Goal: Task Accomplishment & Management: Use online tool/utility

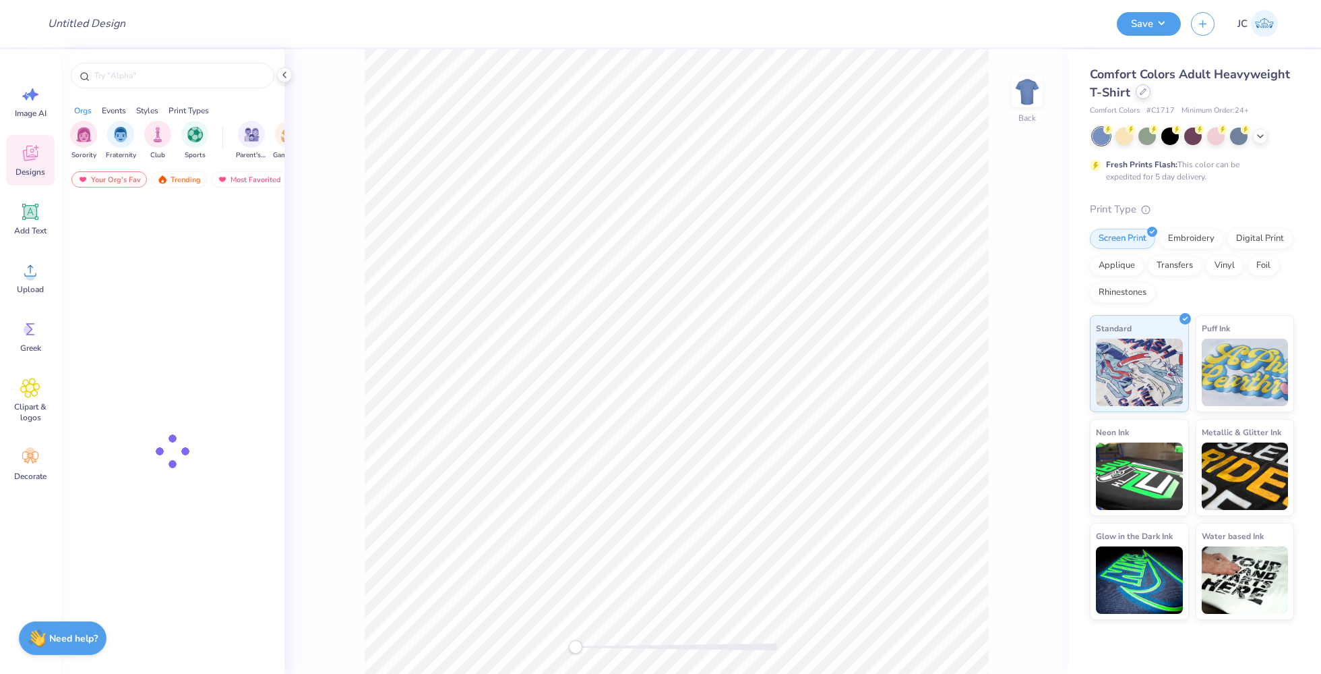
click at [1141, 98] on div "Comfort Colors Adult Heavyweight T-Shirt" at bounding box center [1192, 83] width 204 height 36
click at [162, 80] on input "text" at bounding box center [179, 75] width 173 height 13
click at [1147, 88] on div at bounding box center [1143, 91] width 15 height 15
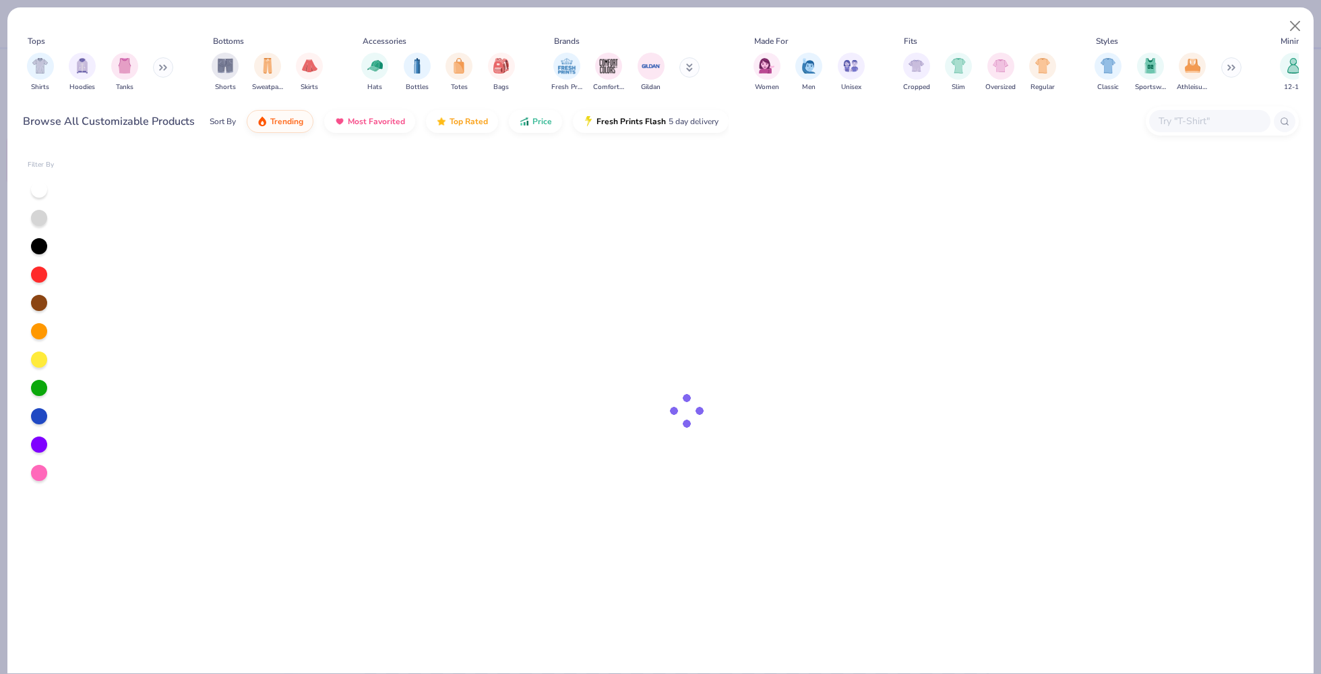
click at [1198, 110] on div at bounding box center [1210, 121] width 121 height 22
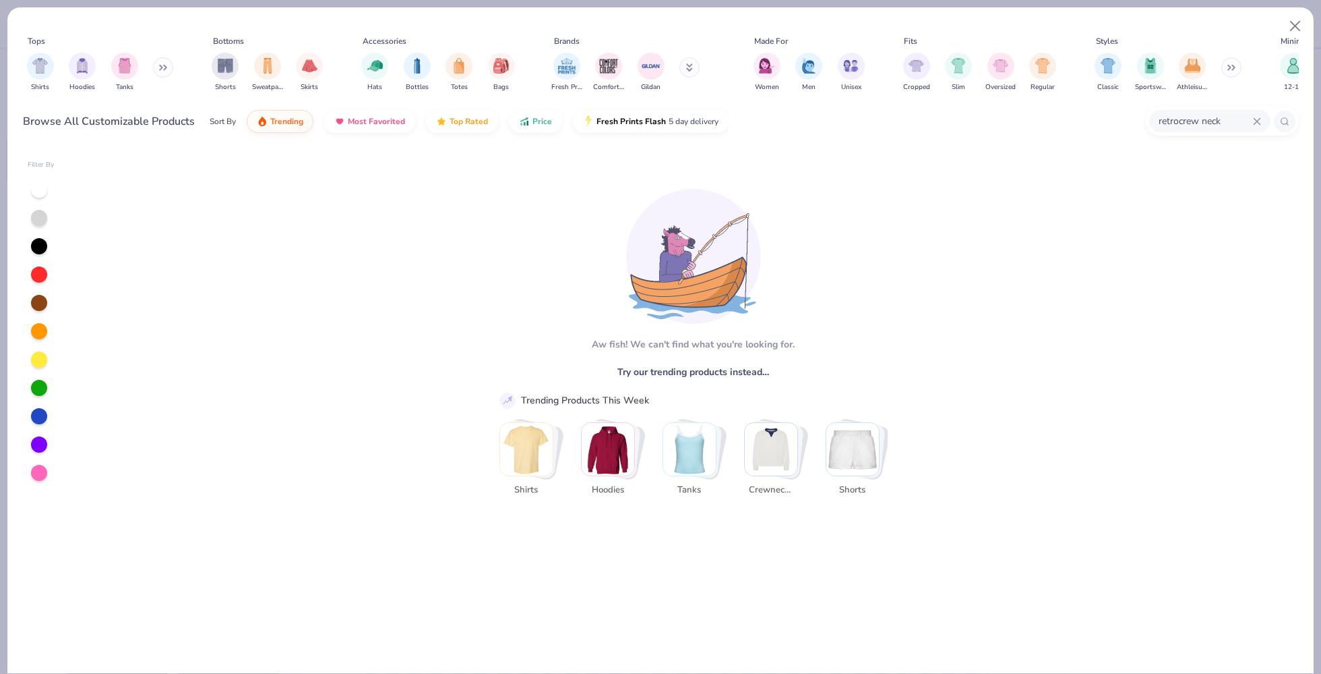
click at [1172, 124] on input "retrocrew neck" at bounding box center [1206, 121] width 96 height 16
type input "retocrew neck"
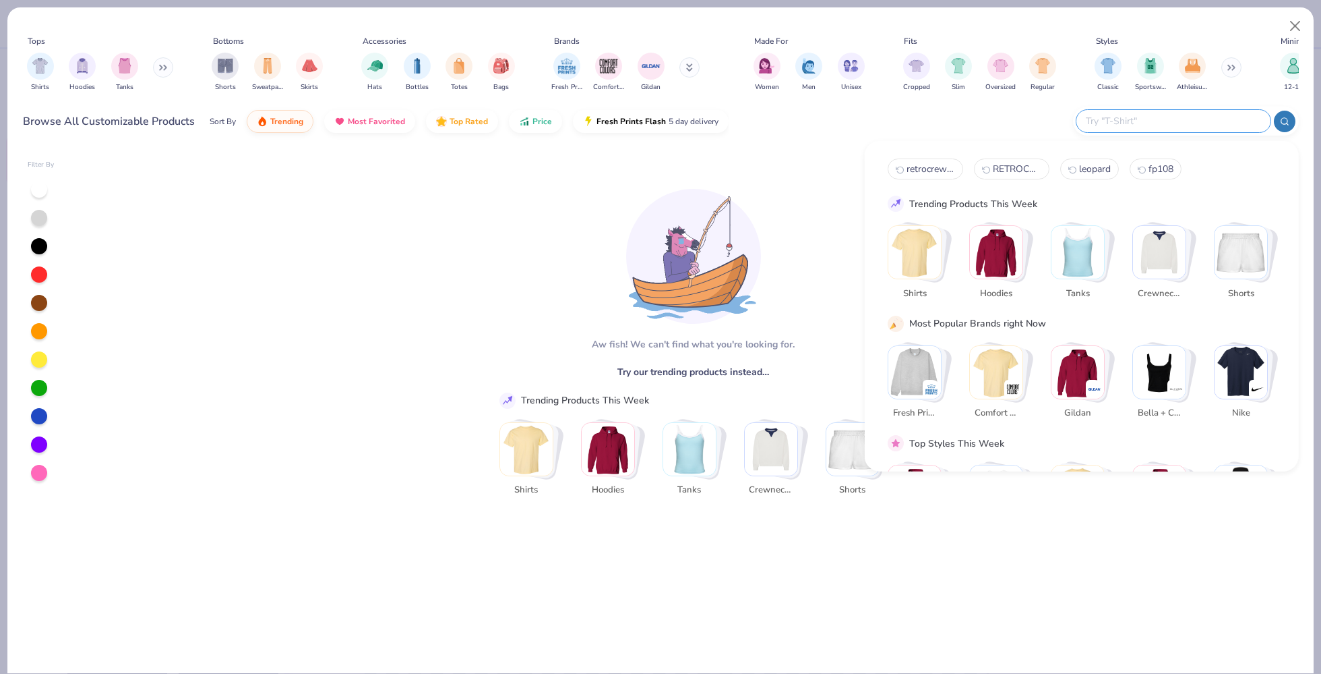
click at [1163, 260] on img "Stack Card Button Crewnecks" at bounding box center [1159, 252] width 53 height 53
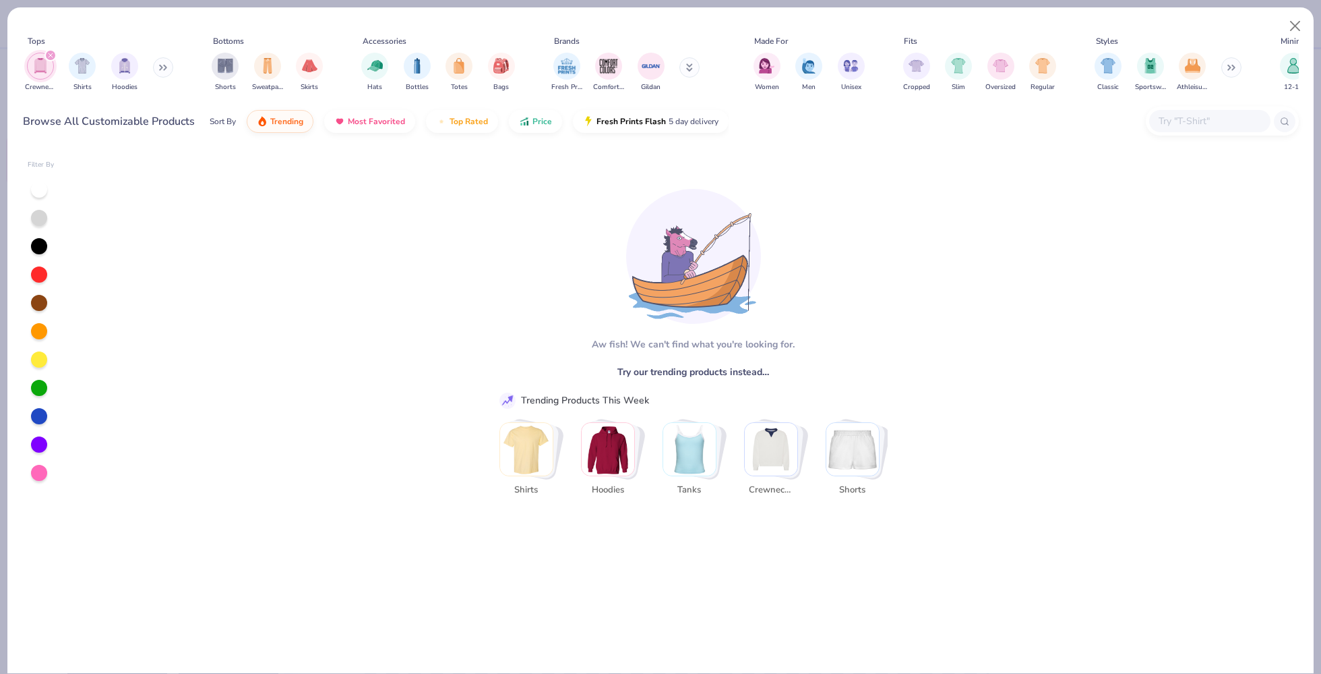
click at [786, 444] on img "Stack Card Button Crewnecks" at bounding box center [771, 449] width 53 height 53
click at [48, 58] on div "filter for Crewnecks" at bounding box center [50, 55] width 12 height 12
click at [780, 464] on img "Stack Card Button Crewnecks" at bounding box center [771, 449] width 53 height 53
click at [1294, 22] on button "Close" at bounding box center [1296, 26] width 26 height 26
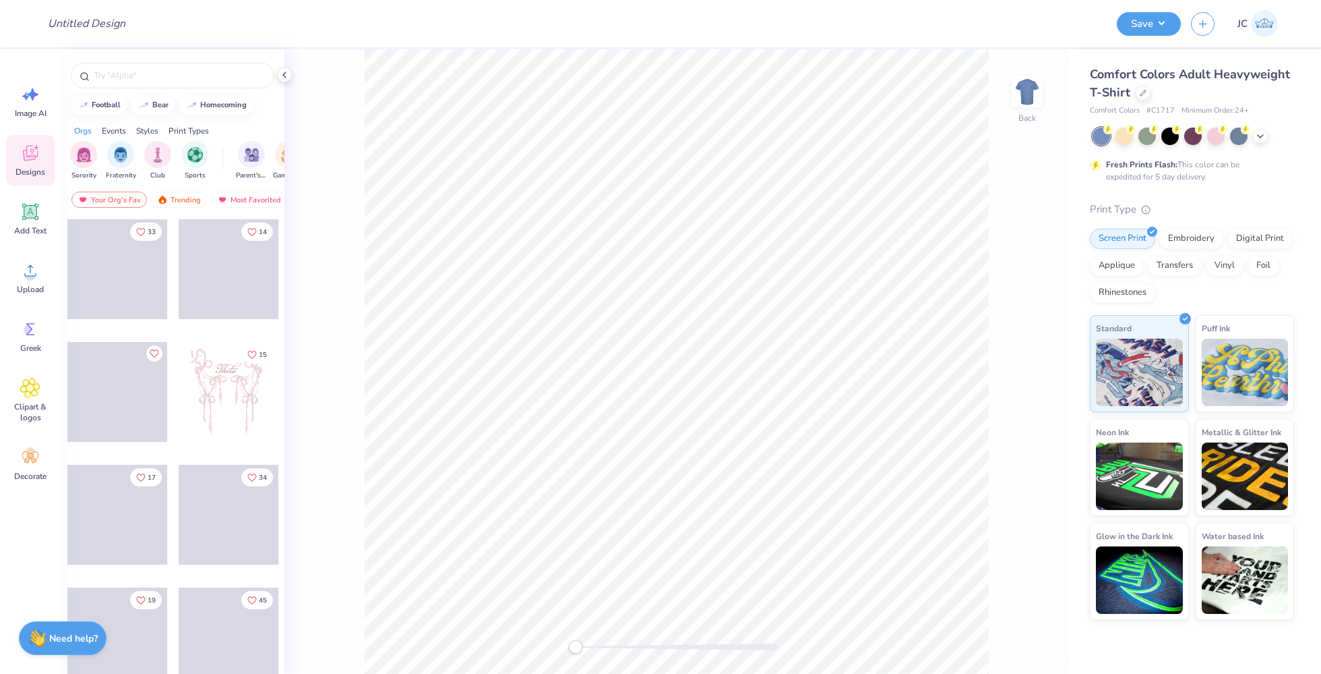
click at [1195, 80] on span "Comfort Colors Adult Heavyweight T-Shirt" at bounding box center [1190, 83] width 200 height 34
click at [1143, 96] on div at bounding box center [1143, 91] width 15 height 15
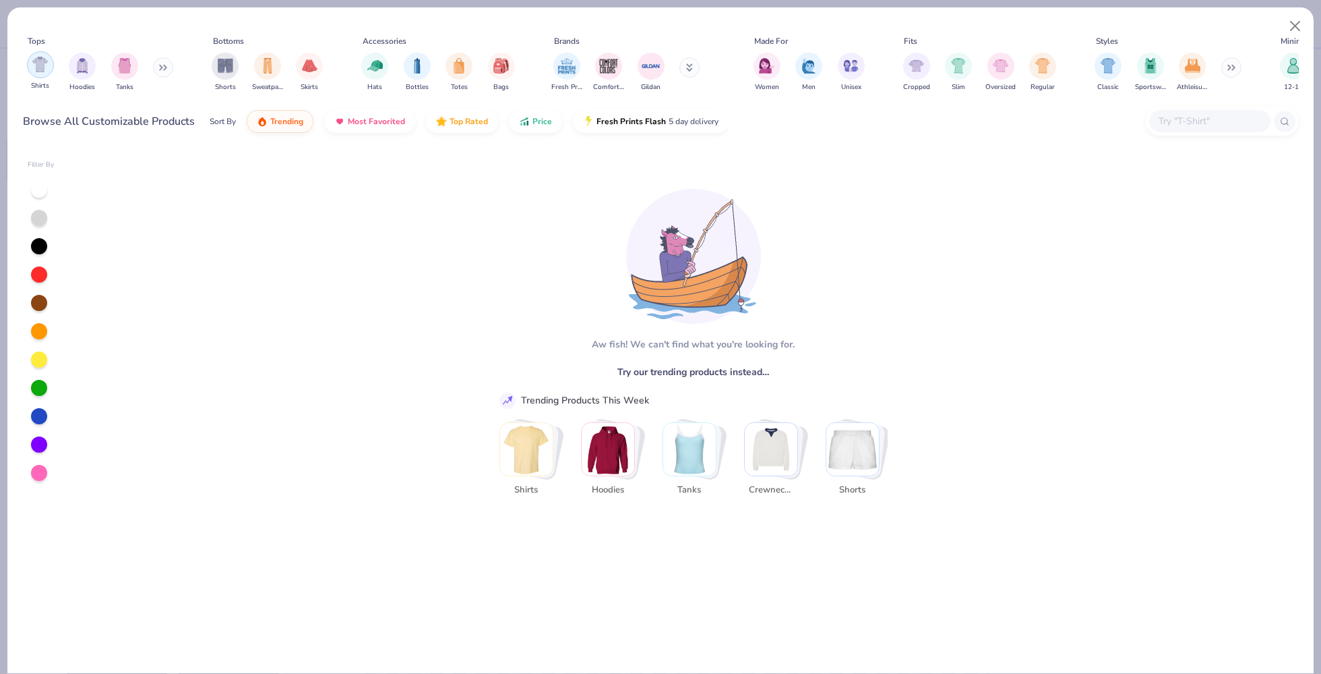
click at [47, 67] on img "filter for Shirts" at bounding box center [40, 65] width 16 height 16
click at [798, 479] on div "Crewnecks" at bounding box center [775, 462] width 62 height 80
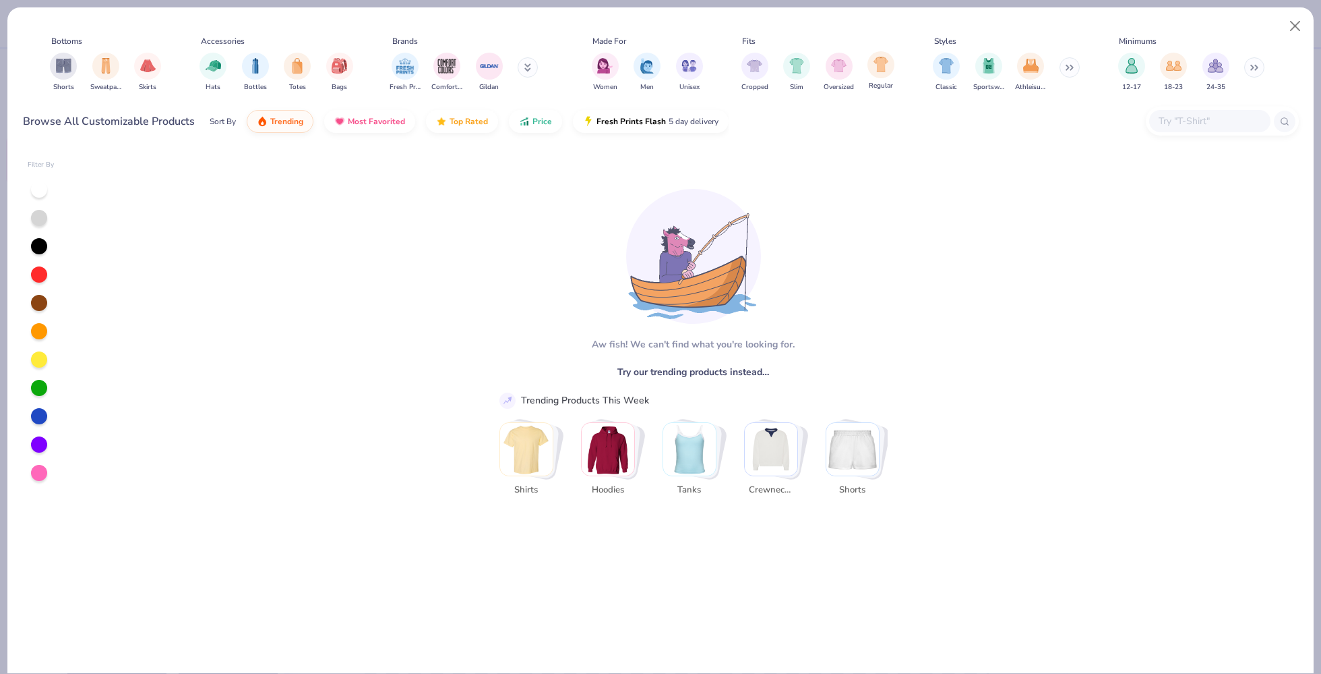
scroll to position [0, 316]
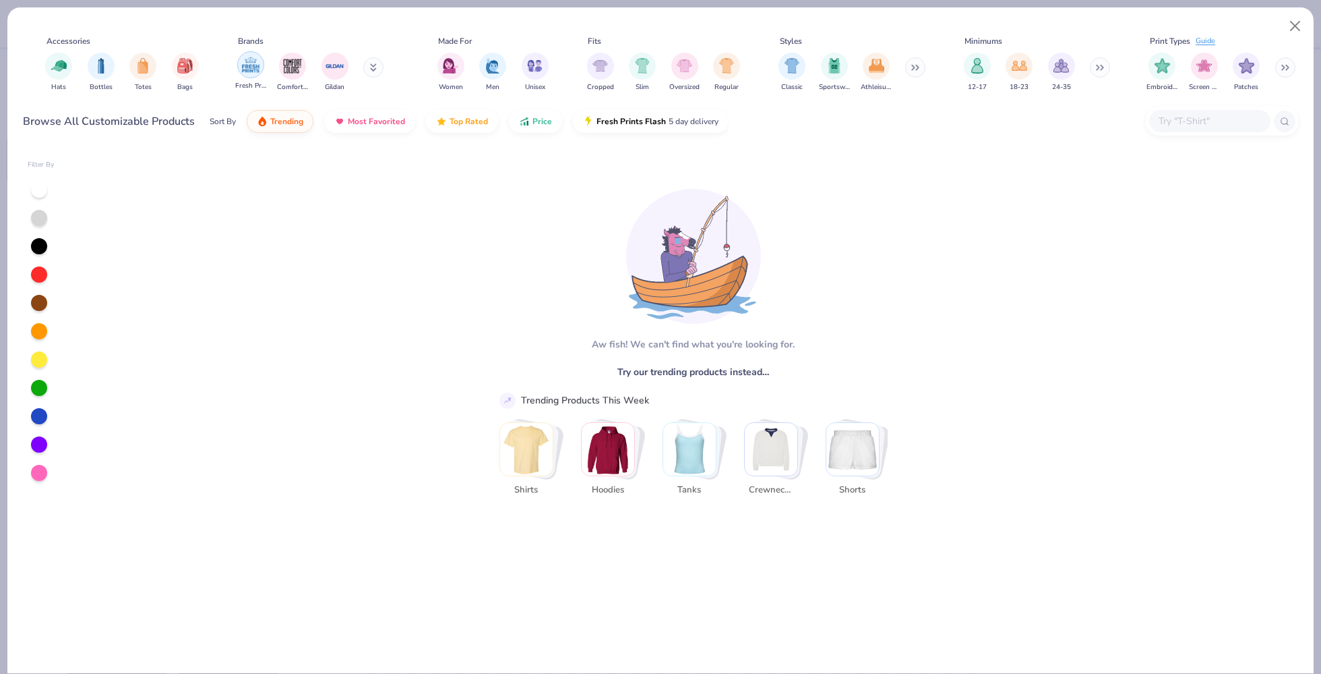
click at [249, 72] on img "filter for Fresh Prints" at bounding box center [251, 65] width 20 height 20
click at [1286, 27] on button "Close" at bounding box center [1296, 26] width 26 height 26
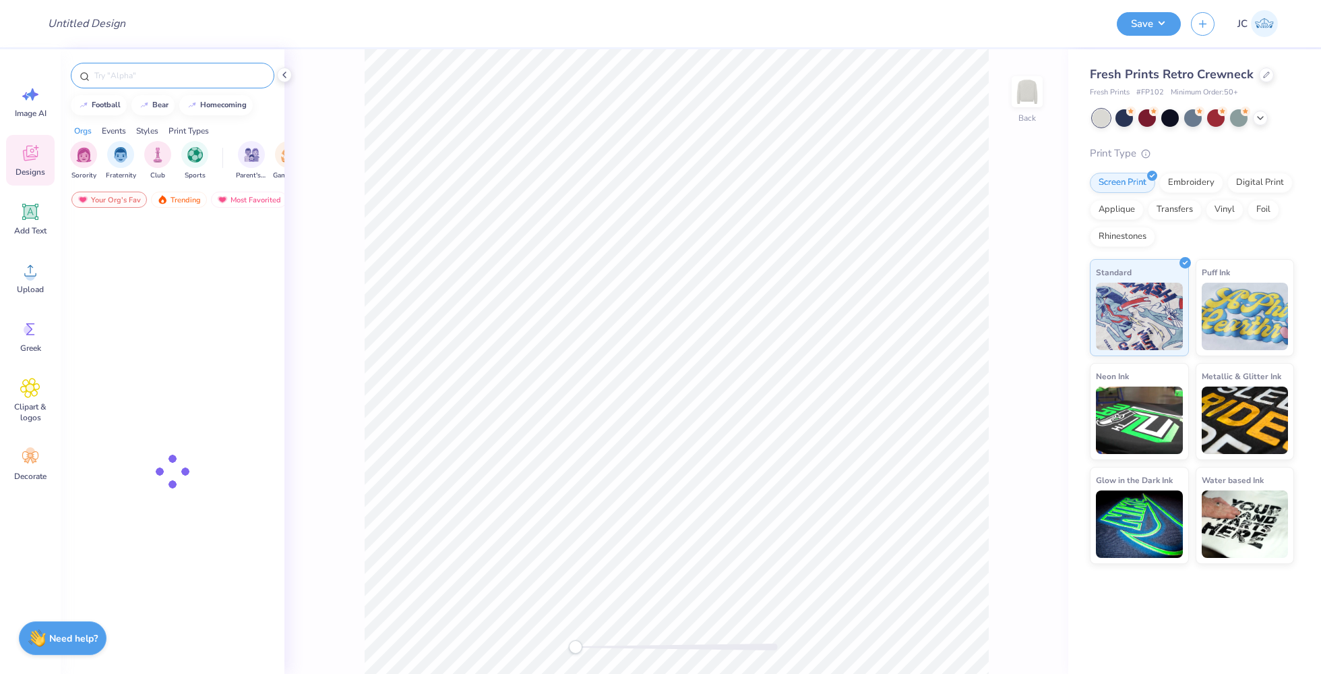
click at [129, 78] on input "text" at bounding box center [179, 75] width 173 height 13
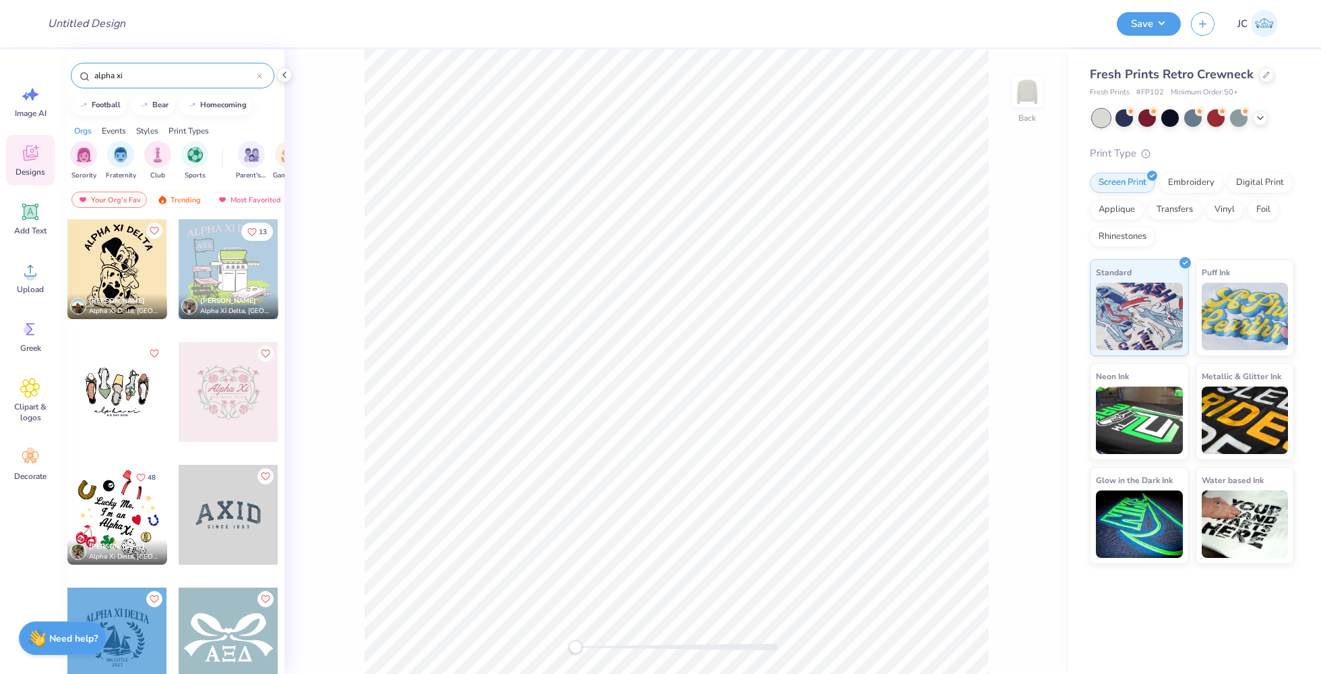
click at [164, 78] on input "alpha xi" at bounding box center [175, 75] width 164 height 13
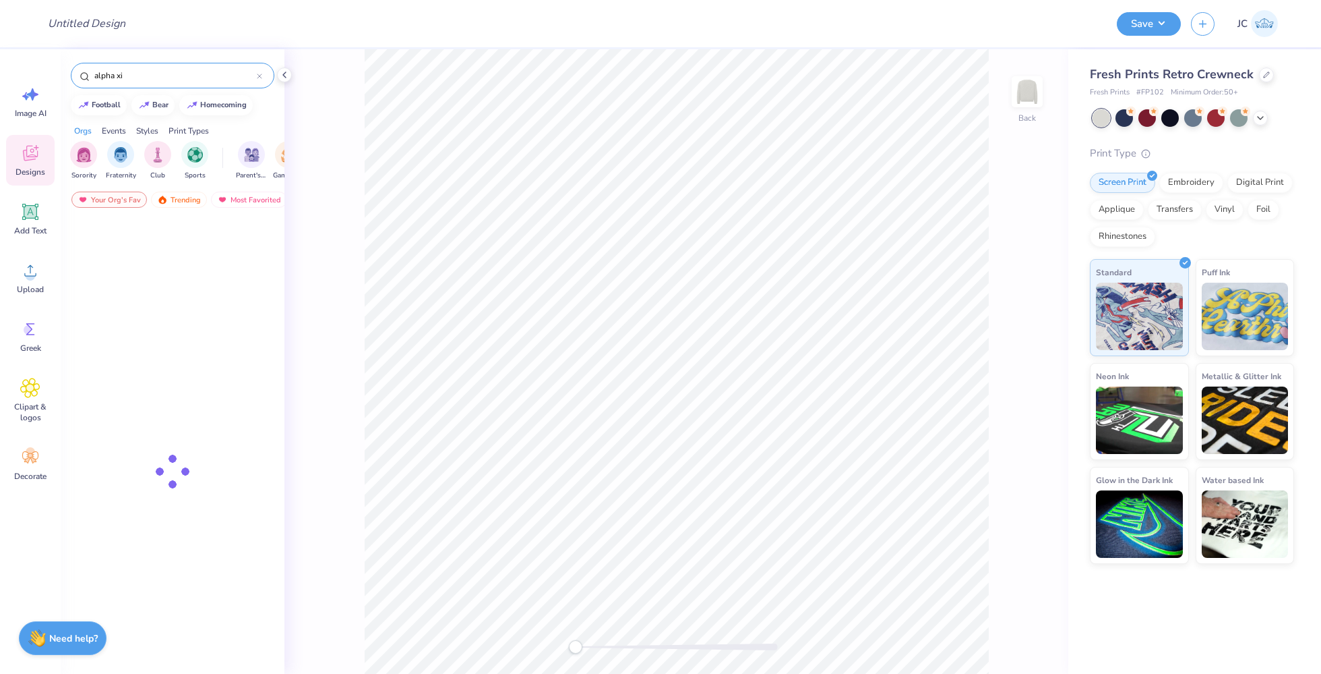
click at [164, 78] on input "alpha xi" at bounding box center [175, 75] width 164 height 13
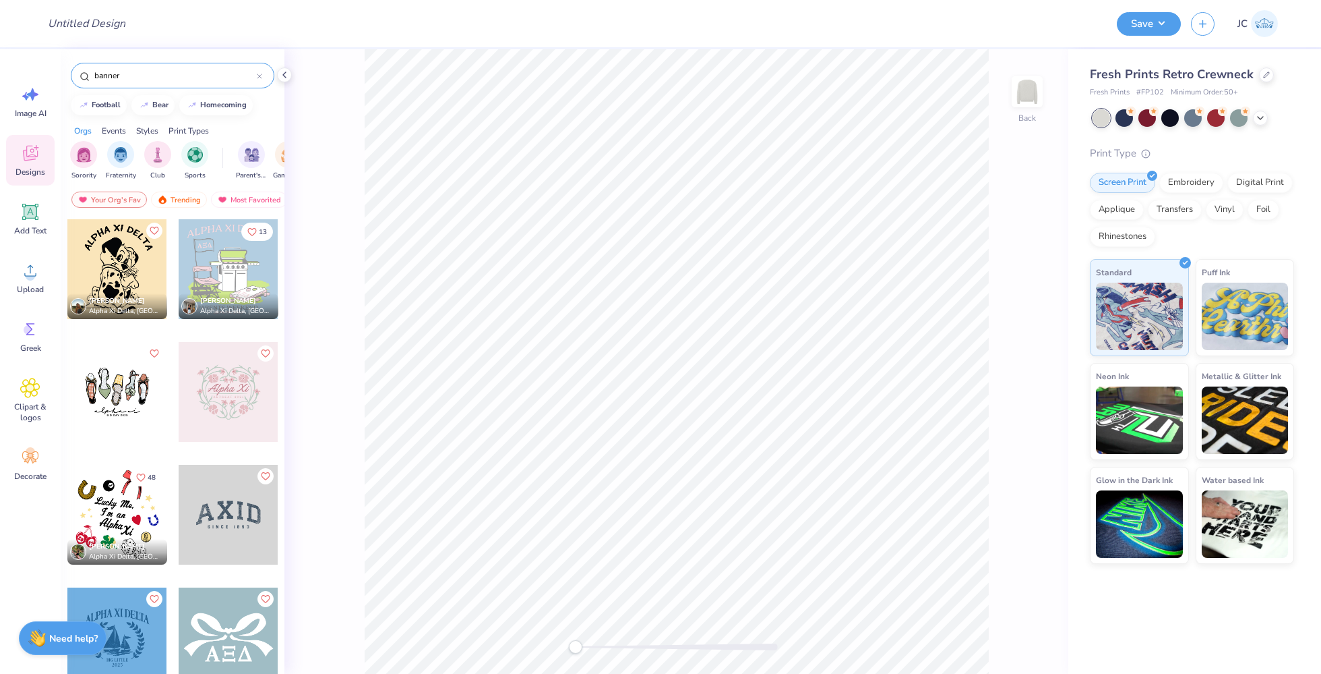
type input "banner"
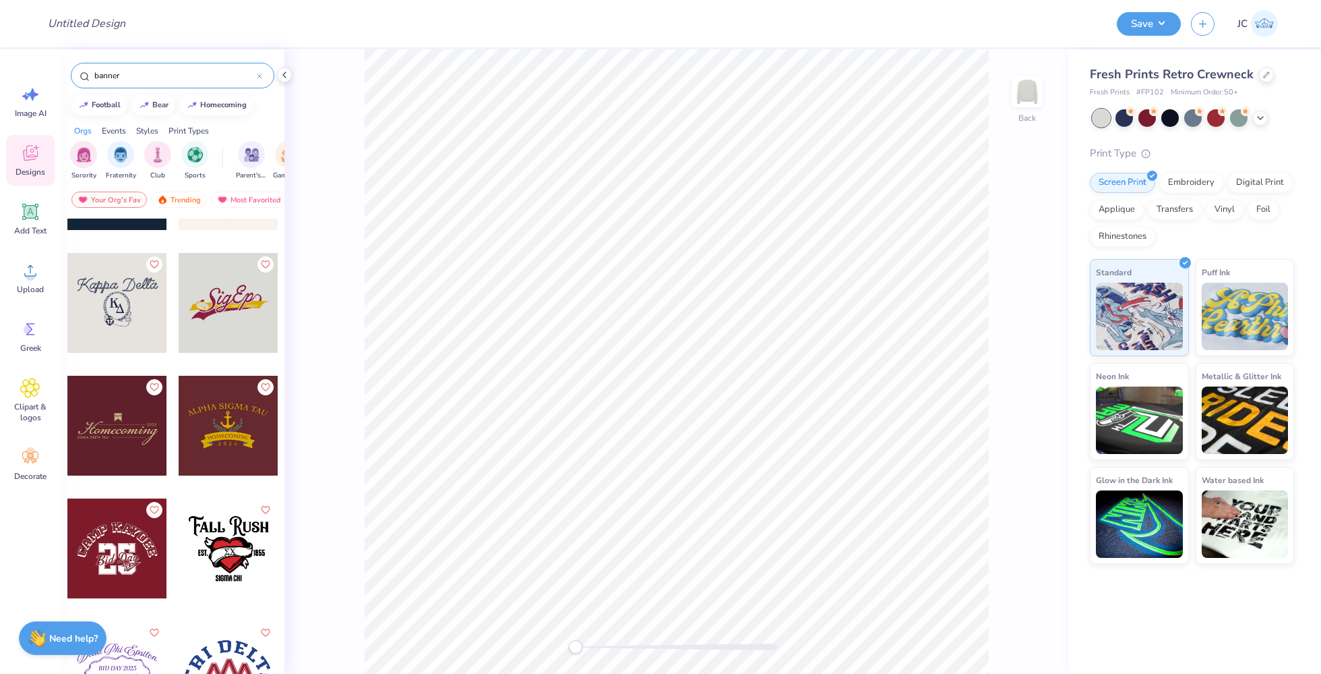
scroll to position [236, 0]
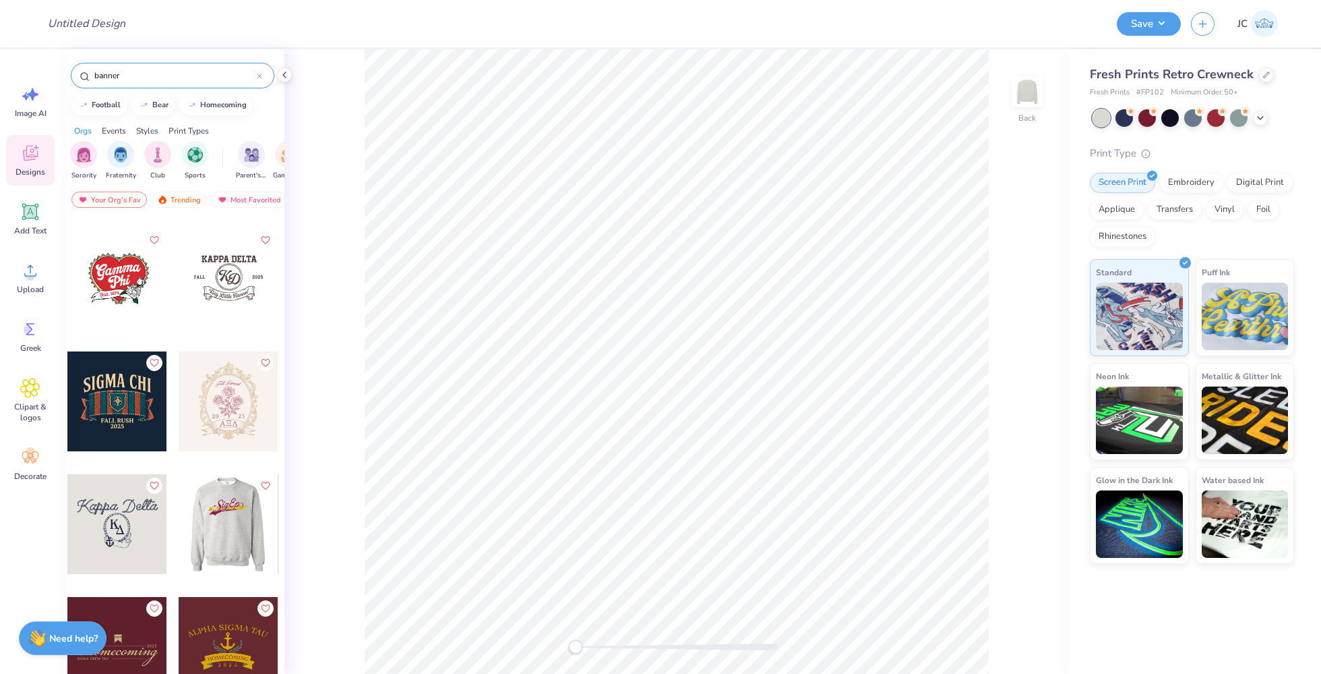
click at [179, 528] on div at bounding box center [129, 524] width 100 height 100
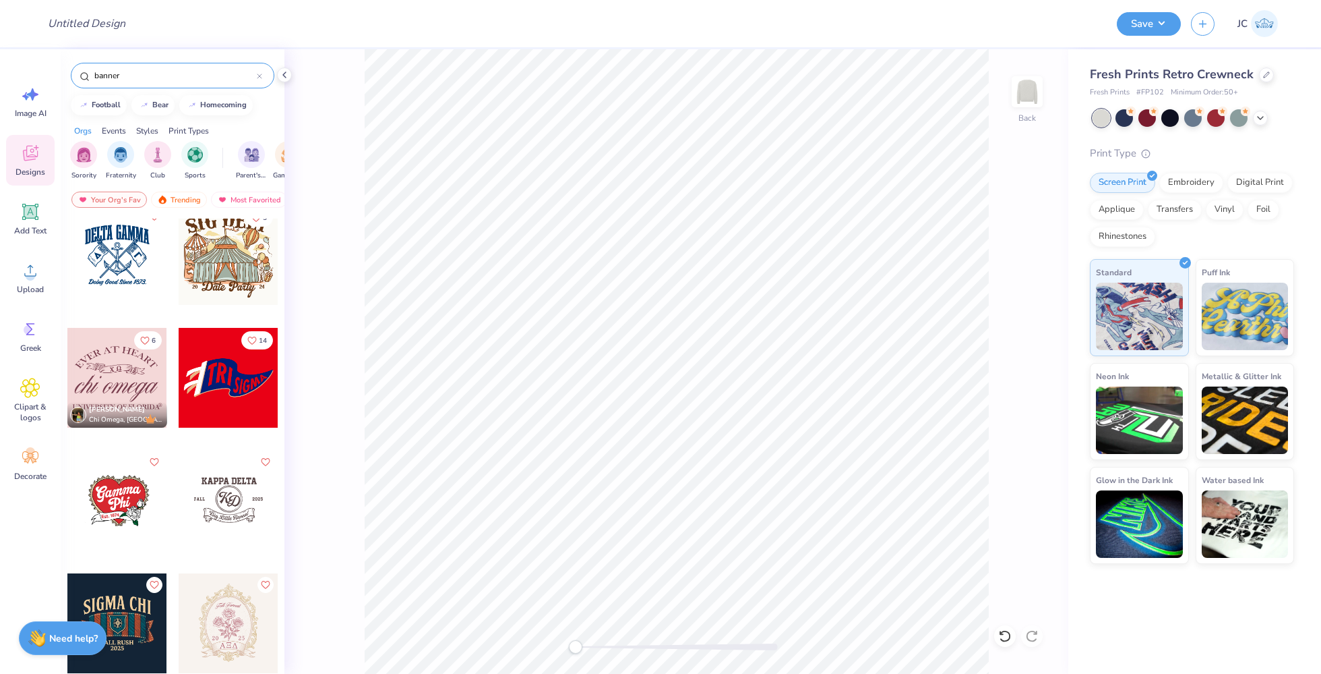
click at [196, 392] on div at bounding box center [229, 378] width 100 height 100
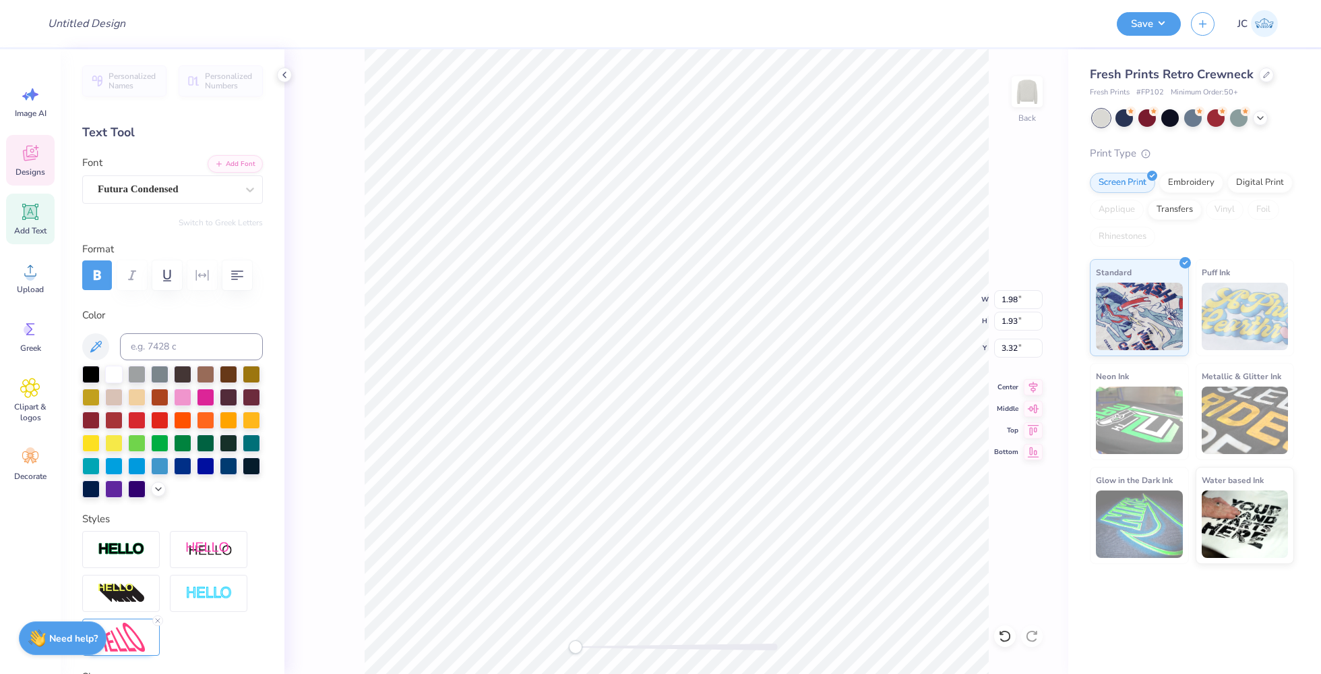
scroll to position [14, 1]
type textarea "ALPHA"
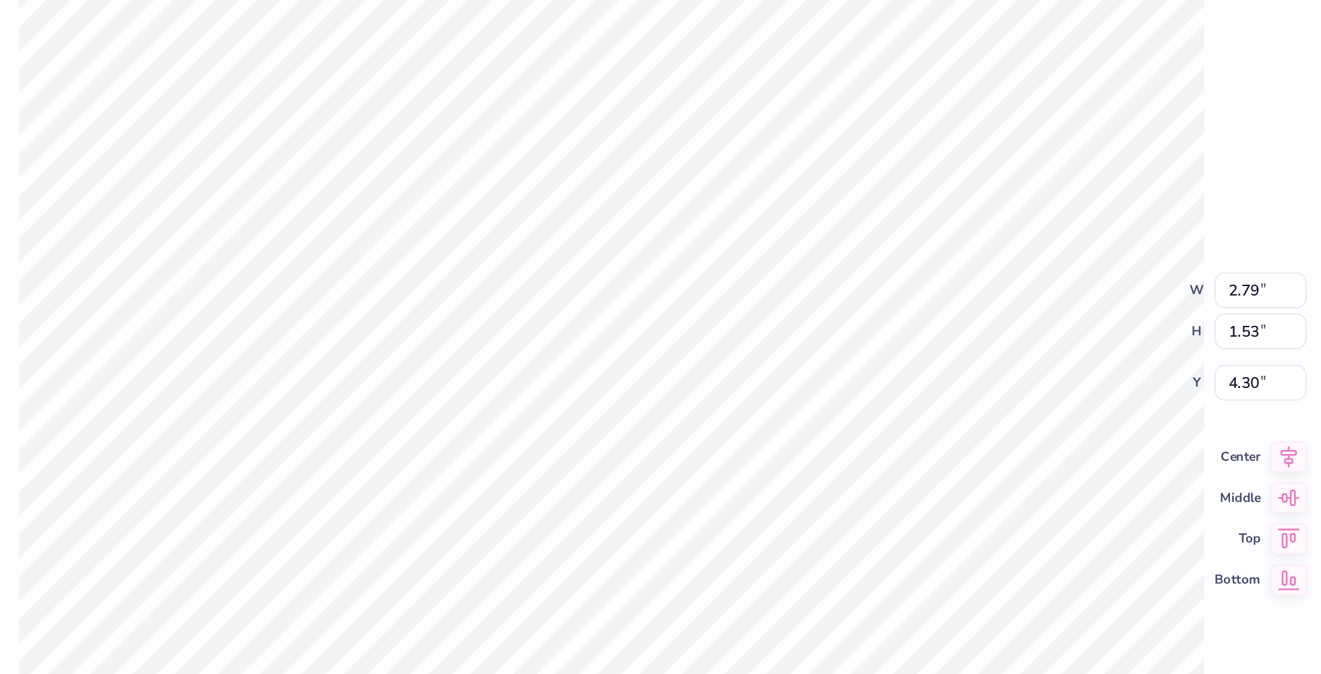
type textarea "XI"
type input "2.04"
type input "2.12"
type input "3.22"
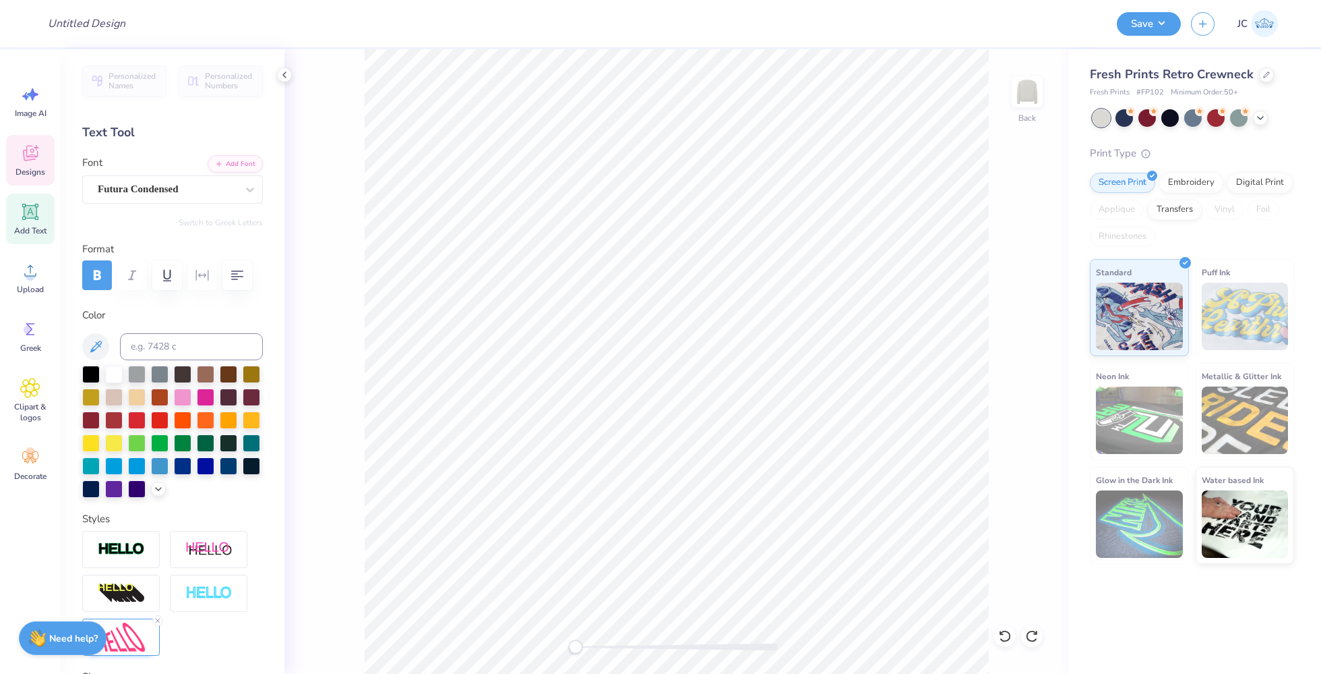
click at [45, 166] on div "Designs" at bounding box center [30, 160] width 49 height 51
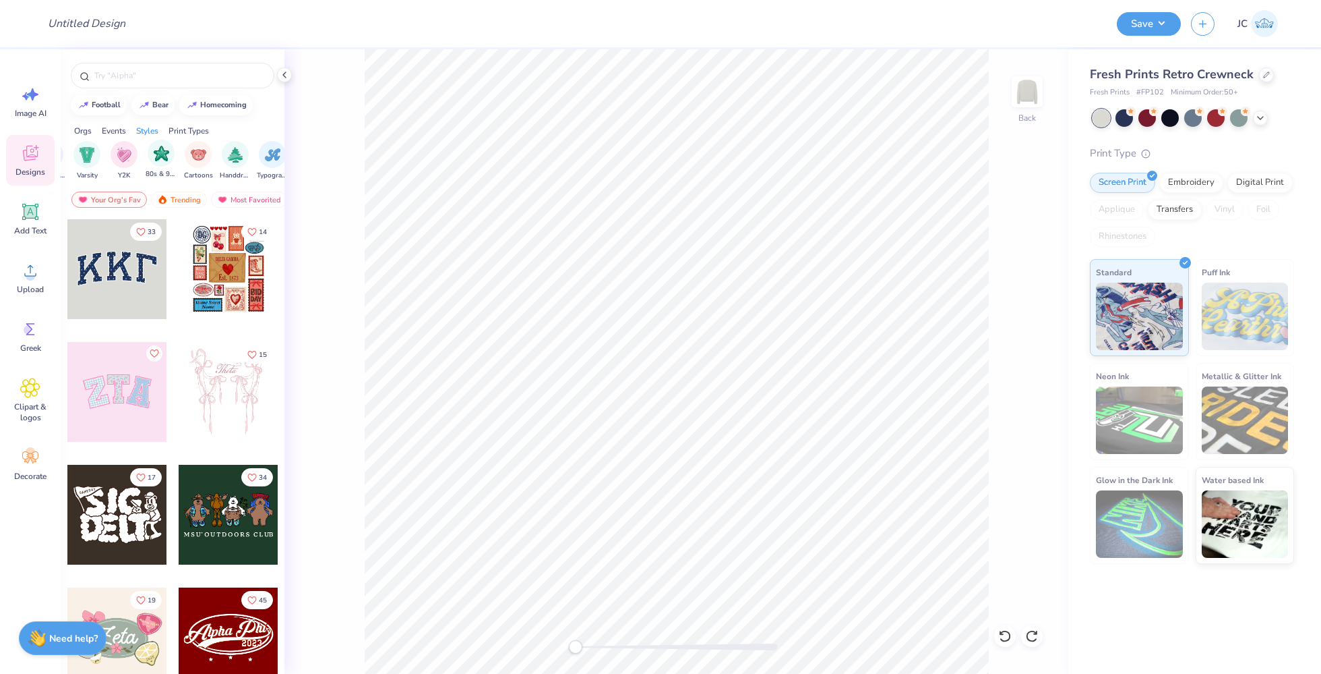
scroll to position [0, 763]
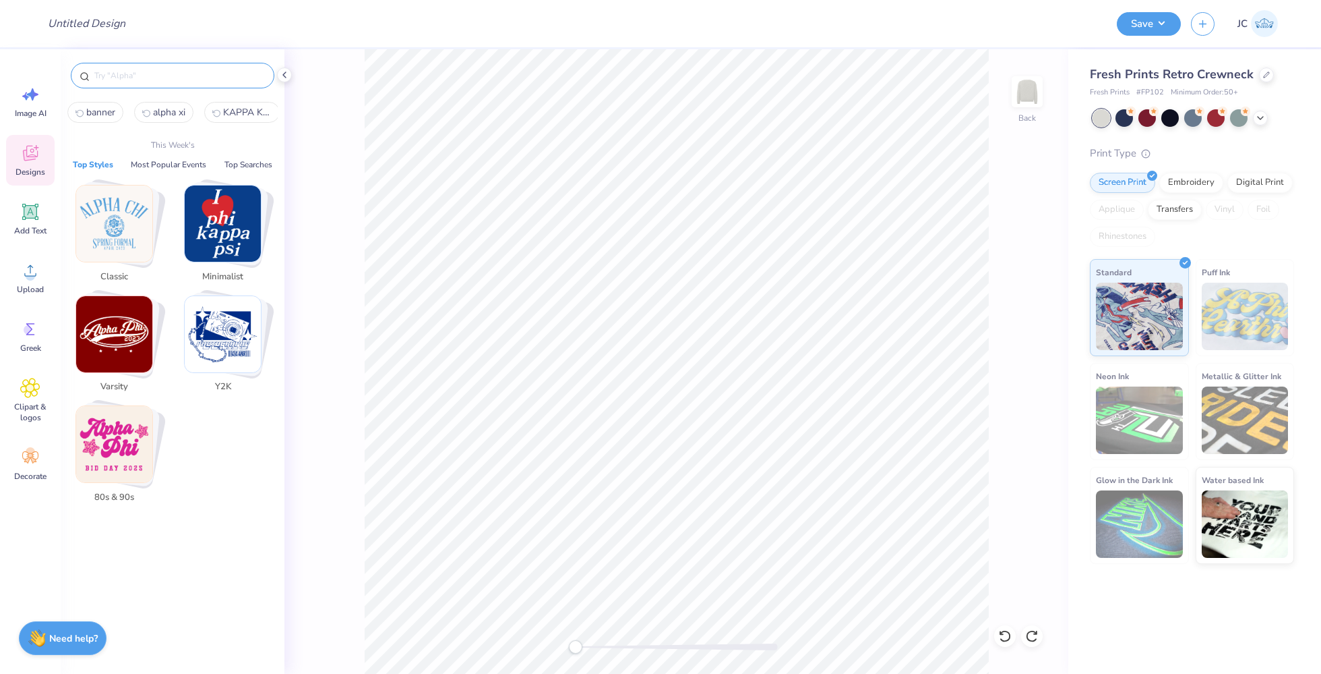
click at [200, 75] on input "text" at bounding box center [179, 75] width 173 height 13
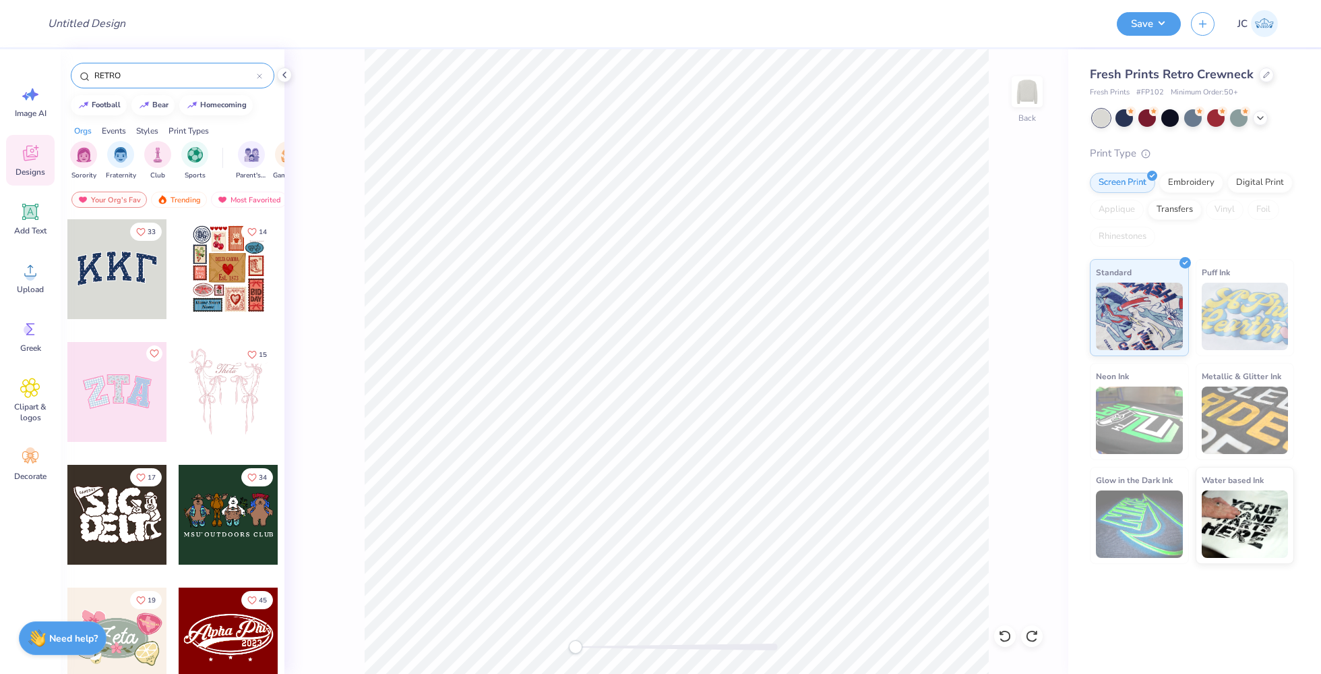
type input "RETRO"
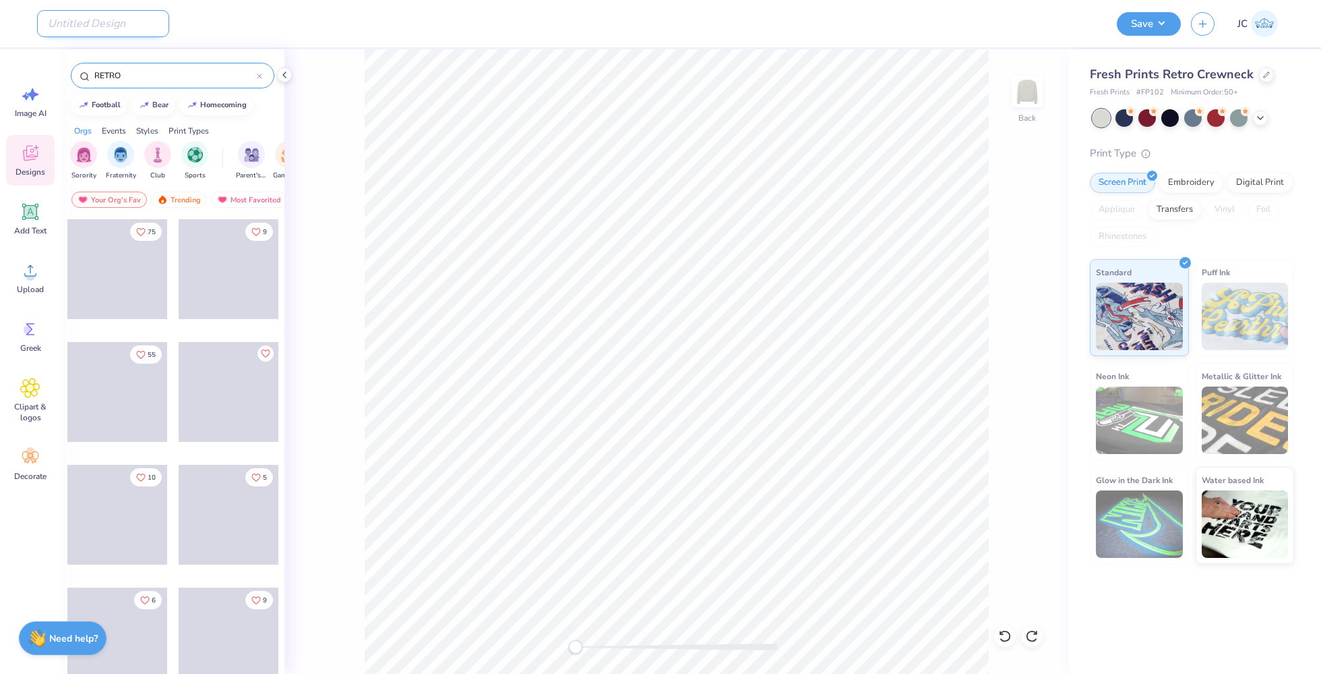
click at [110, 28] on input "Design Title" at bounding box center [103, 23] width 132 height 27
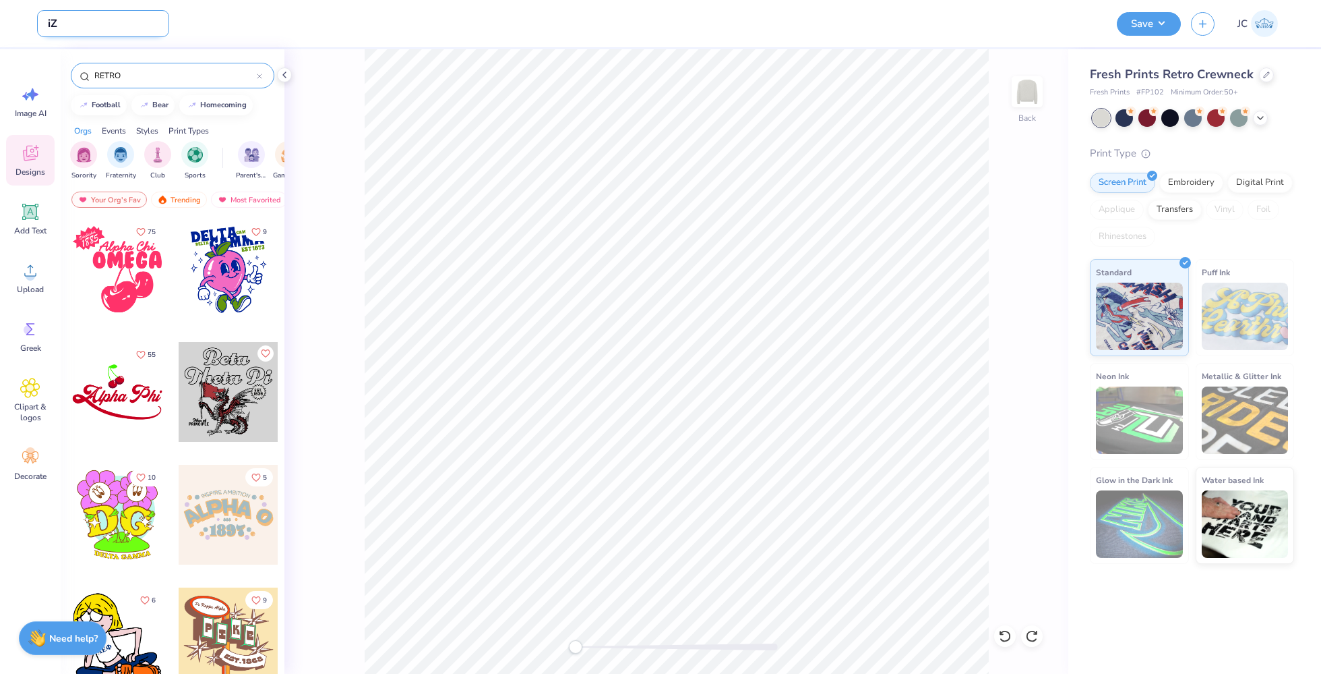
type input "i"
type input "Izzy Murphy Crew Neck"
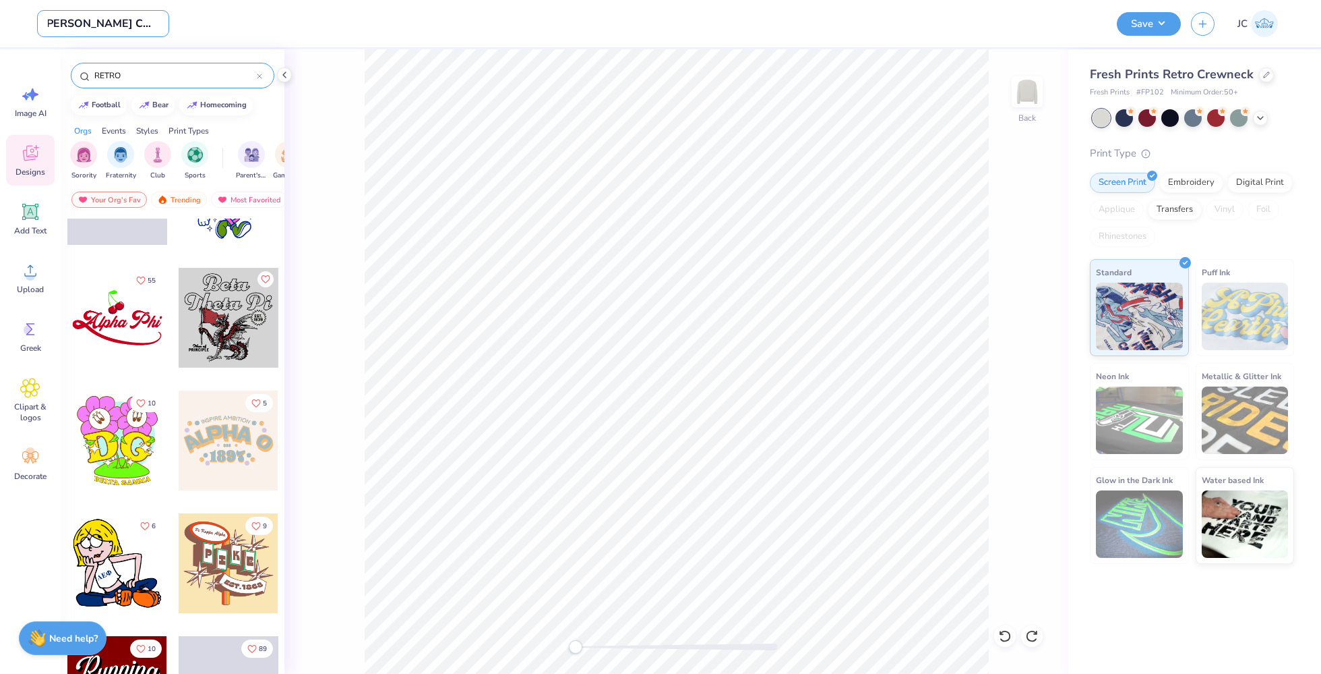
scroll to position [295, 0]
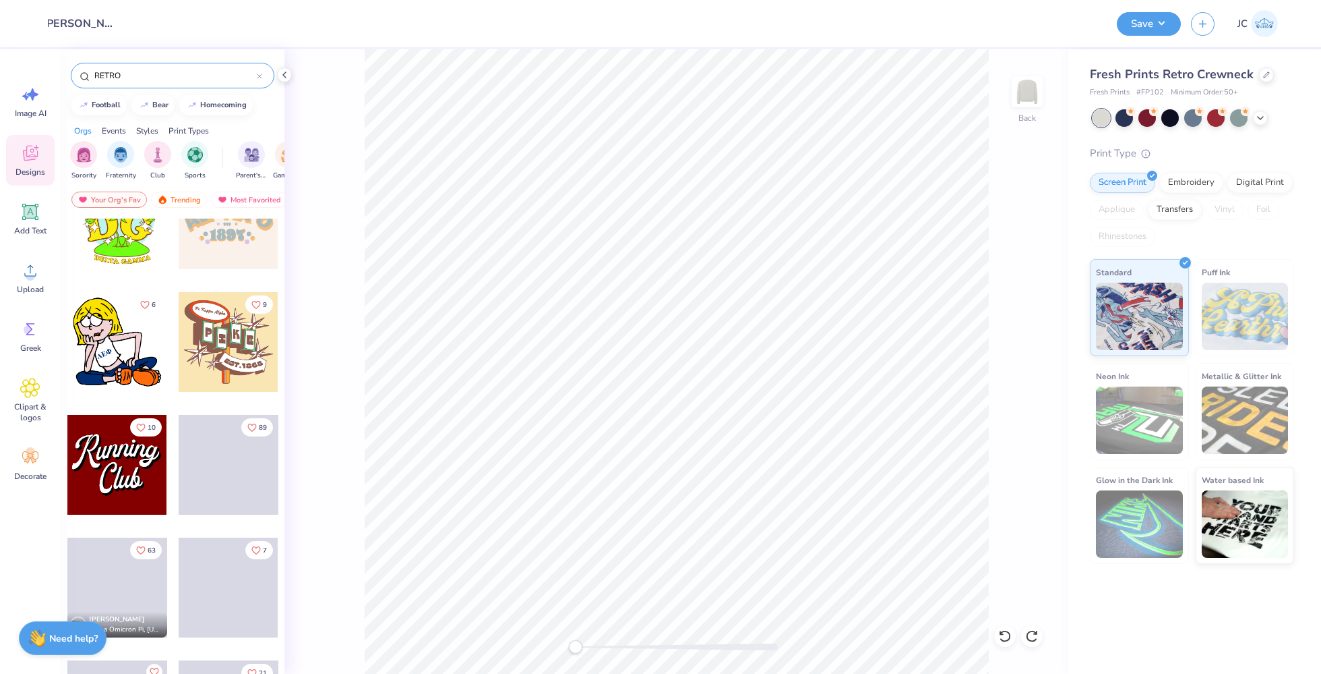
click at [123, 481] on div at bounding box center [16, 465] width 299 height 100
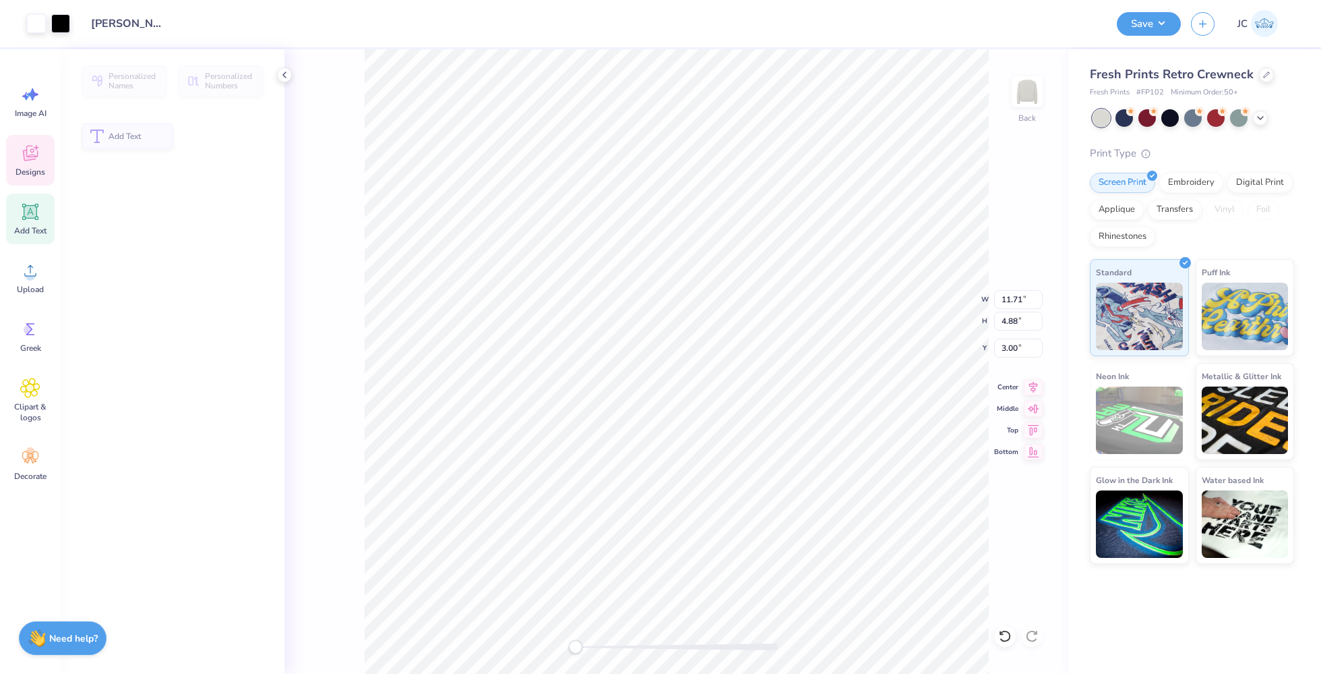
type input "4.88"
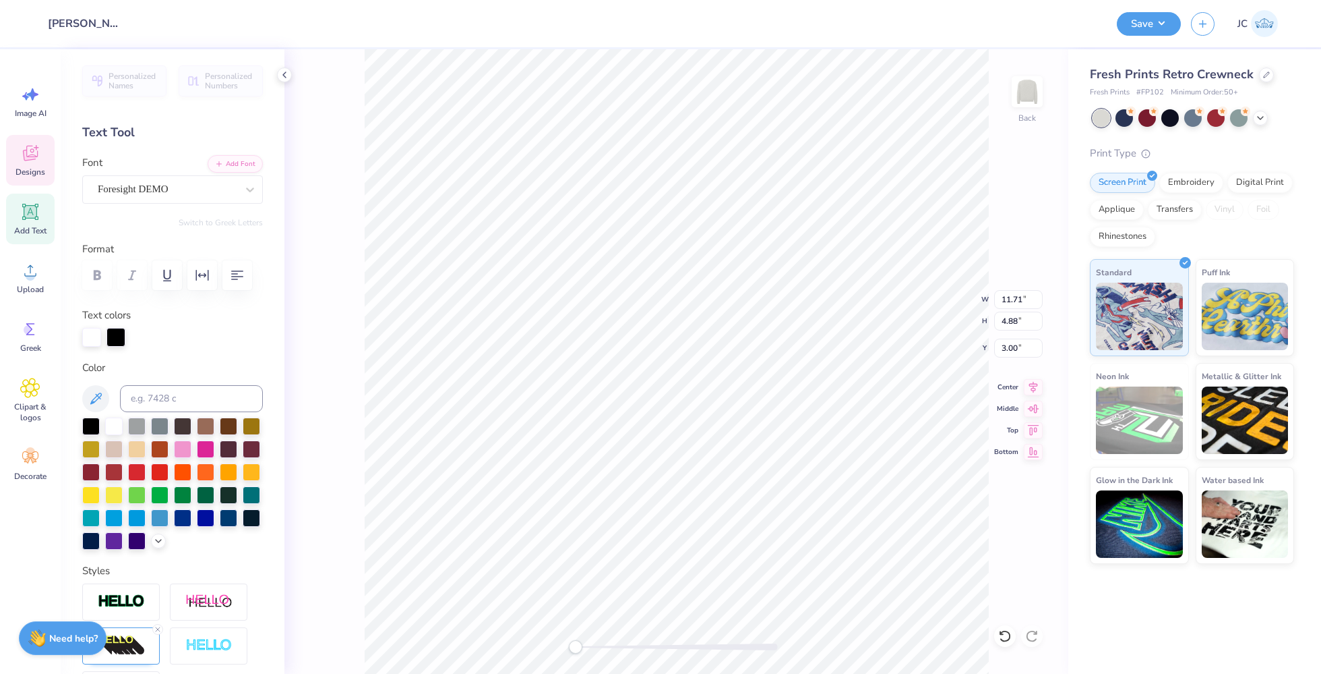
scroll to position [14, 1]
type textarea "a"
type textarea "Alpha"
type input "5.88"
type input "4.40"
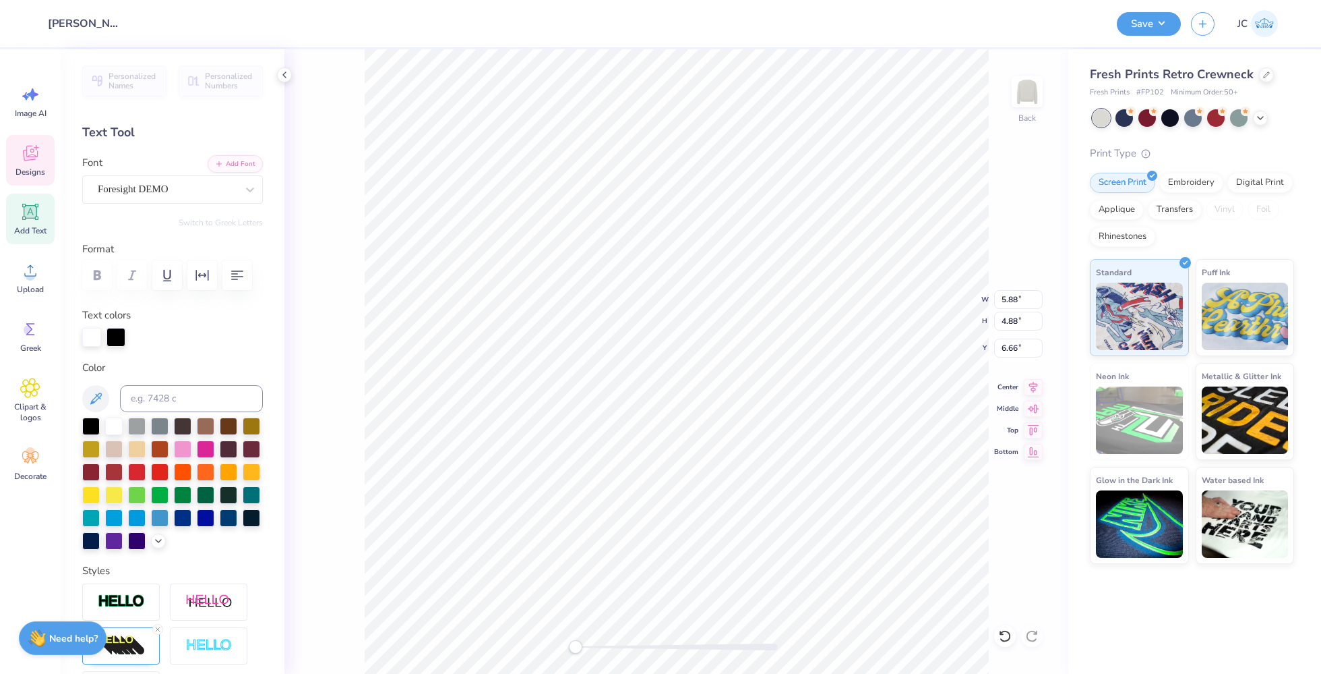
type input "6.66"
type textarea "x"
type textarea "Xi"
click at [34, 159] on icon at bounding box center [30, 154] width 15 height 16
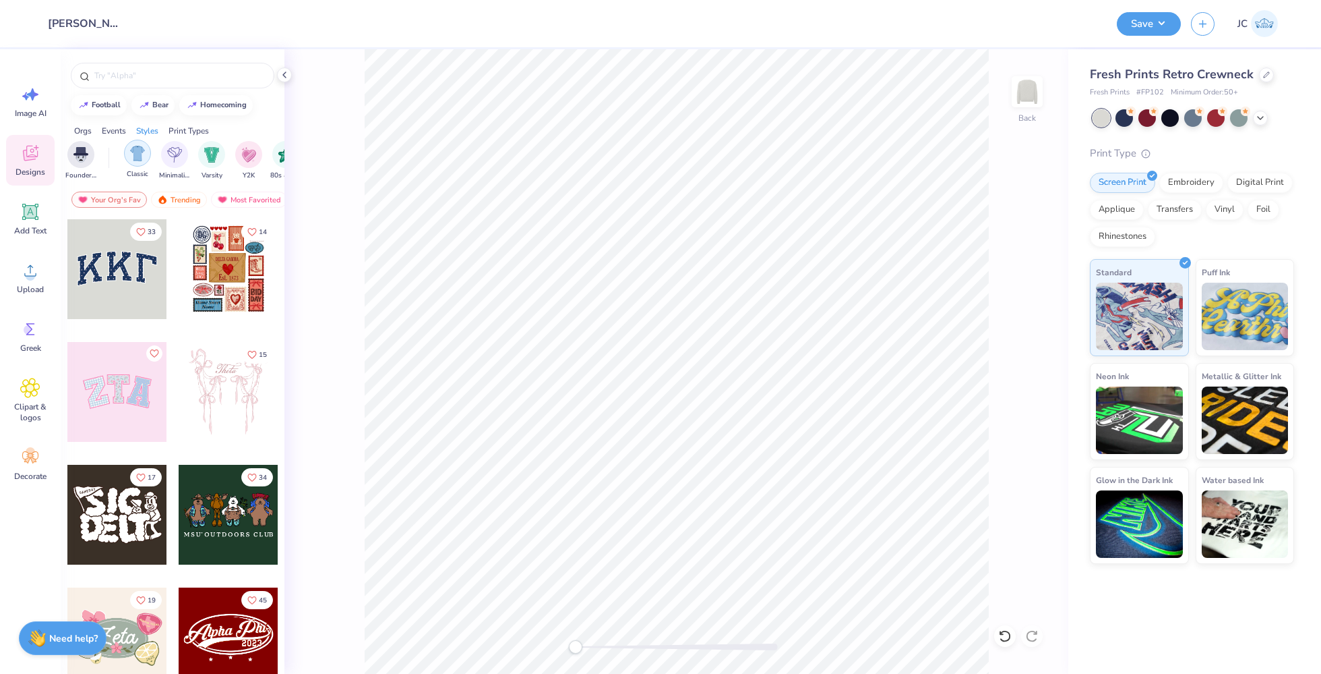
scroll to position [0, 670]
click at [192, 161] on div "filter for Varsity" at bounding box center [194, 153] width 27 height 27
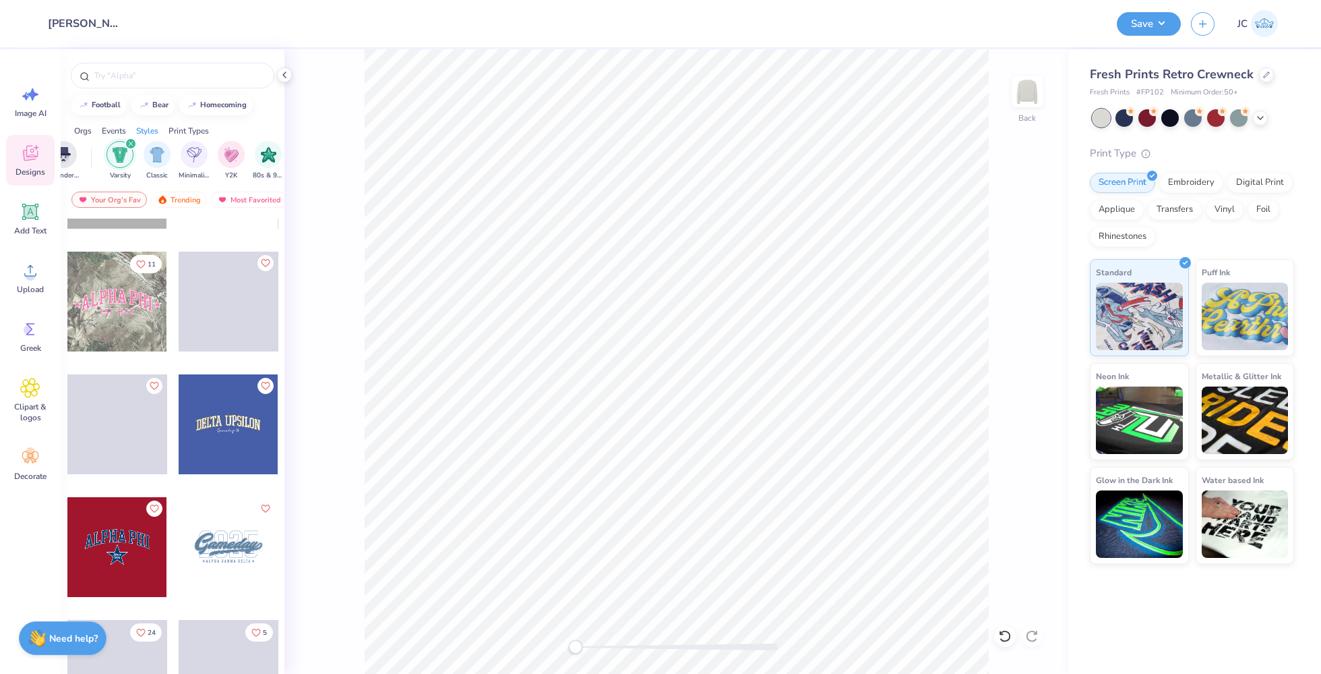
scroll to position [0, 0]
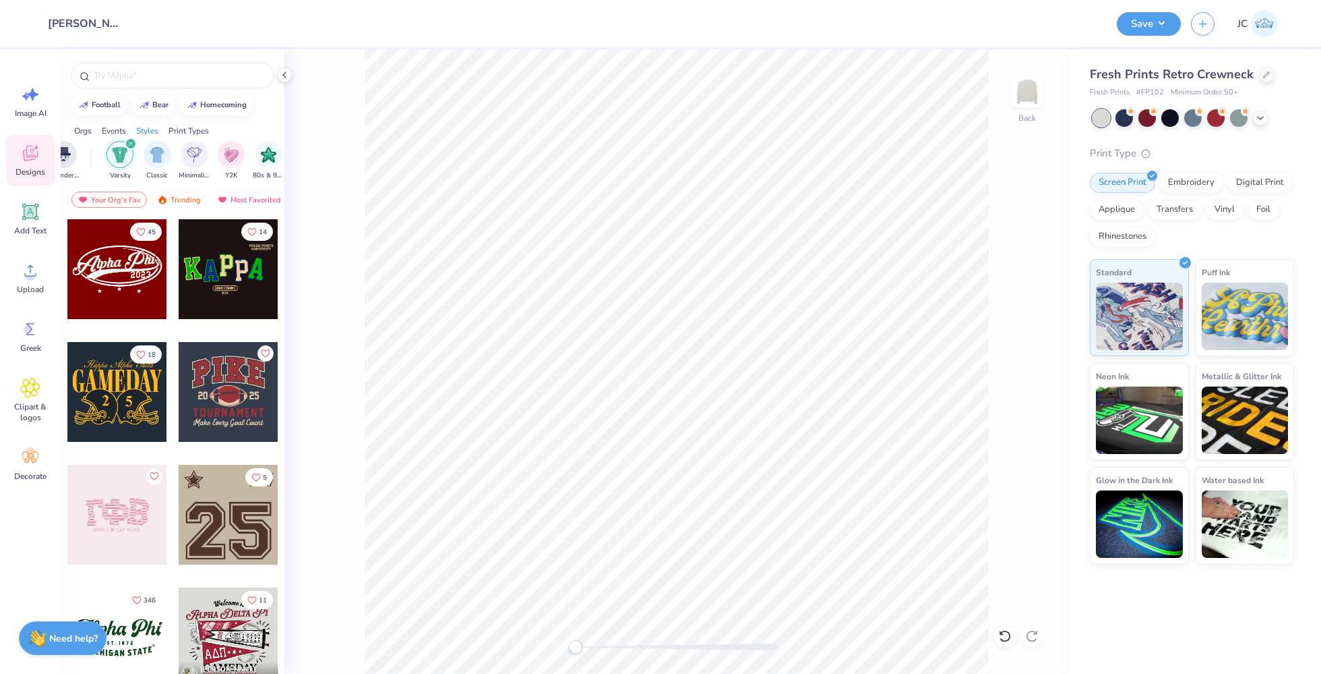
click at [116, 272] on div at bounding box center [117, 269] width 100 height 100
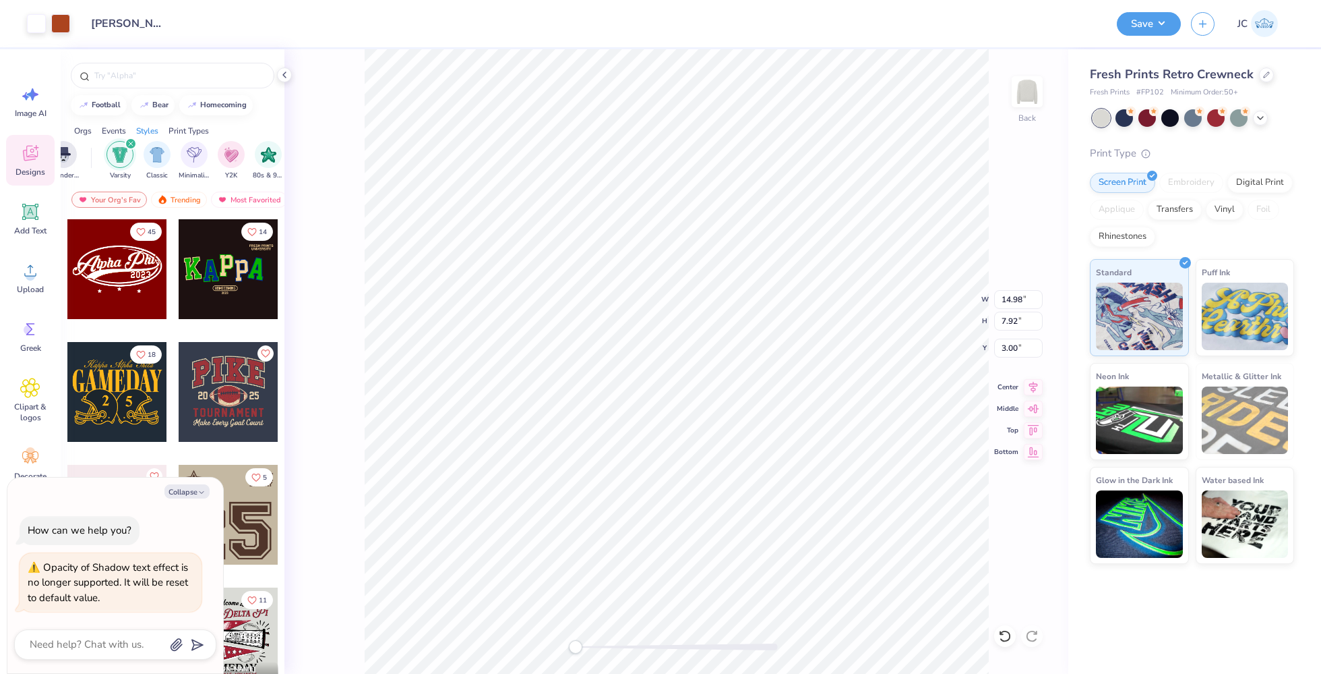
type textarea "x"
type input "14.76"
type input "4.04"
type input "3.85"
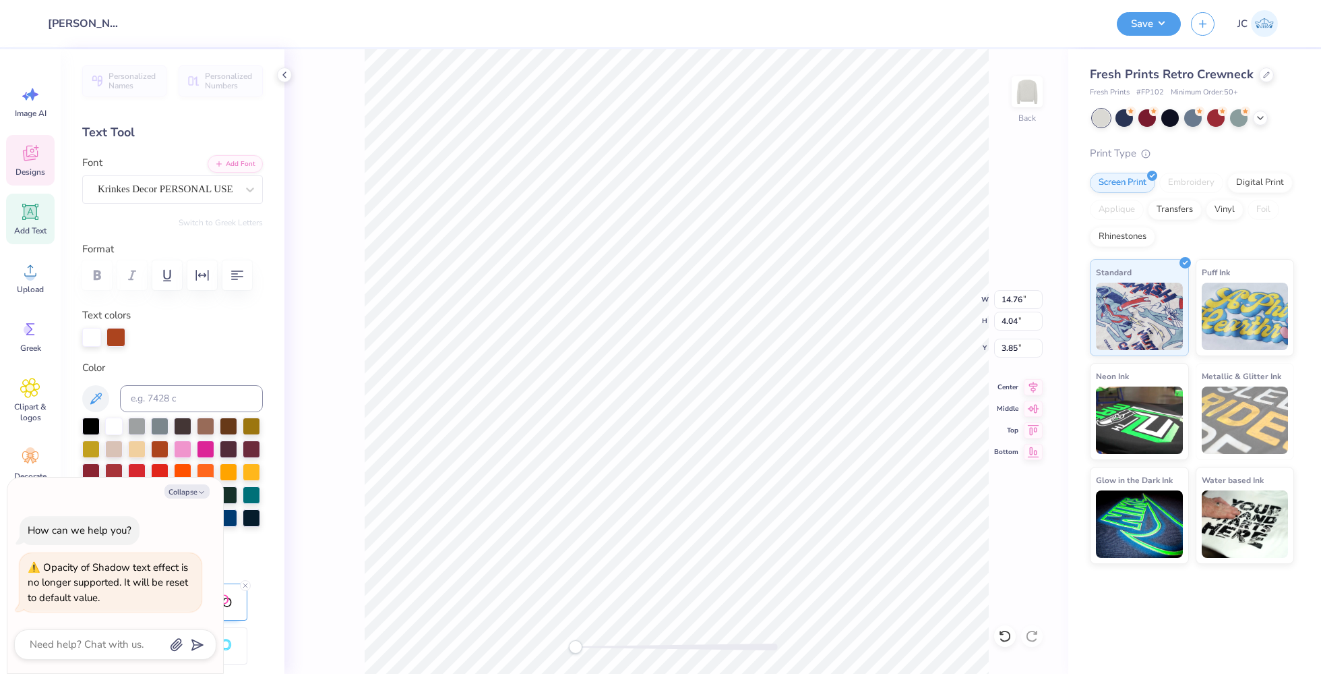
scroll to position [14, 1]
type textarea "x"
type textarea "A"
type textarea "x"
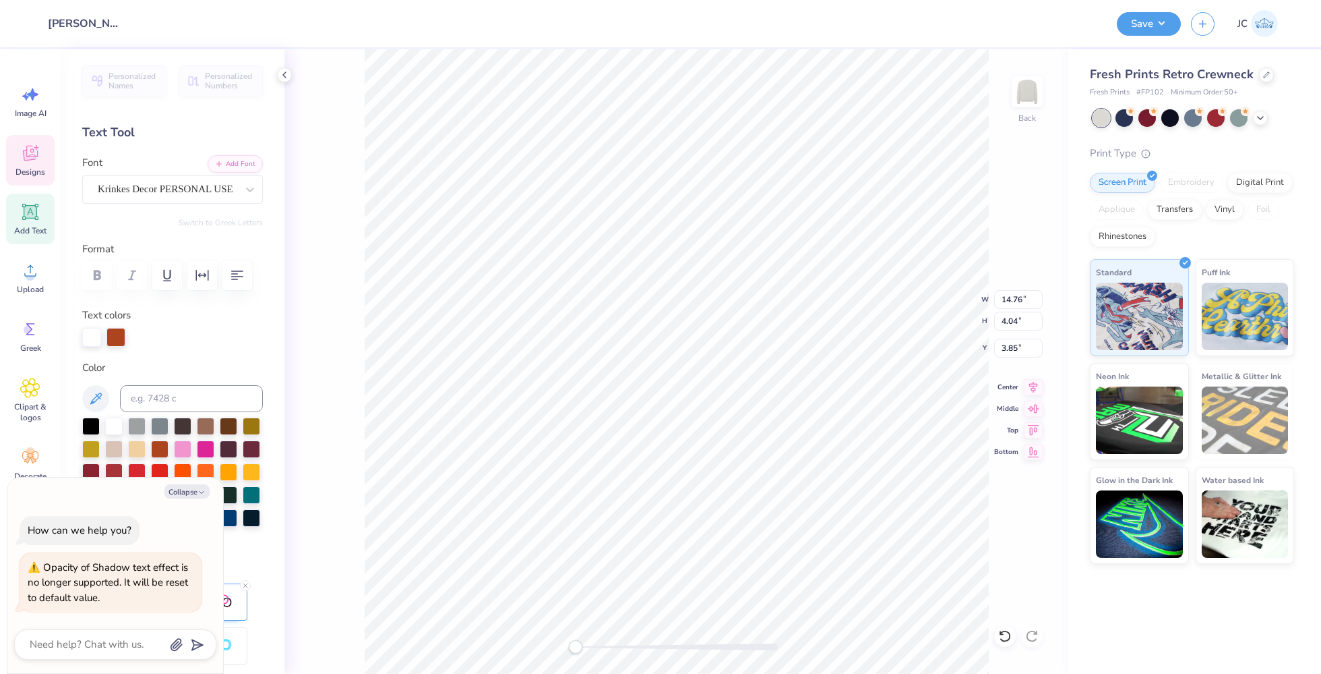
type textarea "Al"
type textarea "x"
type textarea "Alp"
type textarea "x"
type textarea "Alph"
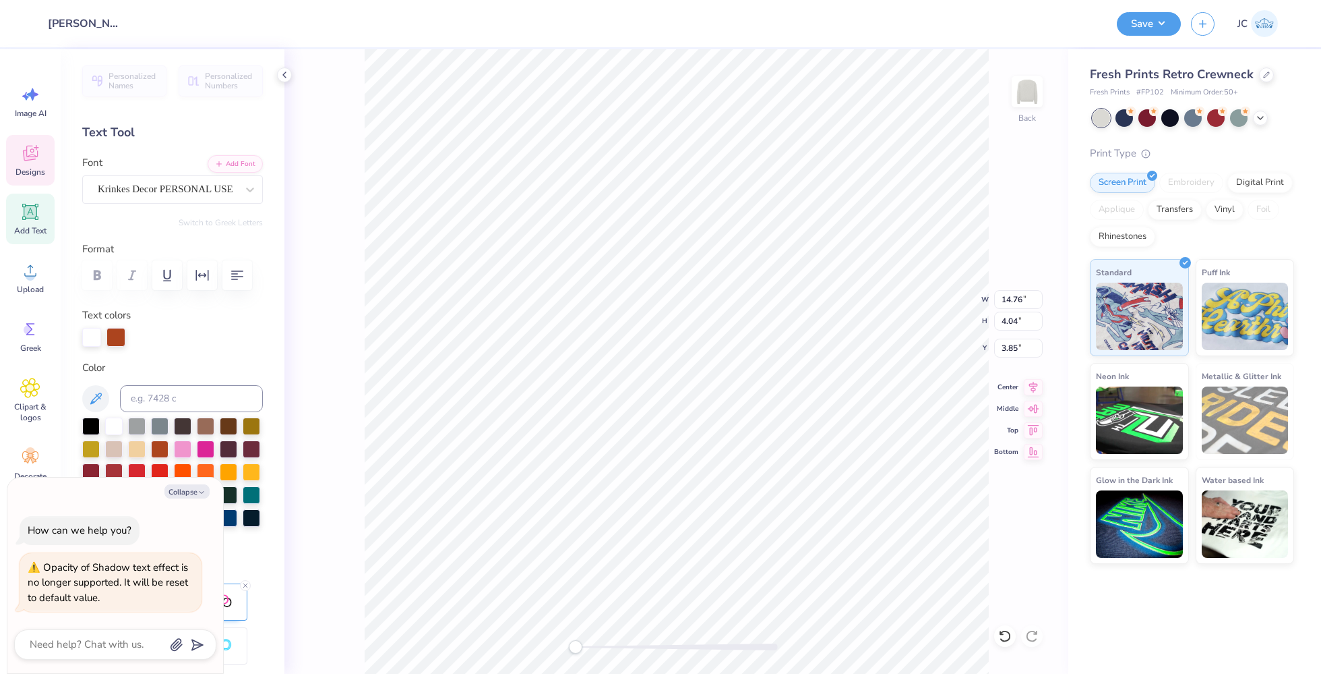
type textarea "x"
type textarea "Alpha"
type textarea "x"
type textarea "Alpha"
type textarea "x"
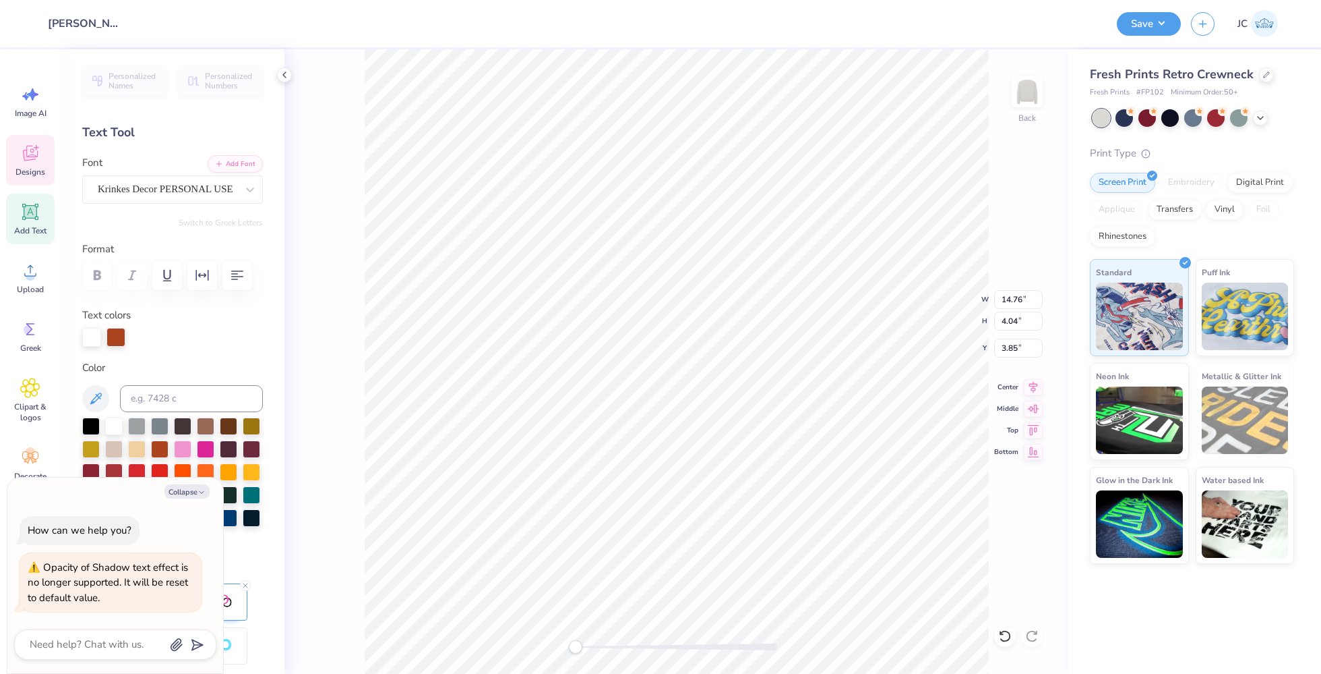
type textarea "Alpha X"
type textarea "x"
type textarea "Alpha Xi"
type textarea "x"
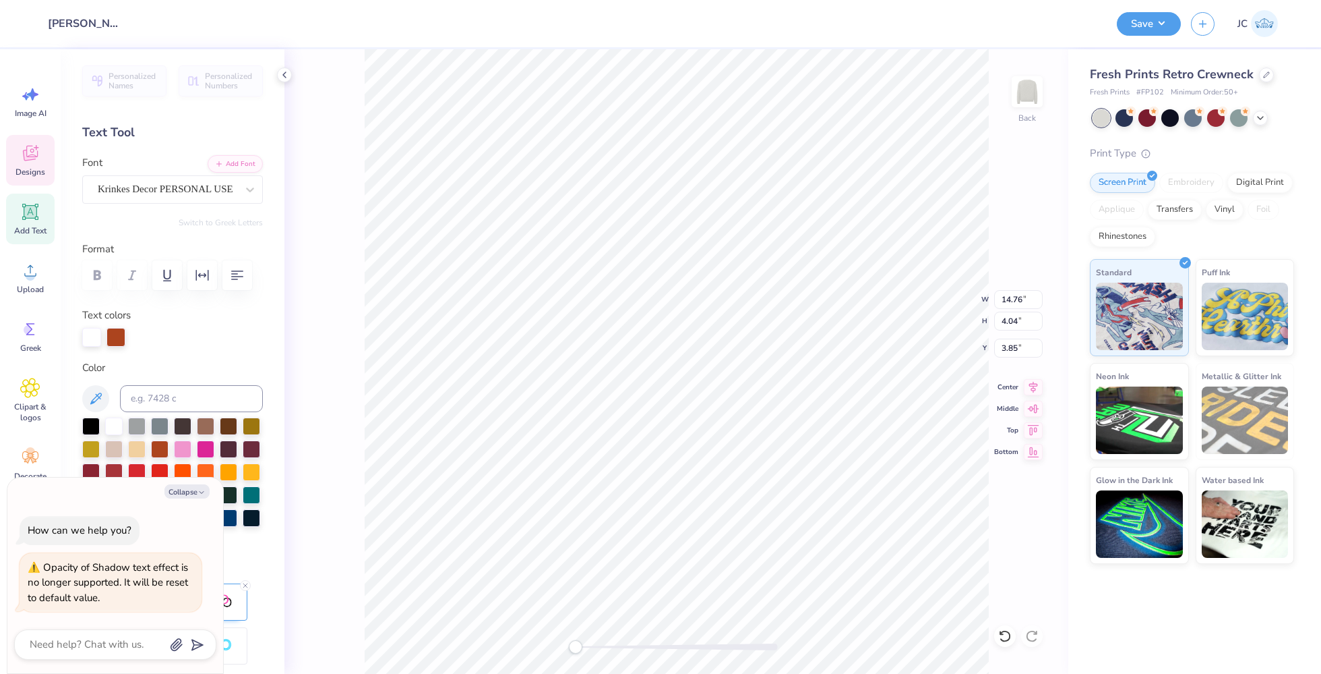
type textarea "Alpha X"
type textarea "x"
type textarea "Alpha Xi"
type textarea "x"
type textarea "Alpha X"
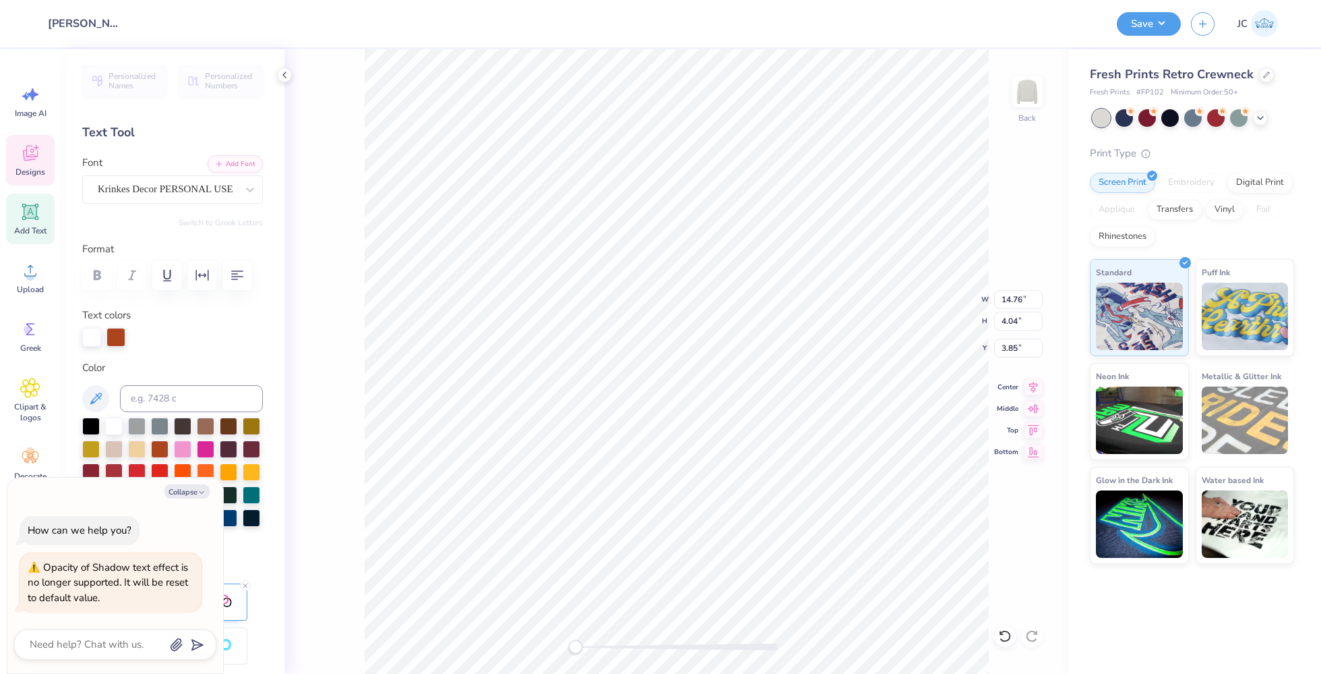
type textarea "x"
type textarea "Alpha Xi"
type textarea "x"
type textarea "Alpha X"
type textarea "x"
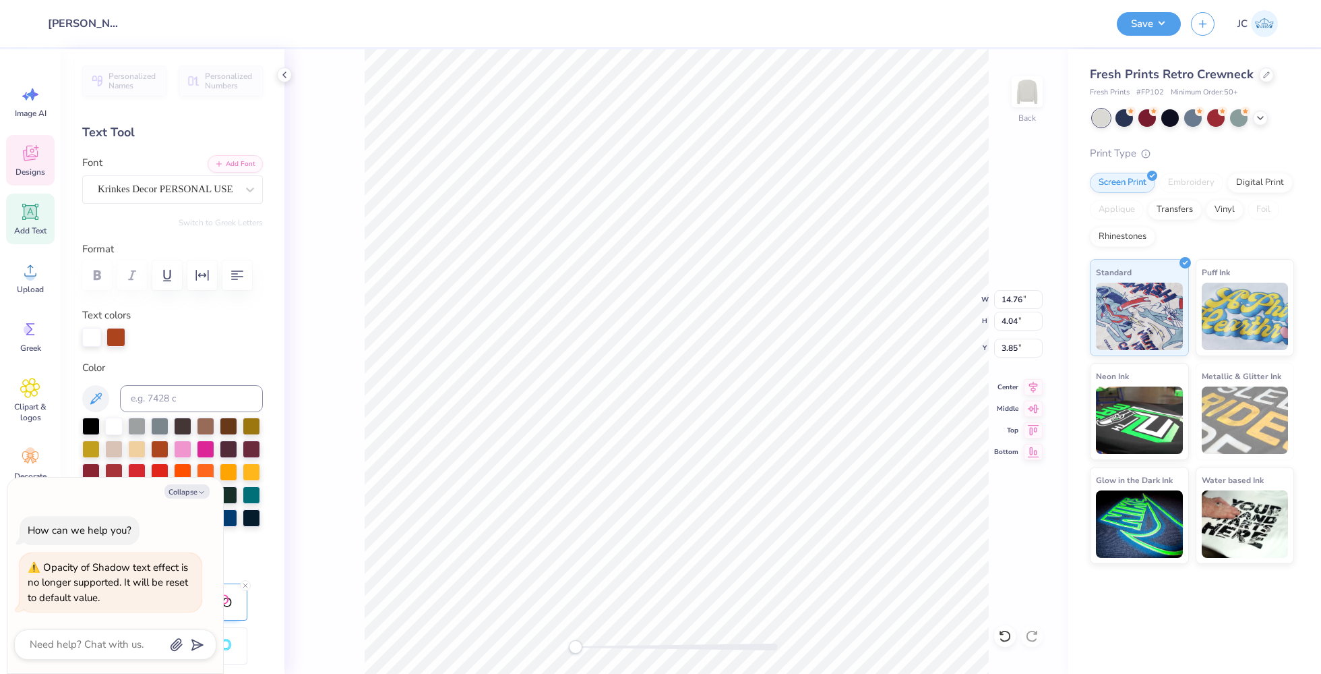
type textarea "Alpha Xi"
type textarea "x"
type textarea "Alpha X"
click at [358, 320] on div "Back W 14.76 14.76 " H 4.04 4.04 " Y 3.85 3.85 " Center Middle Top Bottom" at bounding box center [677, 361] width 784 height 624
click at [996, 324] on div "Back W 14.76 H 4.04 Y 3.85 Center Middle Top Bottom" at bounding box center [677, 361] width 784 height 624
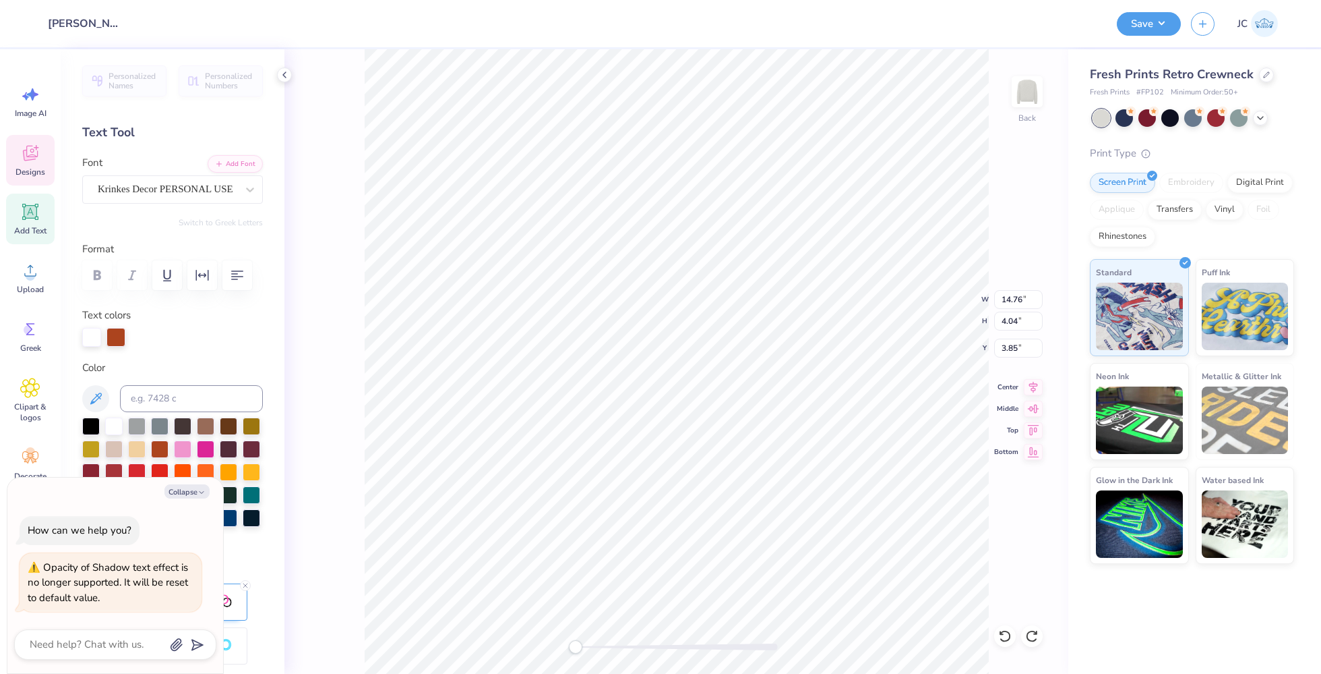
type textarea "x"
type input "3.36"
type input "1.25"
type input "7.26"
type textarea "x"
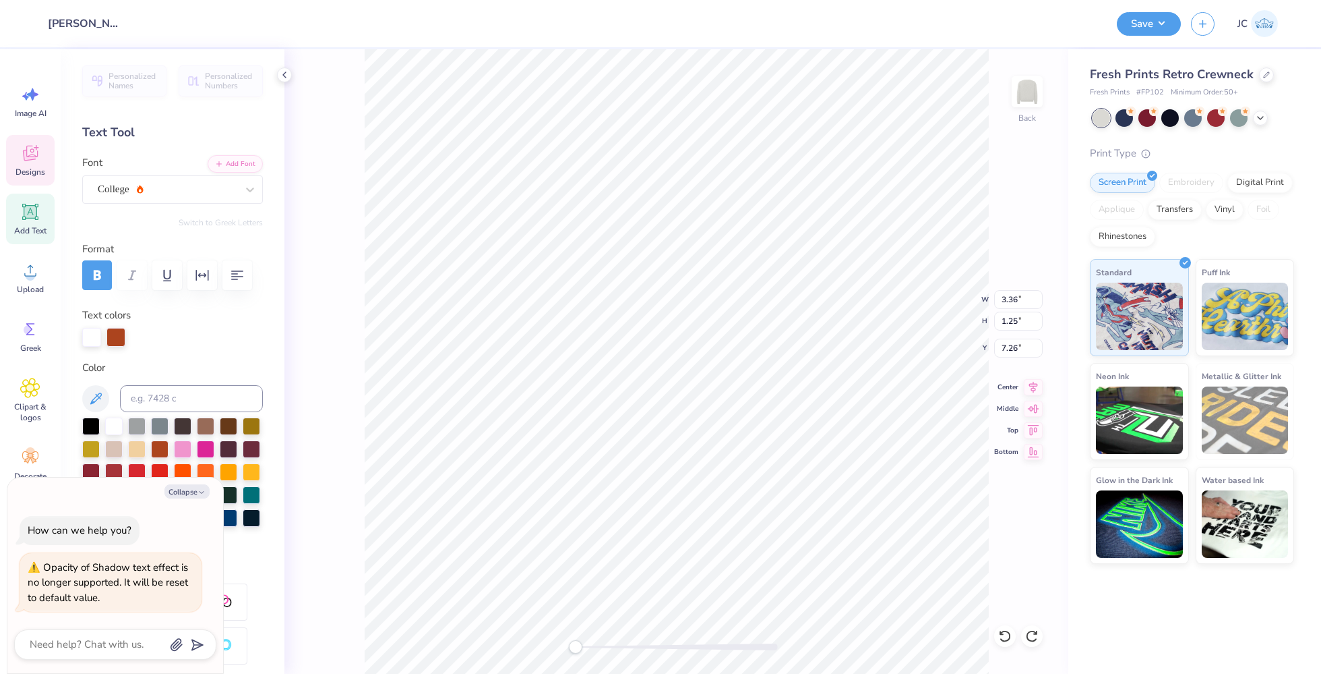
type input "14.16"
type input "6.85"
type input "3.00"
type textarea "x"
type input "13.00"
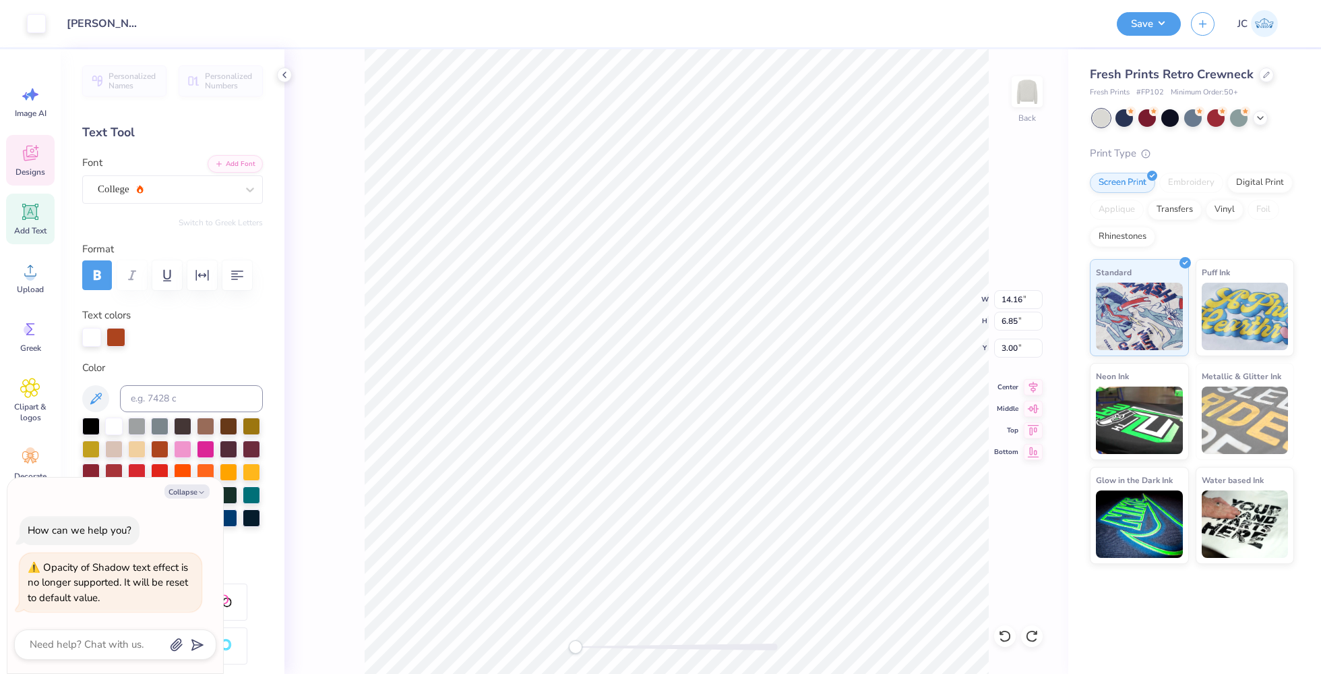
type input "5.91"
type input "3.47"
type textarea "x"
type input "14.16"
type input "6.85"
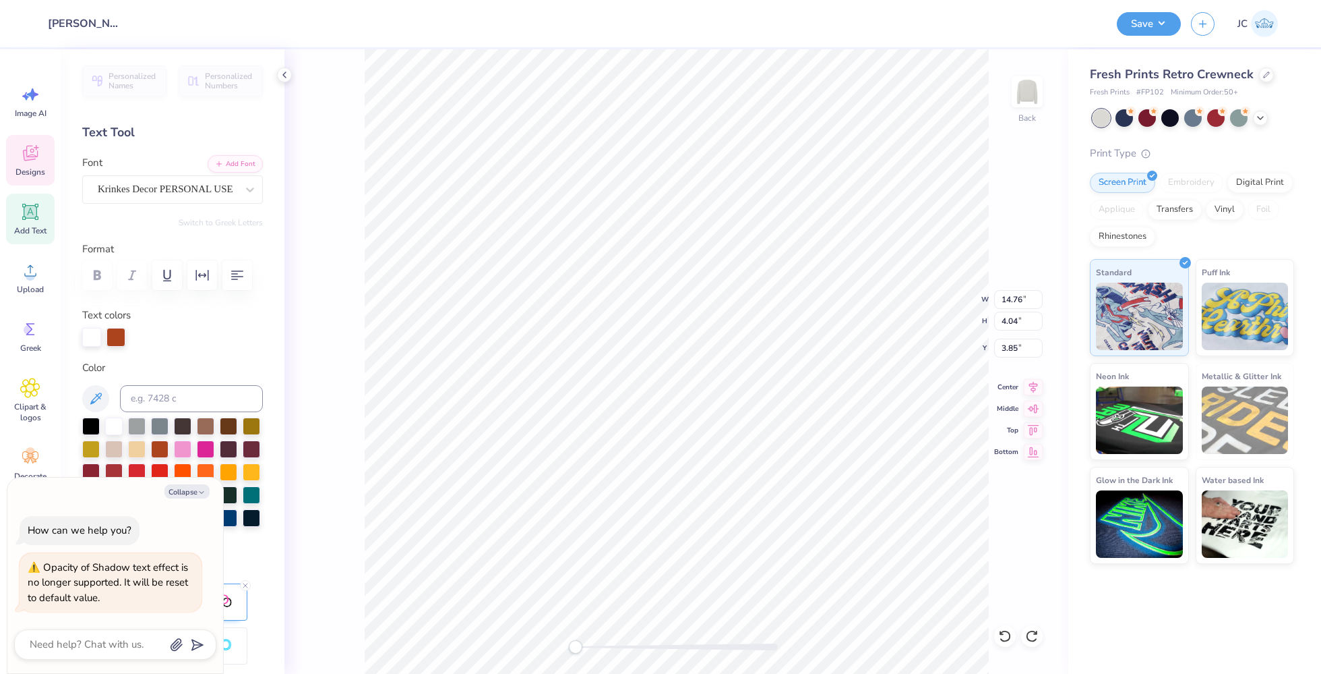
type input "3.00"
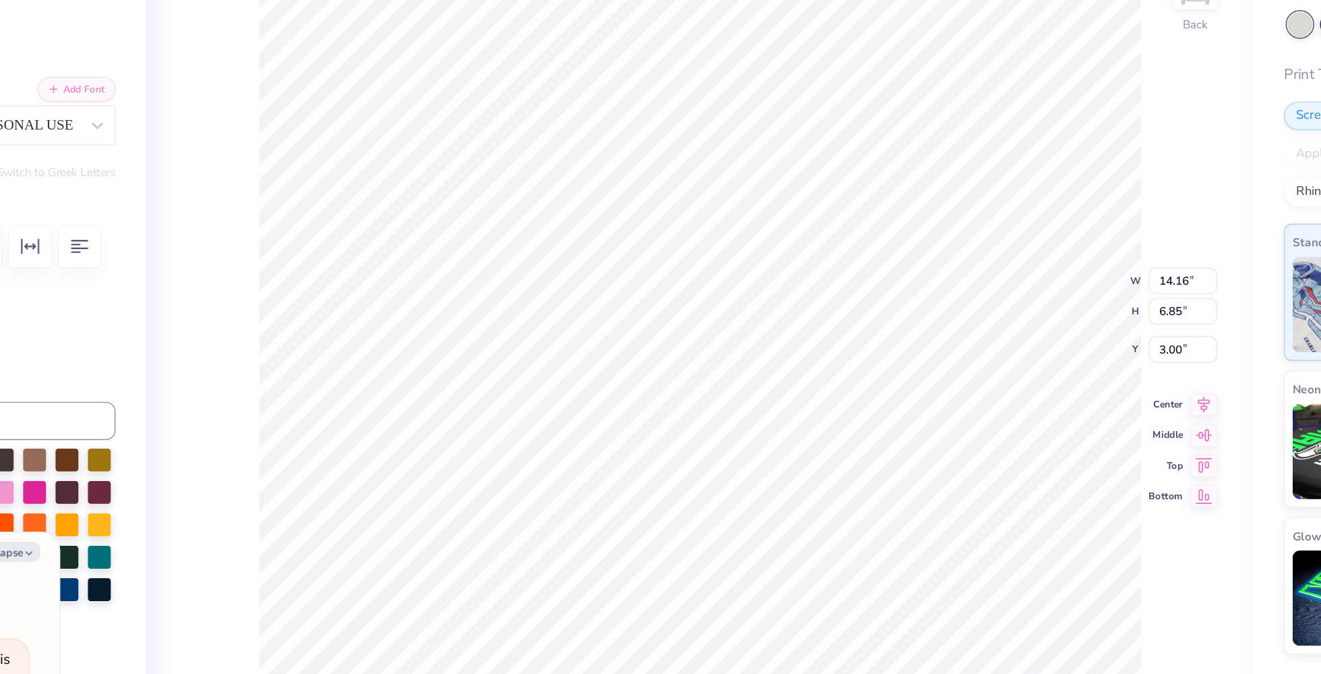
type textarea "x"
type input "4.84"
type textarea "x"
type input "3.84"
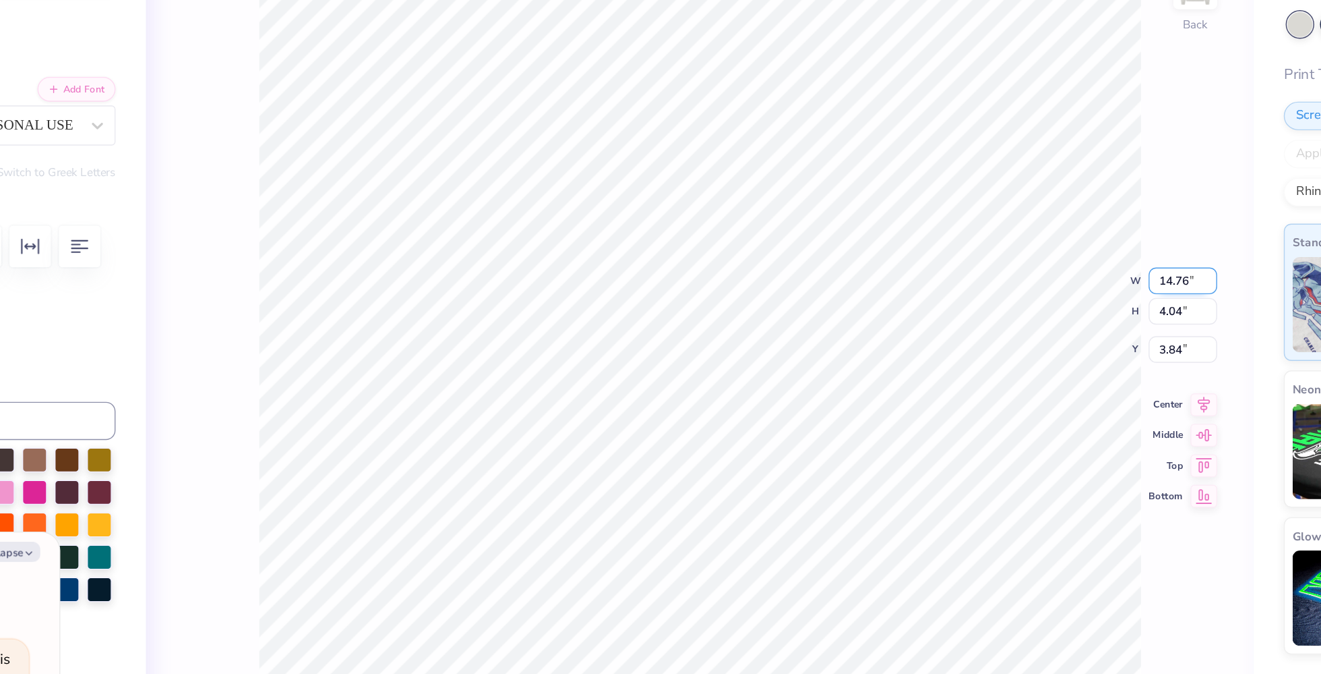
click at [916, 287] on div "Back W 14.76 14.76 " H 4.04 4.04 " Y 3.84 3.84 " Center Middle Top Bottom" at bounding box center [677, 361] width 784 height 624
type textarea "x"
type textarea "Alpha Pi0"
type textarea "x"
type textarea "Alpha i0"
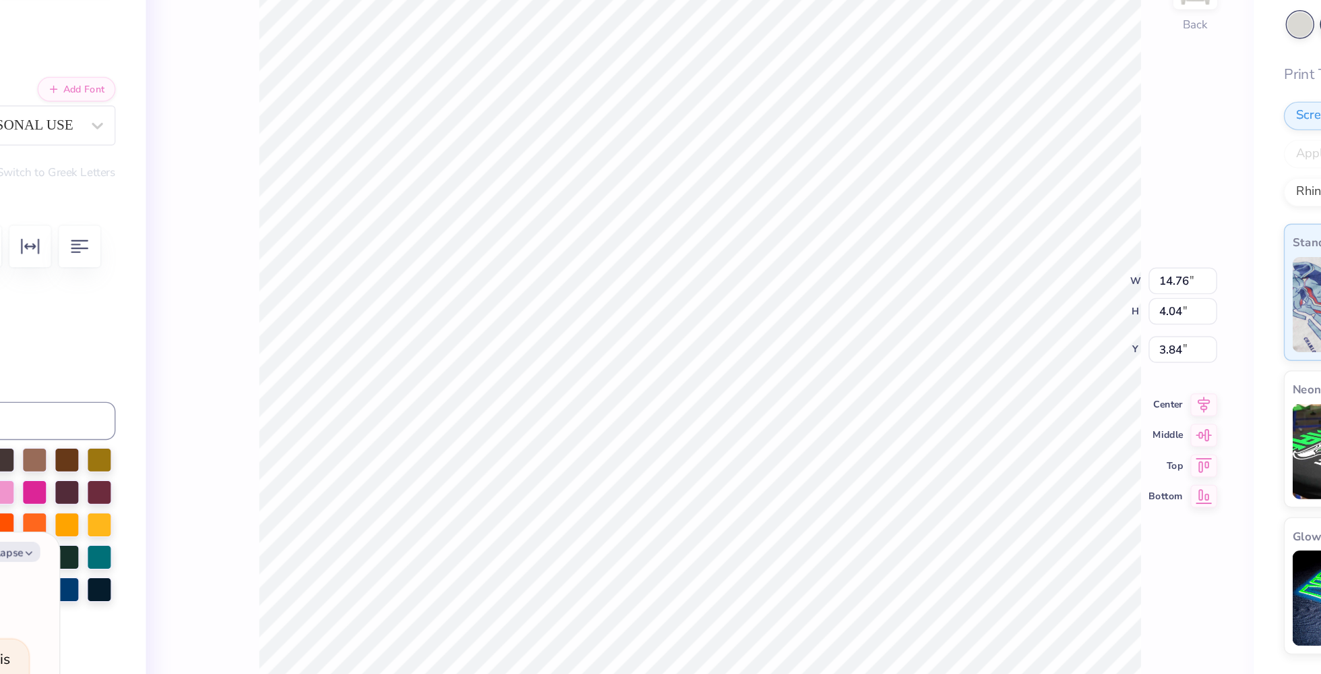
type textarea "x"
type textarea "Alpha xi0"
type textarea "x"
type textarea "Alpha i0"
type textarea "x"
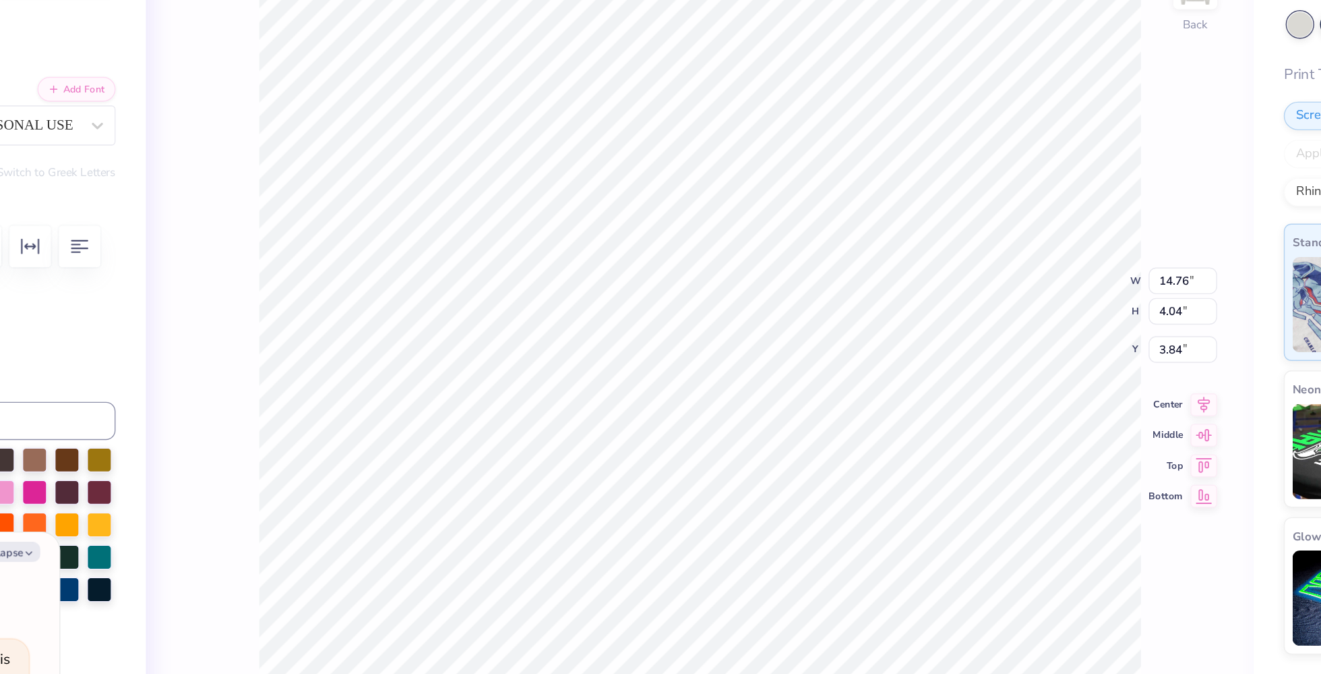
type textarea "Alpha Xi0"
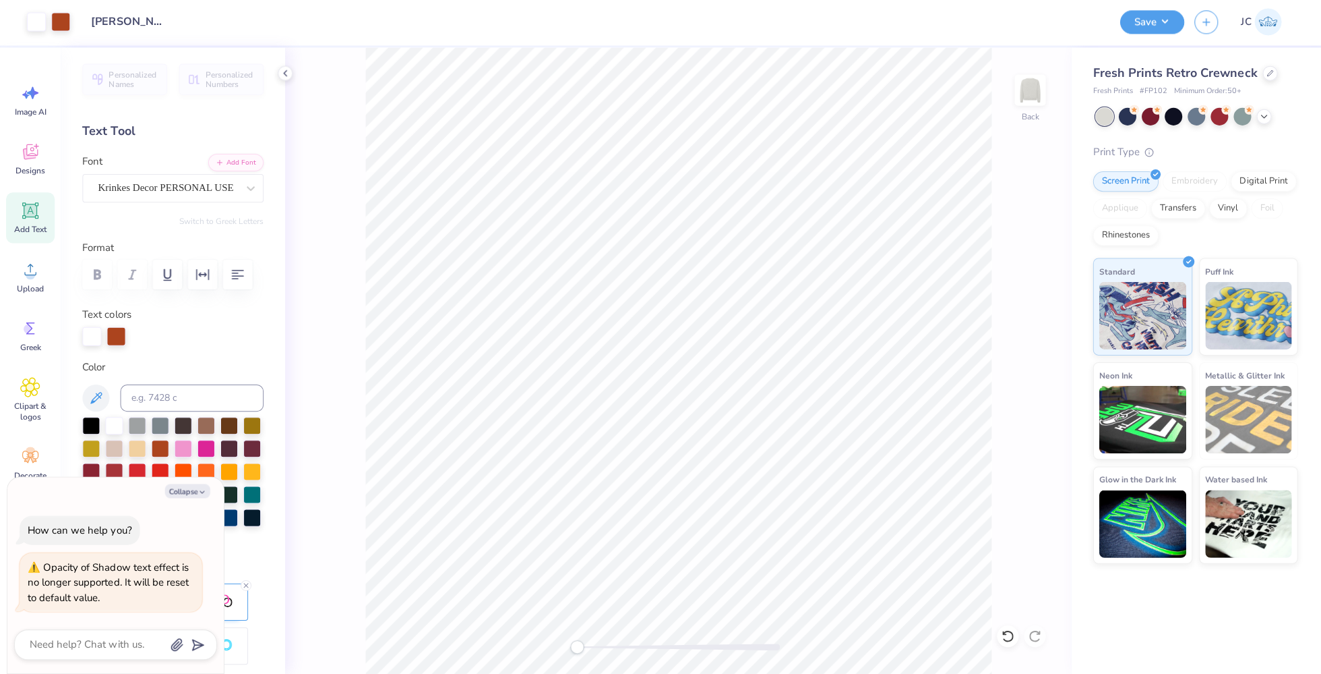
scroll to position [0, 0]
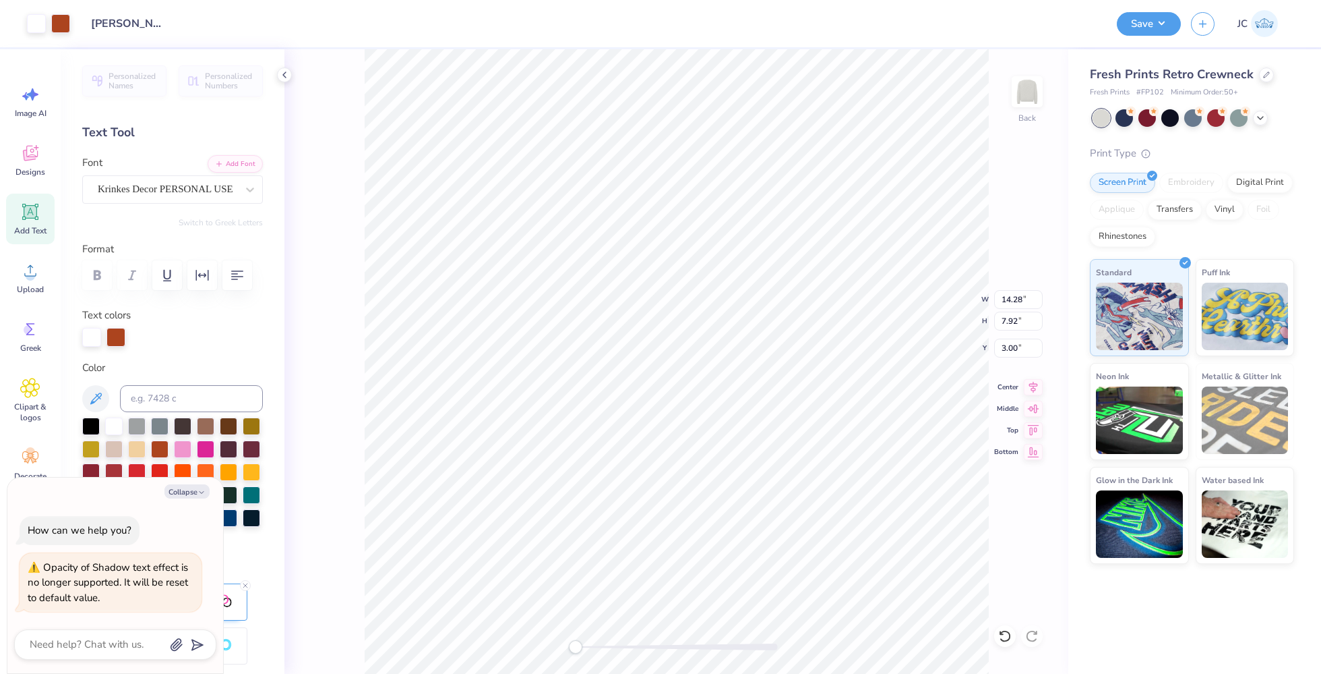
type textarea "x"
type input "9.35"
type input "5.80"
type input "5.05"
type textarea "x"
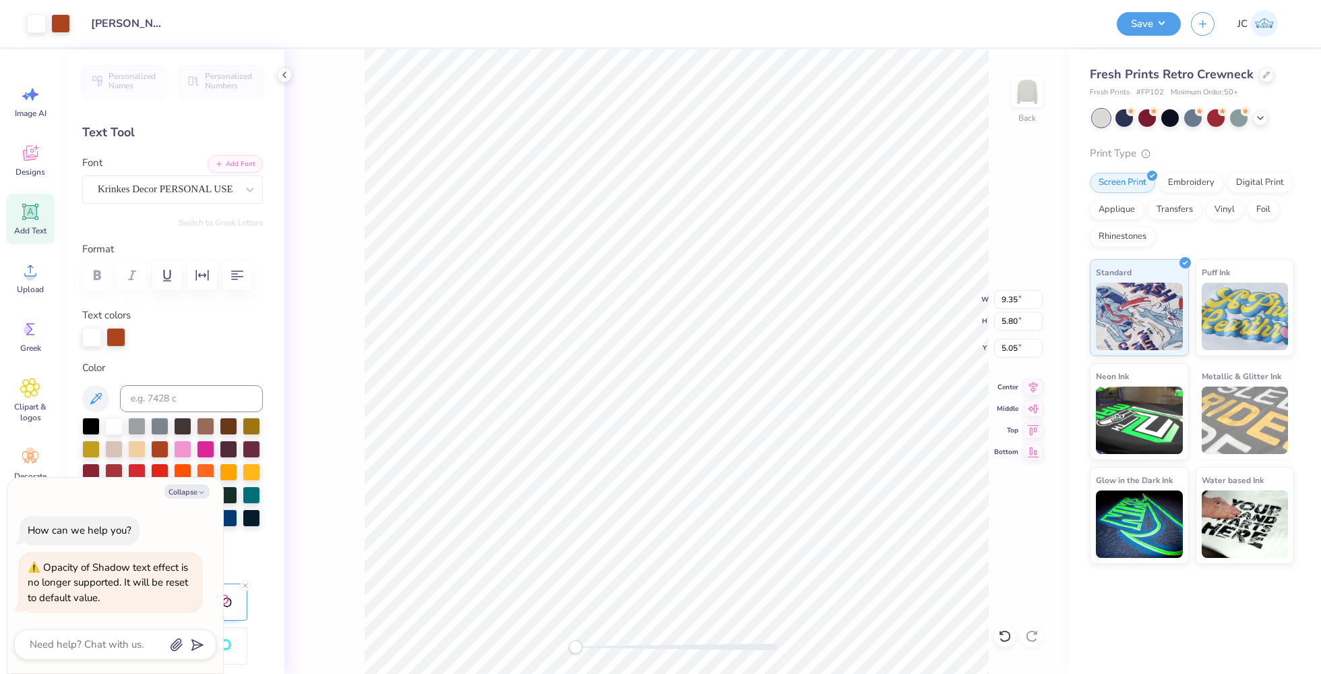
type input "14.28"
type input "7.92"
type input "3.00"
type textarea "x"
type input "2.08"
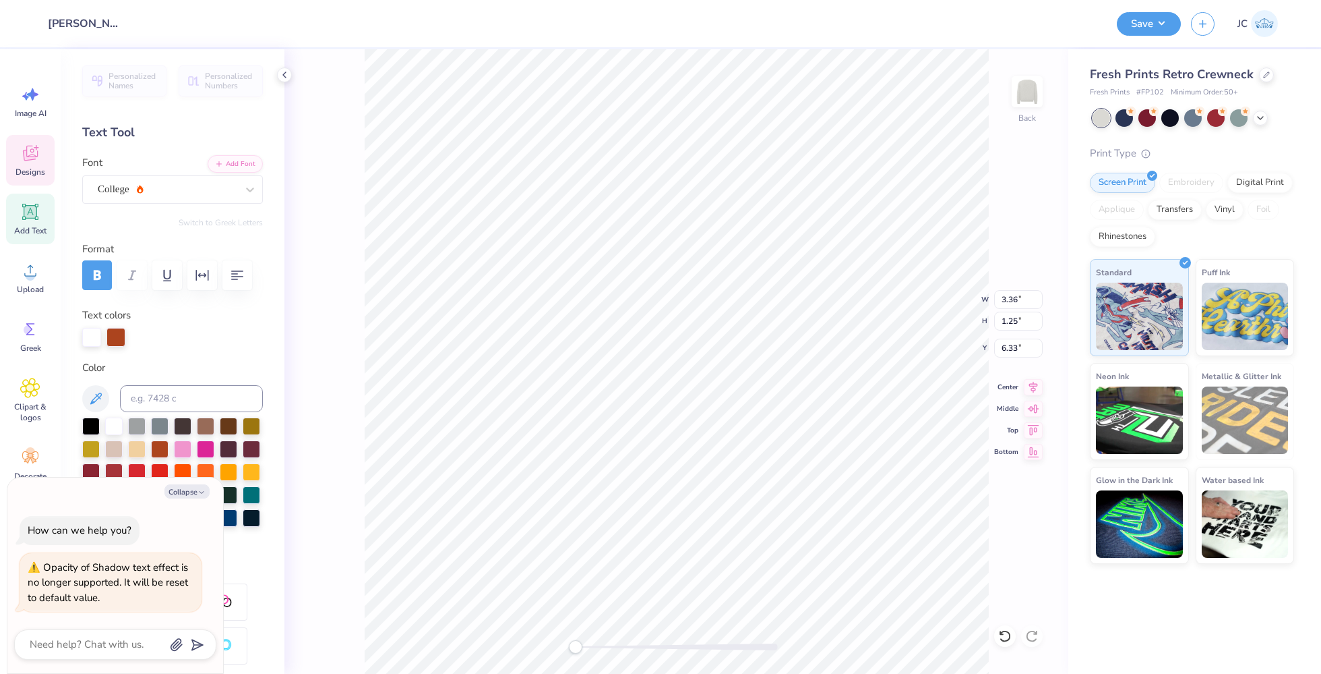
scroll to position [14, 1]
type textarea "x"
type textarea "202"
type textarea "x"
type textarea "2025"
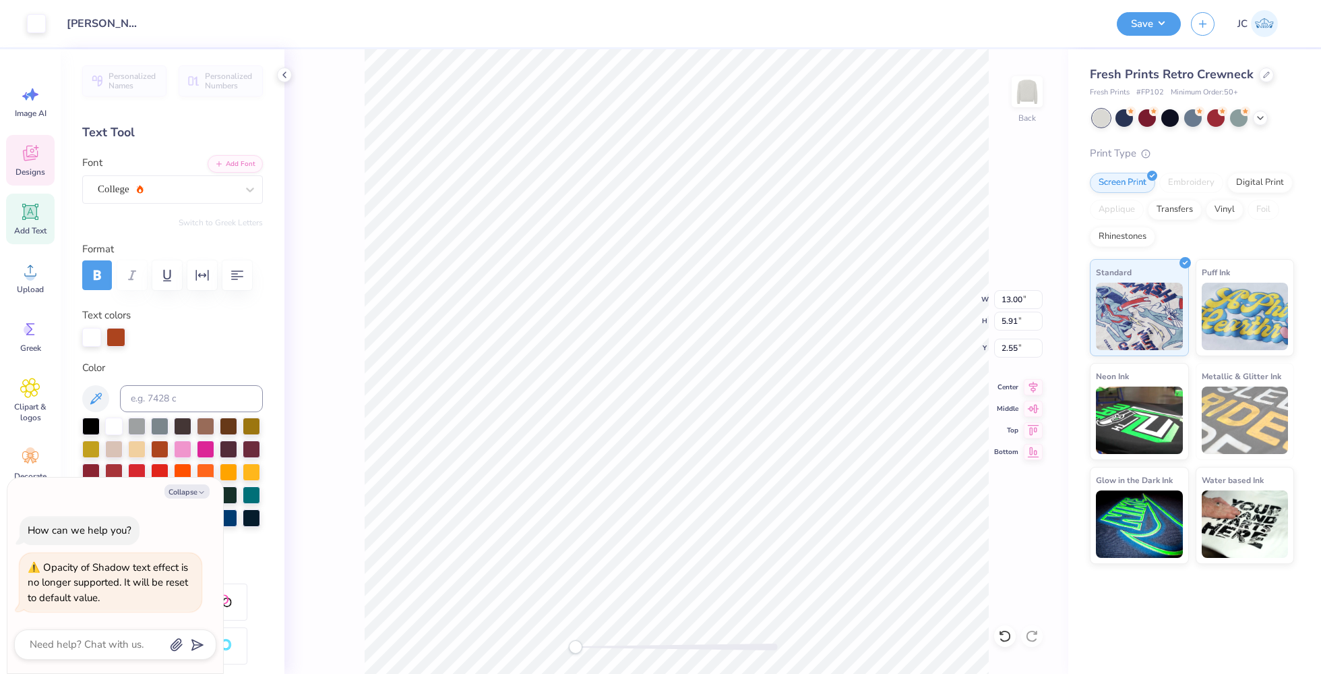
type textarea "x"
type input "3.32"
type input "1.20"
type input "6.44"
type textarea "x"
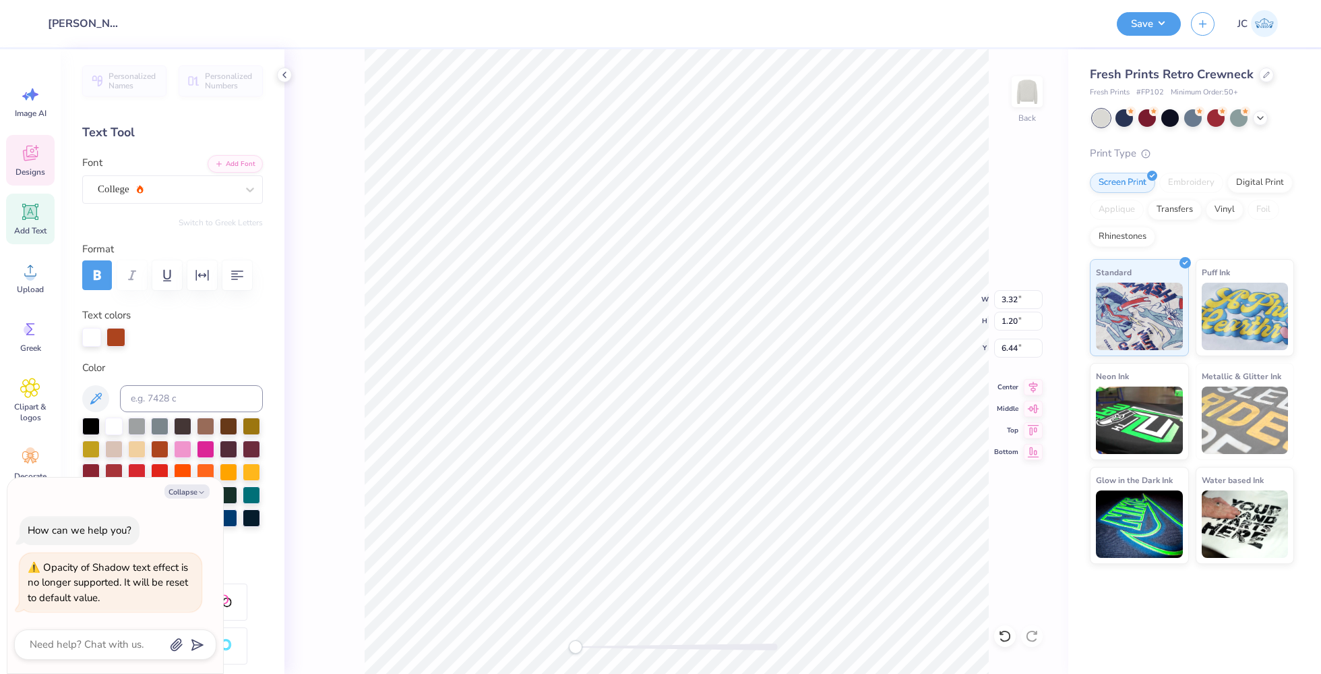
type textarea "1"
type textarea "x"
type textarea "18"
type textarea "x"
type textarea "189"
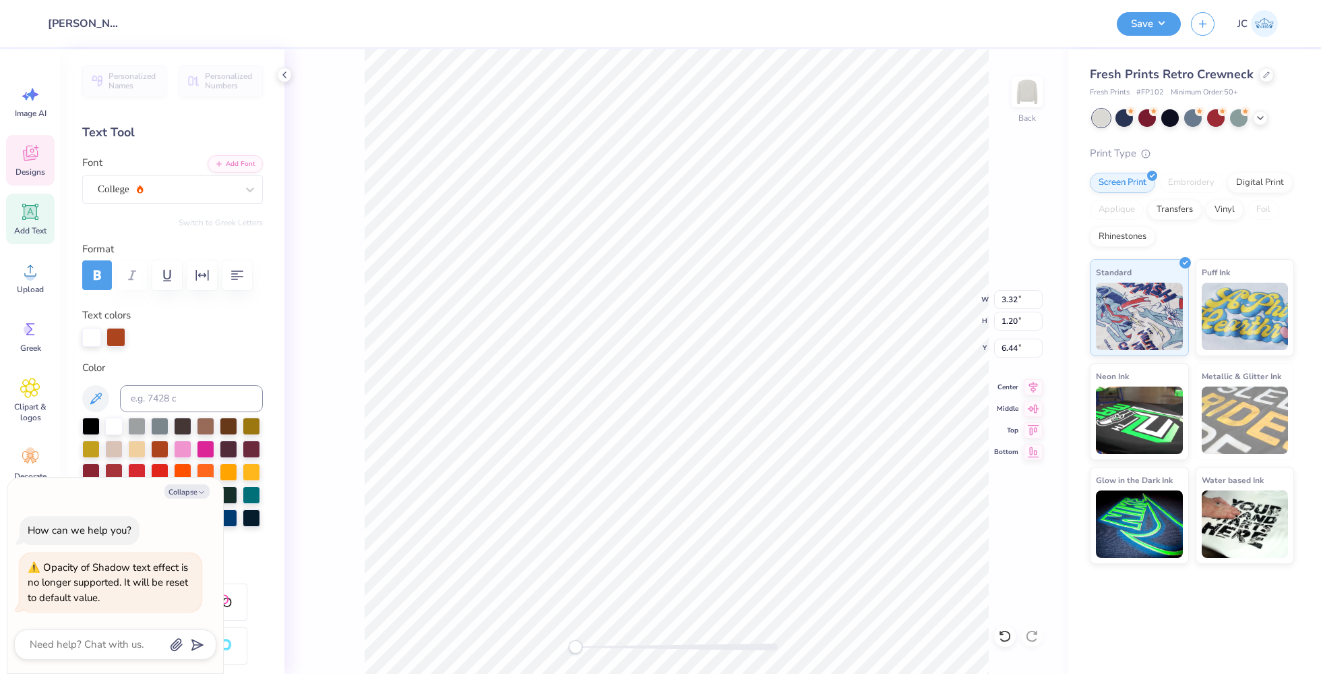
type textarea "x"
type textarea "1893"
type textarea "x"
type input "10.23"
type input "6.18"
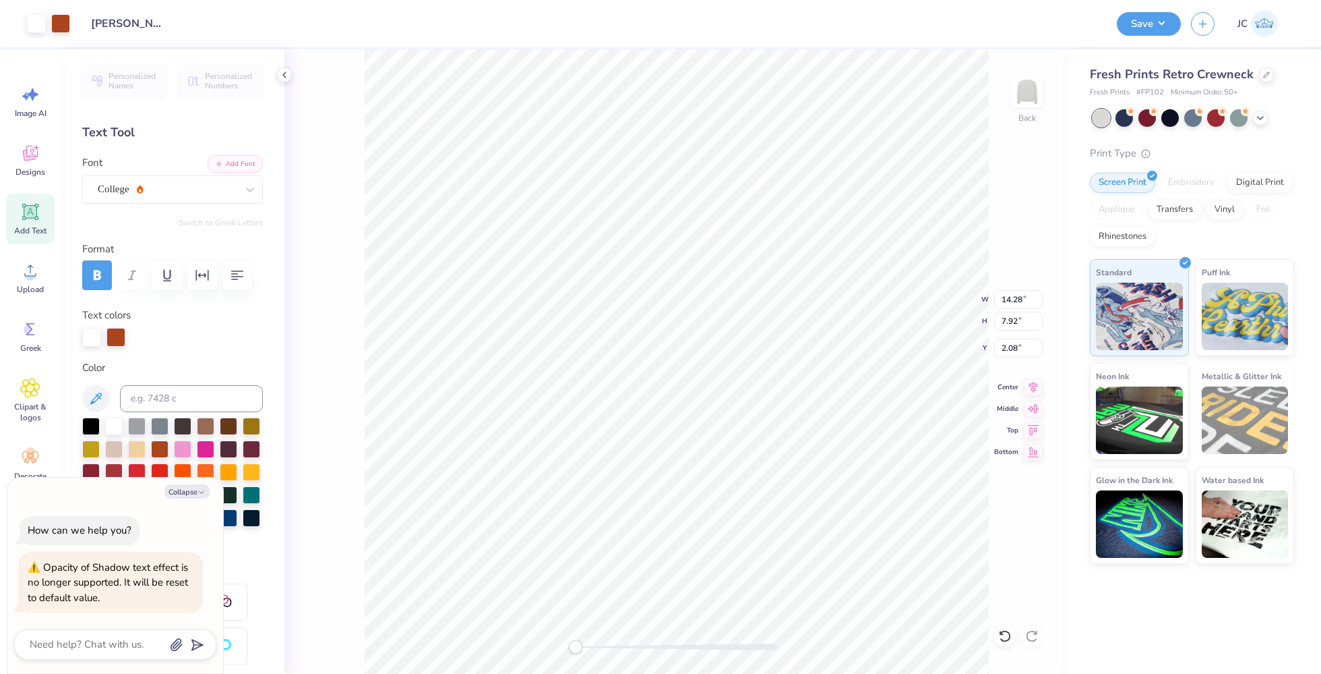
type input "3.76"
type textarea "x"
type input "14.28"
type input "7.92"
type input "2.08"
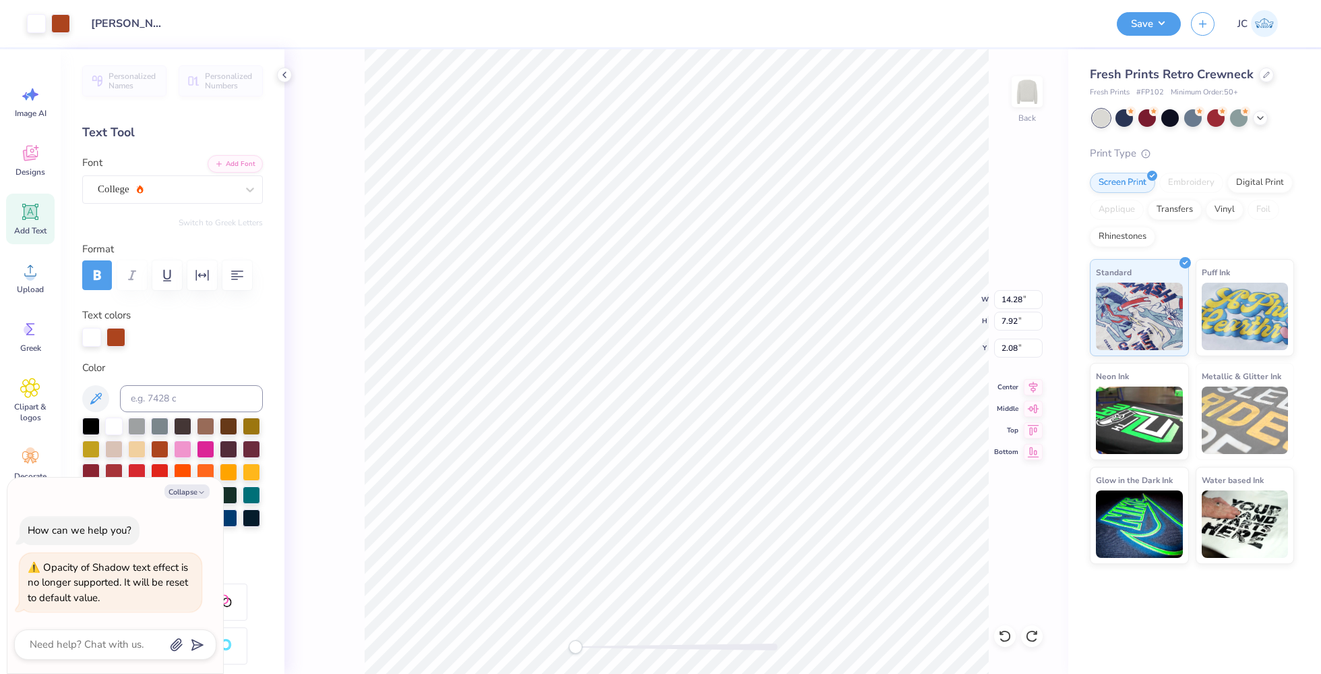
type textarea "x"
type input "1.47"
click at [1133, 23] on button "Save" at bounding box center [1149, 22] width 64 height 24
type textarea "x"
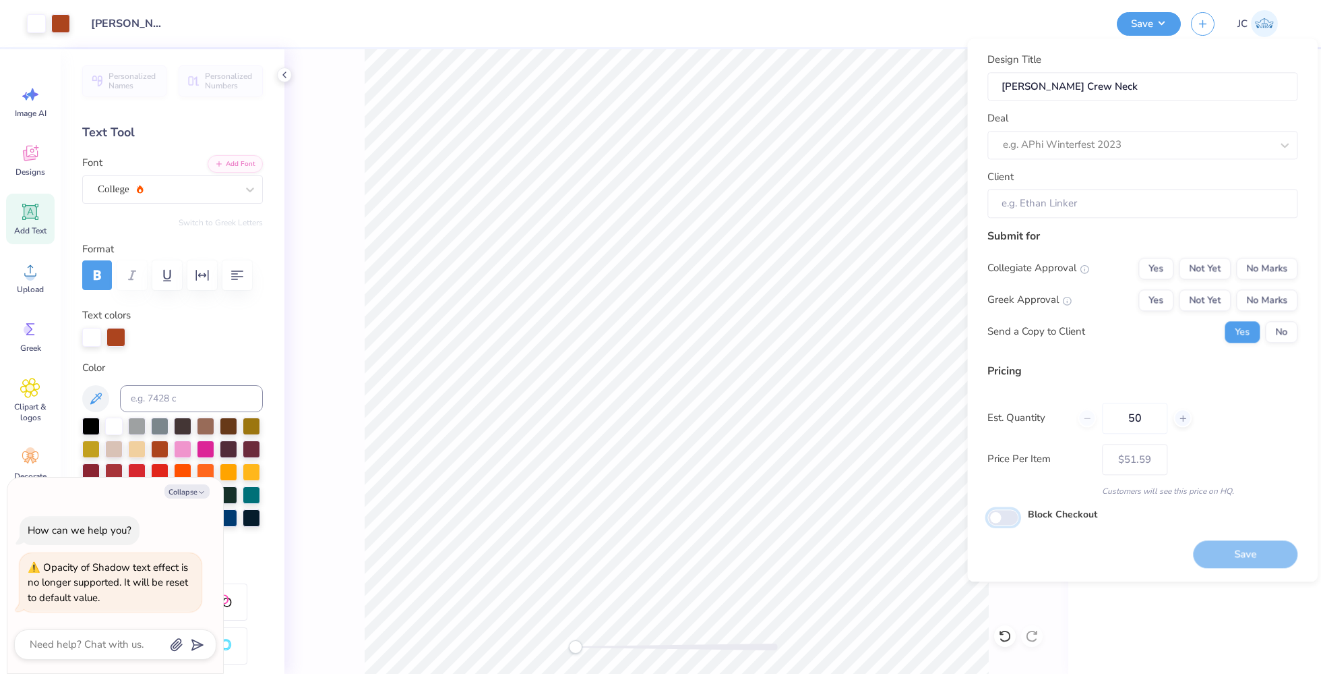
click at [1001, 516] on input "Block Checkout" at bounding box center [1003, 517] width 31 height 16
checkbox input "true"
click at [1193, 268] on button "Not Yet" at bounding box center [1205, 269] width 52 height 22
click at [1197, 299] on button "Not Yet" at bounding box center [1205, 300] width 52 height 22
click at [1165, 268] on button "Yes" at bounding box center [1156, 269] width 35 height 22
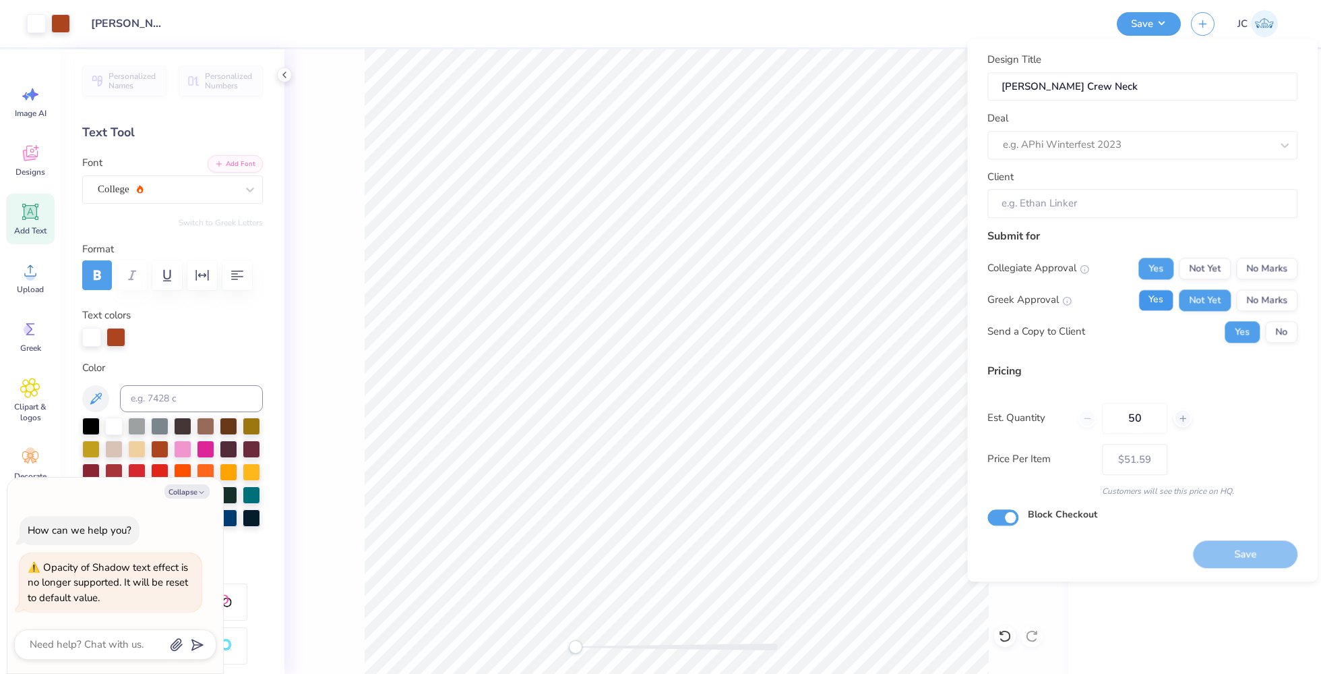
click at [1162, 301] on button "Yes" at bounding box center [1156, 300] width 35 height 22
type textarea "x"
click at [1127, 80] on input "Izzy Murphy Crew Neck" at bounding box center [1143, 86] width 310 height 29
click at [1086, 138] on div at bounding box center [1123, 145] width 241 height 18
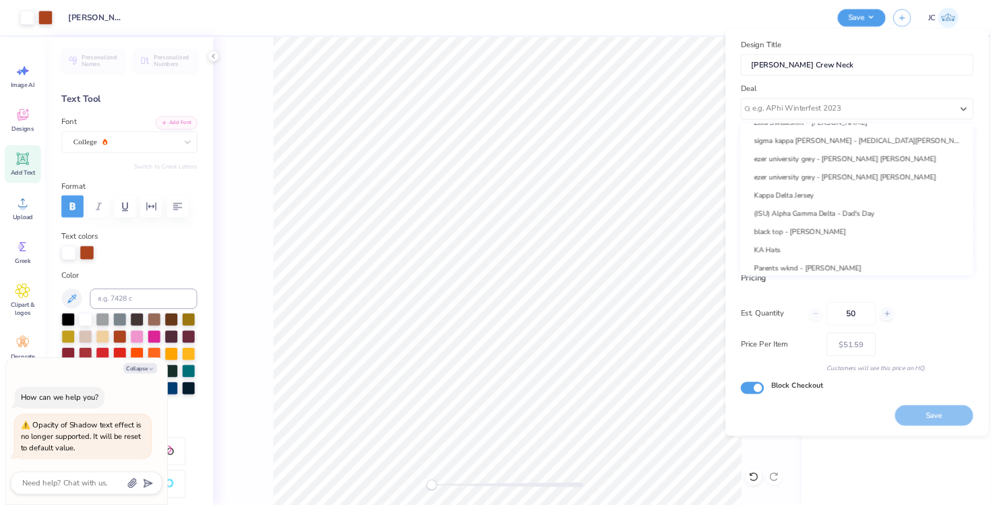
scroll to position [0, 0]
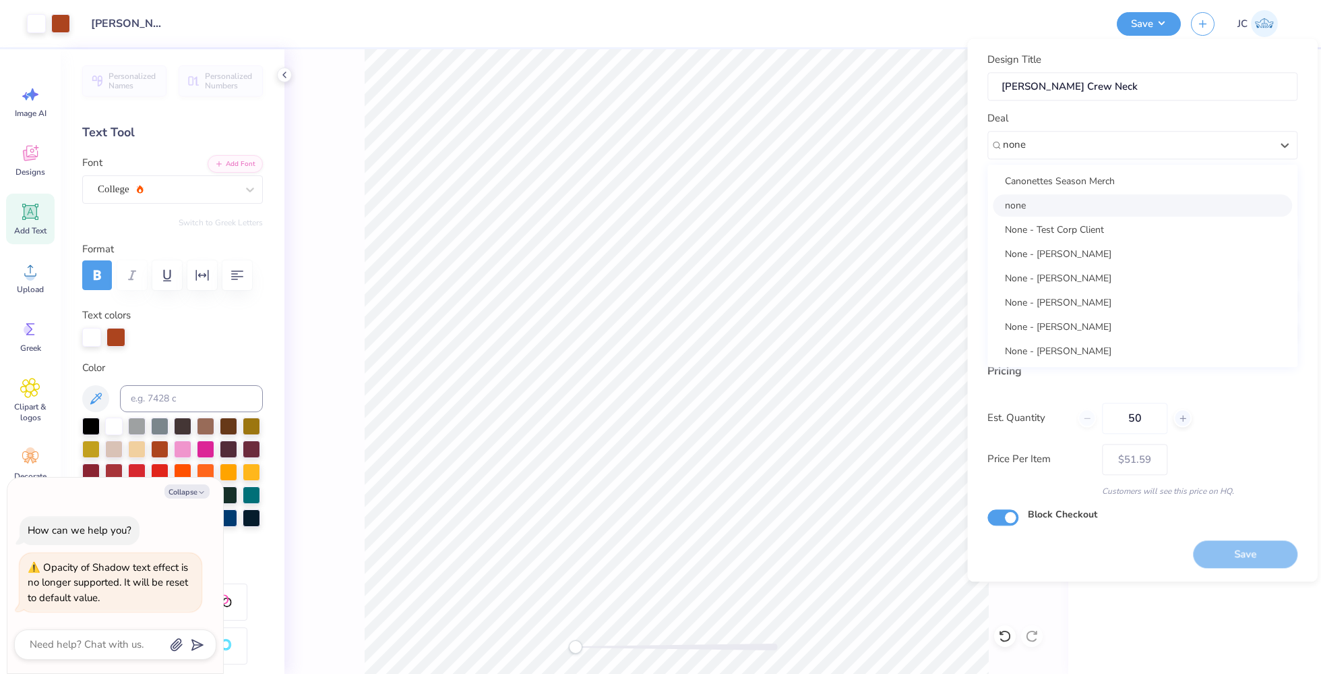
click at [1050, 200] on div "none" at bounding box center [1142, 205] width 299 height 22
type input "none"
type textarea "x"
type input "[PERSON_NAME]"
type input "– –"
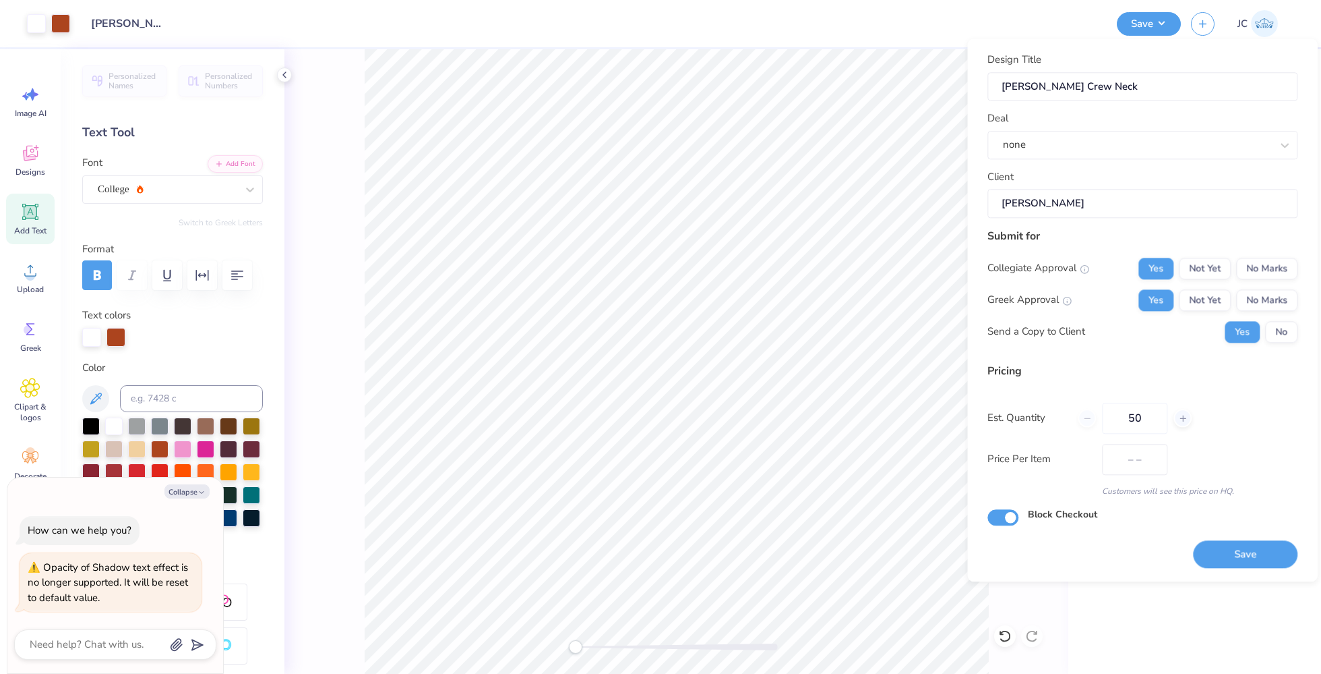
click at [1071, 194] on input "[PERSON_NAME]" at bounding box center [1143, 203] width 310 height 29
type textarea "x"
type input "$61.18"
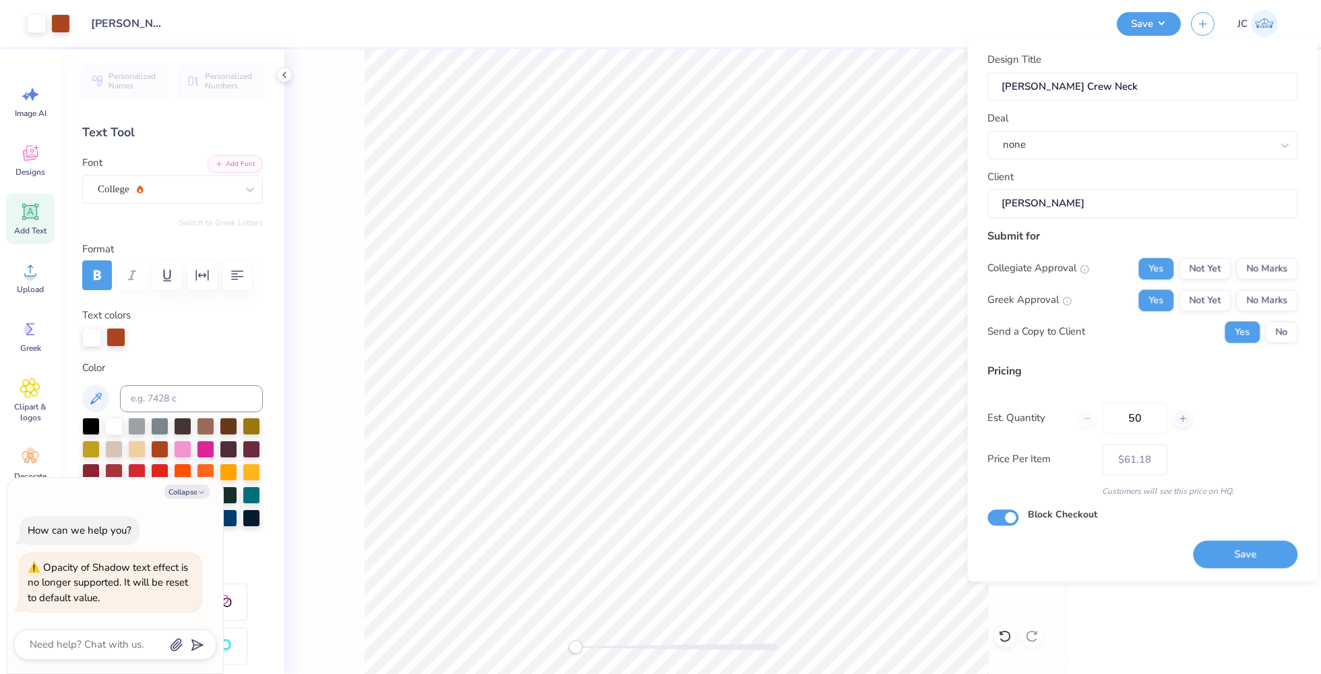
click at [1078, 207] on input "[PERSON_NAME]" at bounding box center [1143, 203] width 310 height 29
click at [1077, 207] on input "[PERSON_NAME]" at bounding box center [1143, 203] width 310 height 29
click at [1050, 207] on input "[PERSON_NAME]" at bounding box center [1143, 203] width 310 height 29
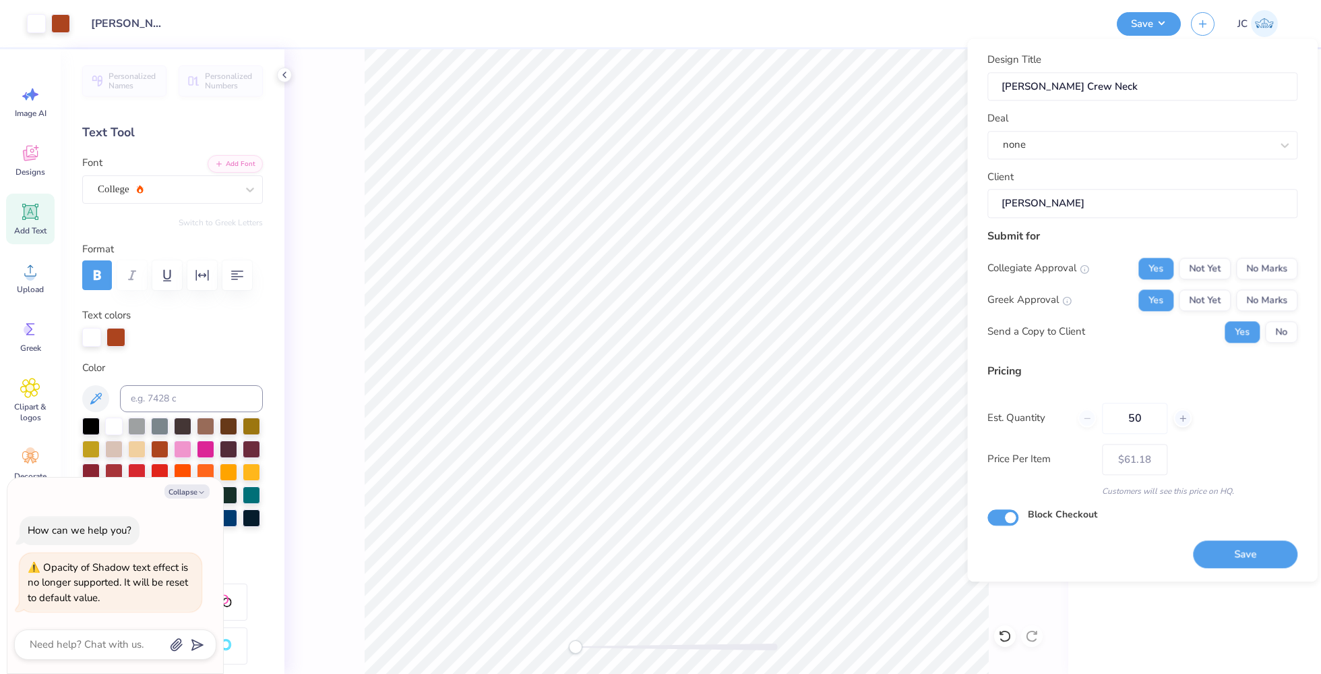
click at [1110, 561] on div "Design Title Izzy Murphy Crew Neck Deal none Client Jade Paneduro Submit for Co…" at bounding box center [1143, 310] width 310 height 516
click at [1023, 210] on input "[PERSON_NAME]" at bounding box center [1143, 203] width 310 height 29
click at [195, 488] on button "Collapse" at bounding box center [187, 491] width 45 height 14
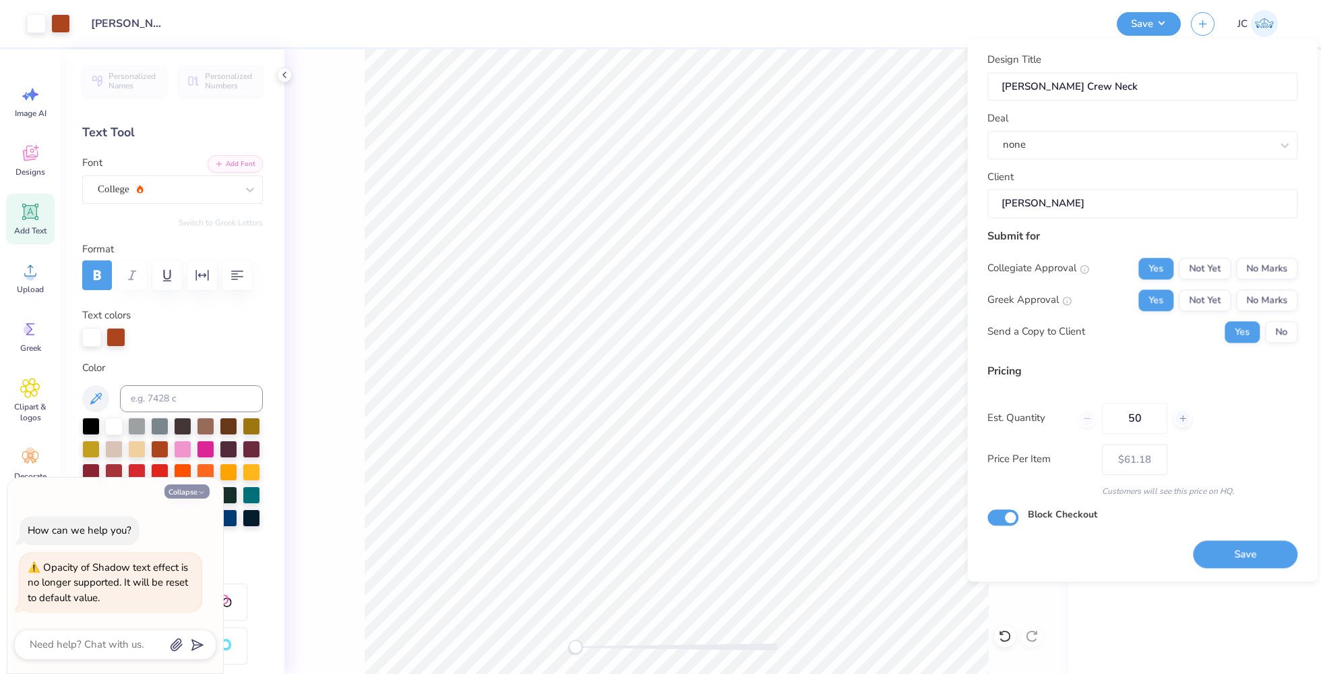
type textarea "x"
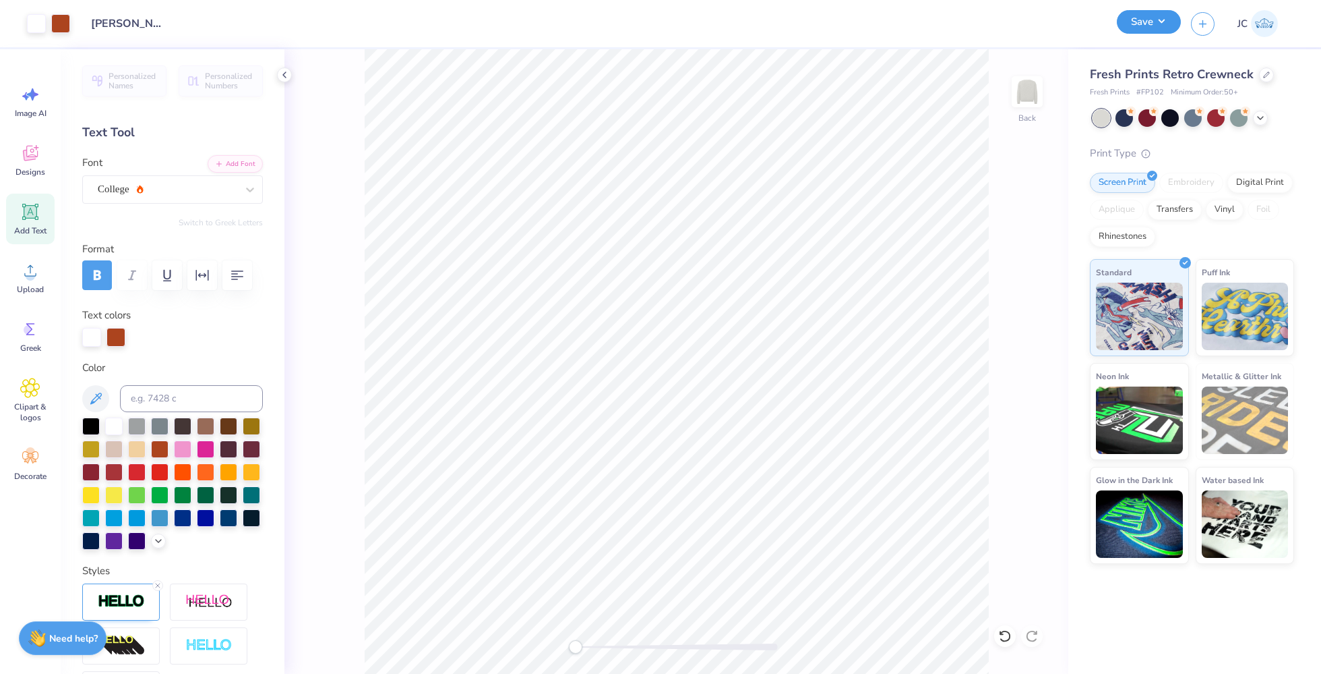
click at [1143, 28] on button "Save" at bounding box center [1149, 22] width 64 height 24
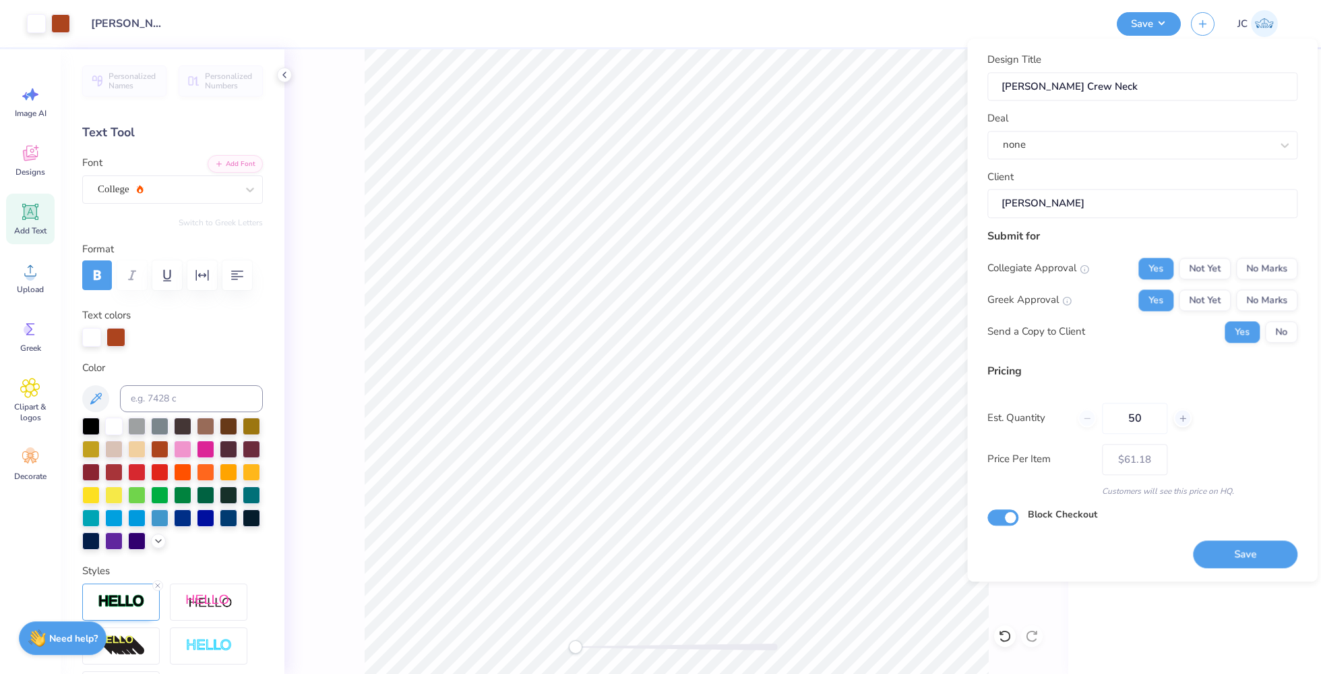
click at [1054, 210] on input "[PERSON_NAME]" at bounding box center [1143, 203] width 310 height 29
click at [1059, 204] on input "[PERSON_NAME]" at bounding box center [1143, 203] width 310 height 29
click at [1141, 191] on input "[PERSON_NAME]" at bounding box center [1143, 203] width 310 height 29
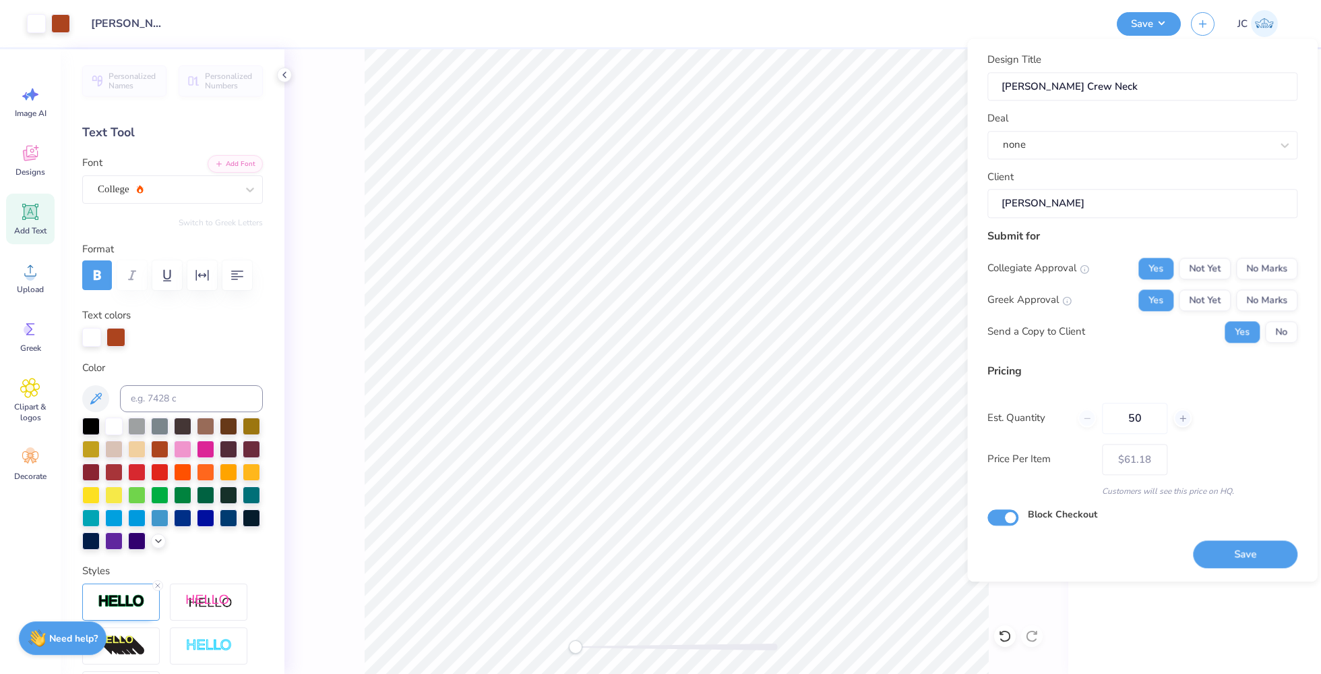
click at [1145, 205] on input "[PERSON_NAME]" at bounding box center [1143, 203] width 310 height 29
click at [1131, 355] on div "Design Title Izzy Murphy Crew Neck Deal none Client Jade Paneduro Submit for Co…" at bounding box center [1143, 288] width 310 height 473
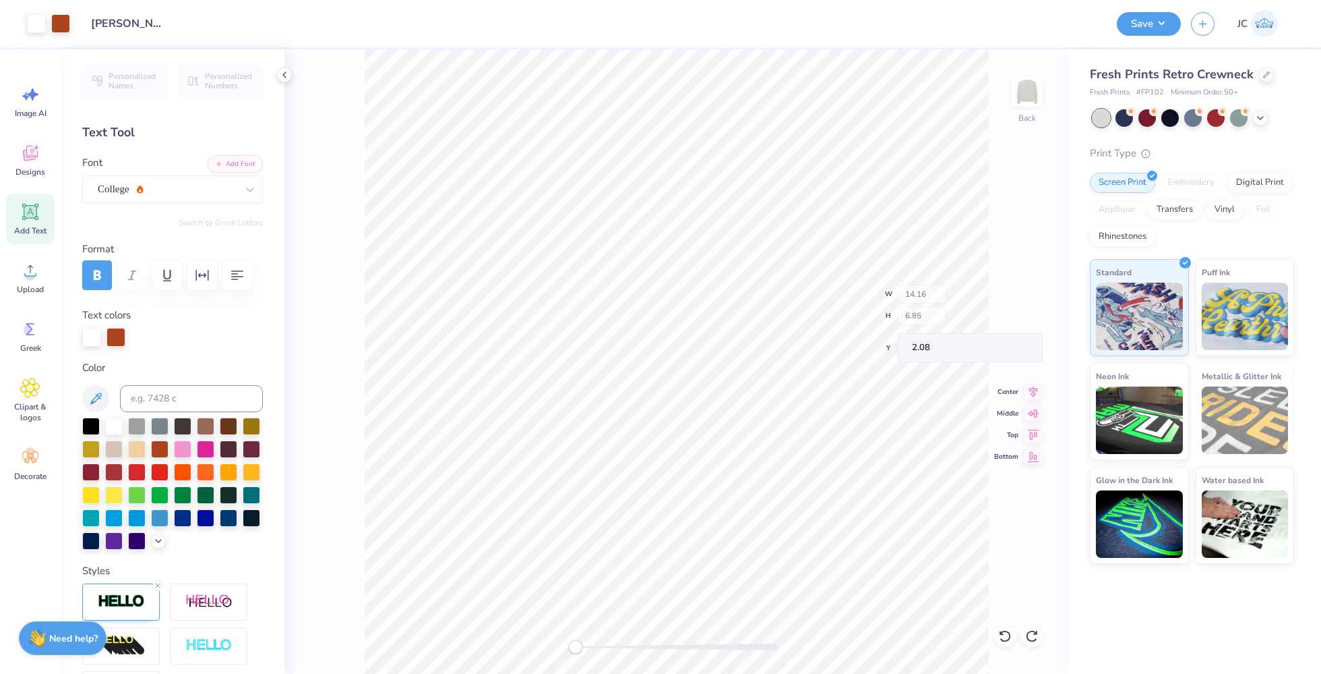
type input "2.08"
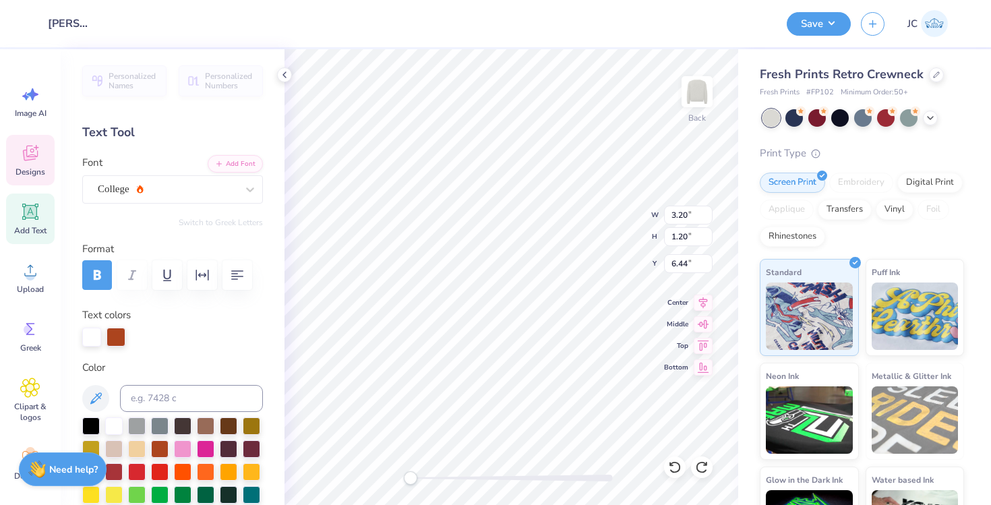
scroll to position [407, 0]
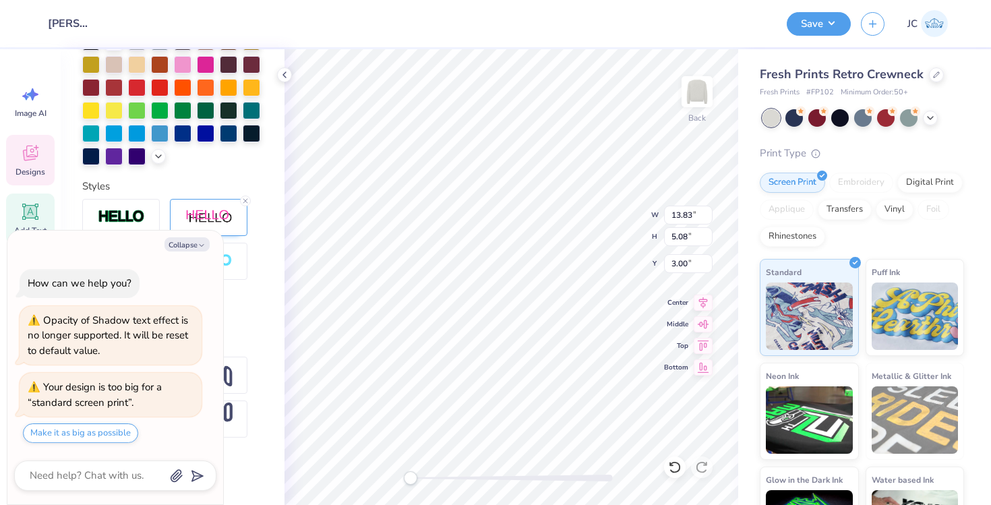
type textarea "x"
type input "3.00"
type textarea "x"
type input "3.67"
type textarea "x"
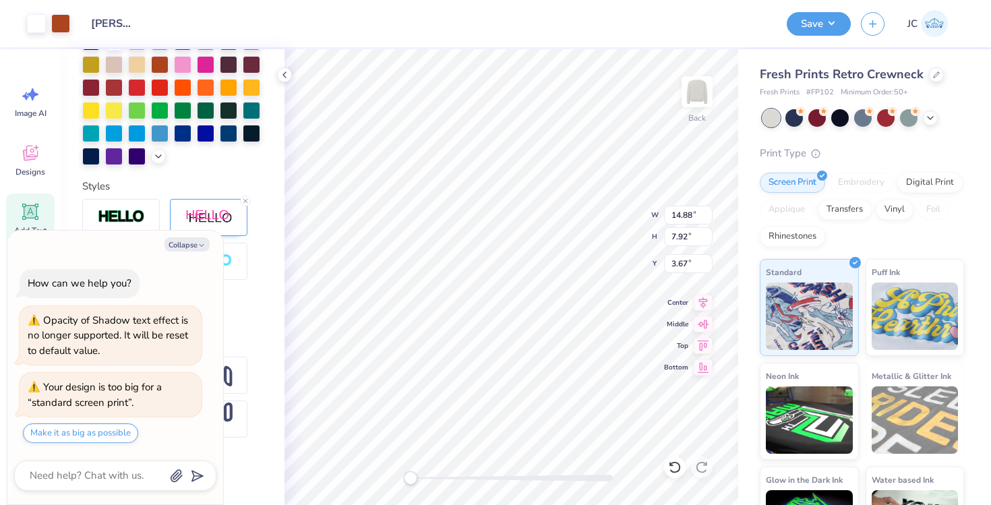
type input "2.08"
type textarea "x"
type input "12.74"
type input "7.05"
type input "2.32"
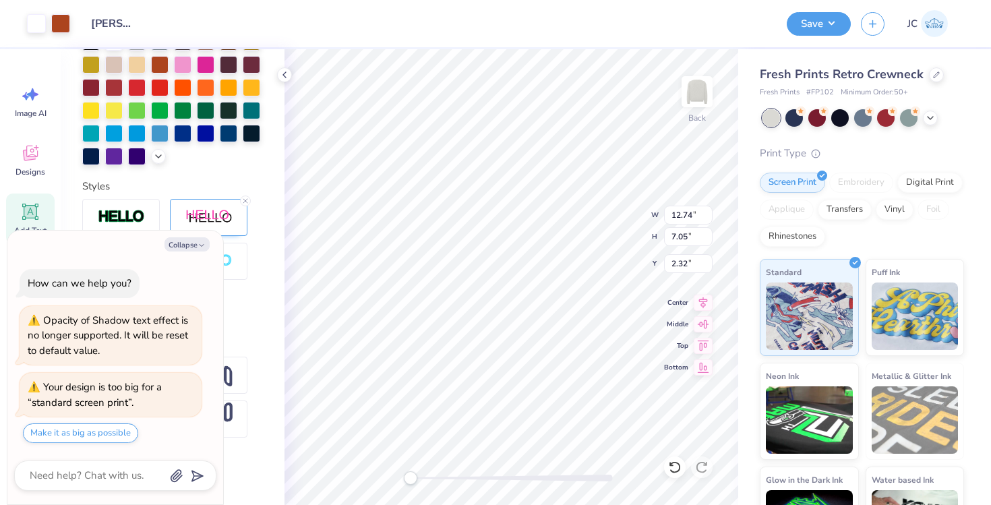
type textarea "x"
type input "3.00"
type textarea "x"
type input "12.34"
type input "8.49"
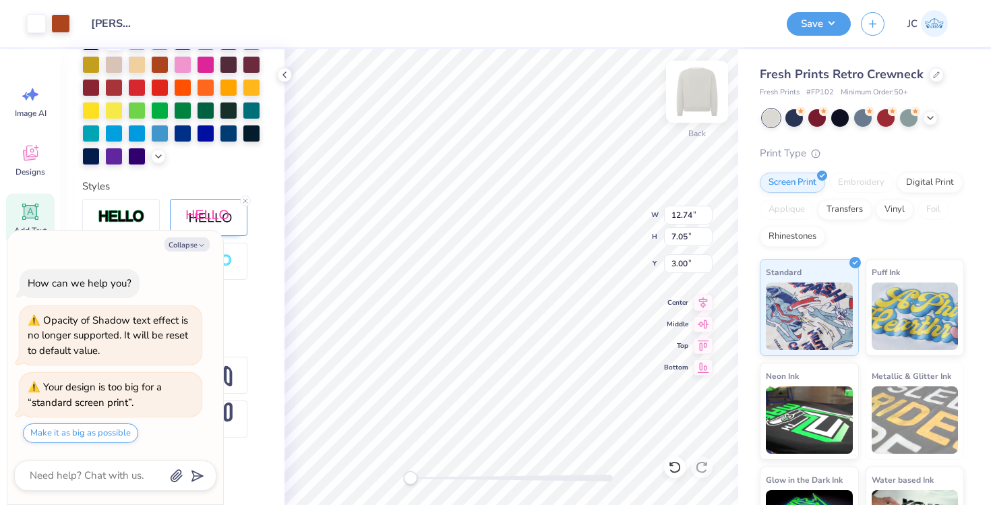
type input "2.14"
type textarea "x"
type input "1.51"
type textarea "x"
type input "12.95"
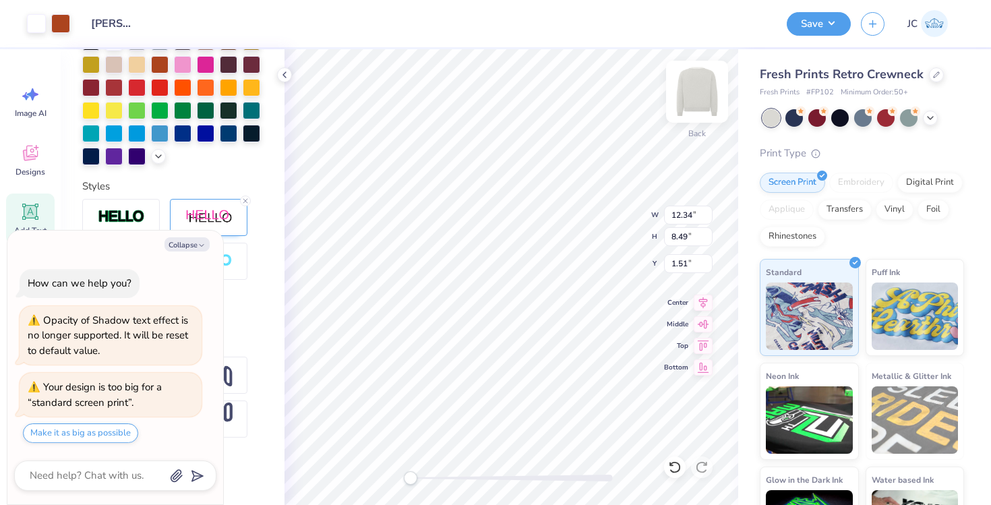
type input "7.93"
type input "2.16"
type textarea "x"
type input "12.05"
type input "9.17"
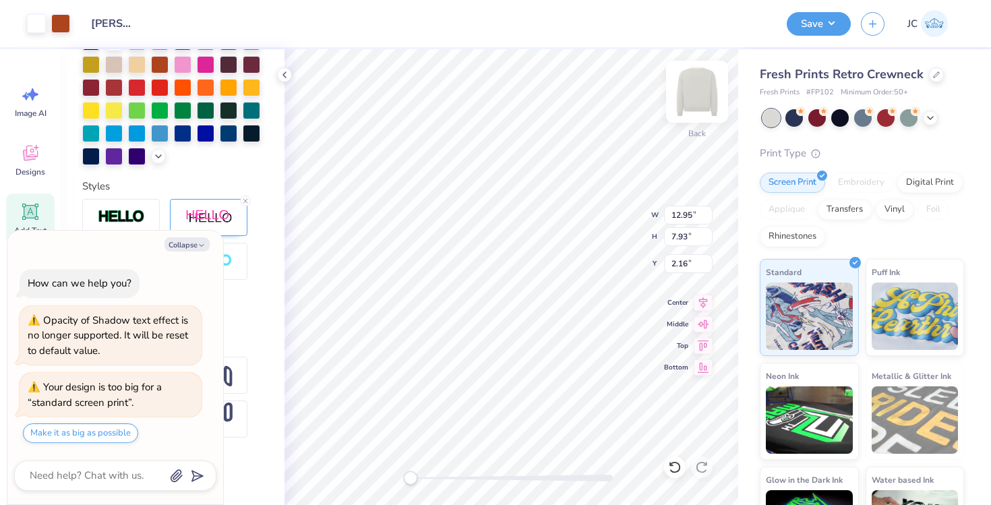
type input "1.08"
type textarea "x"
type input "12.76"
type input "7.25"
type input "2.37"
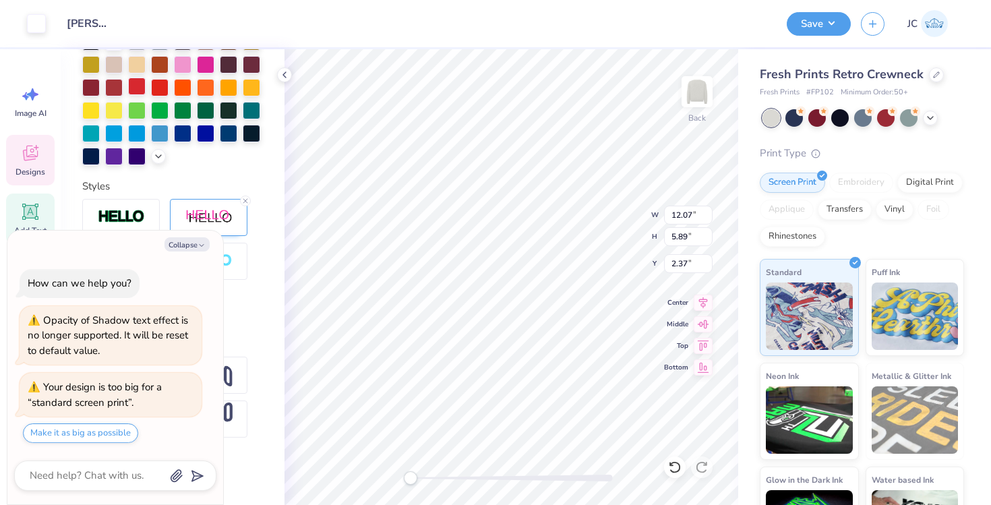
click at [146, 78] on div at bounding box center [137, 87] width 18 height 18
type textarea "x"
type input "13.01"
type input "6.48"
type input "2.08"
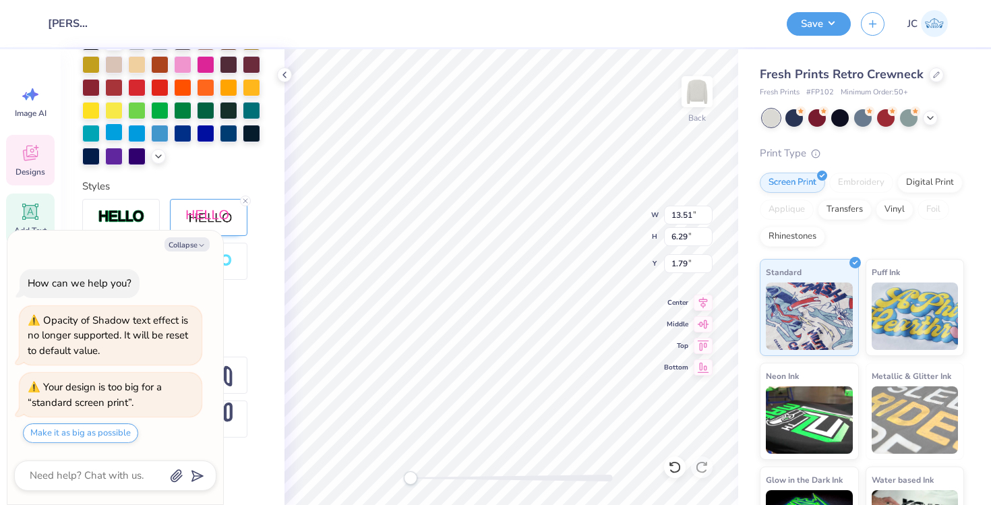
type textarea "x"
type textarea "AlphaXi0"
type textarea "x"
type textarea "AlphaX i0"
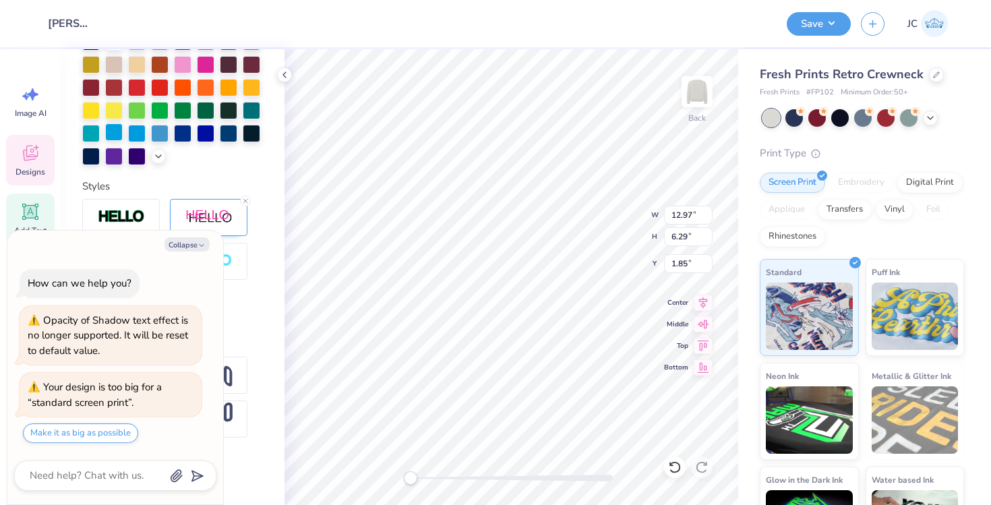
scroll to position [11, 3]
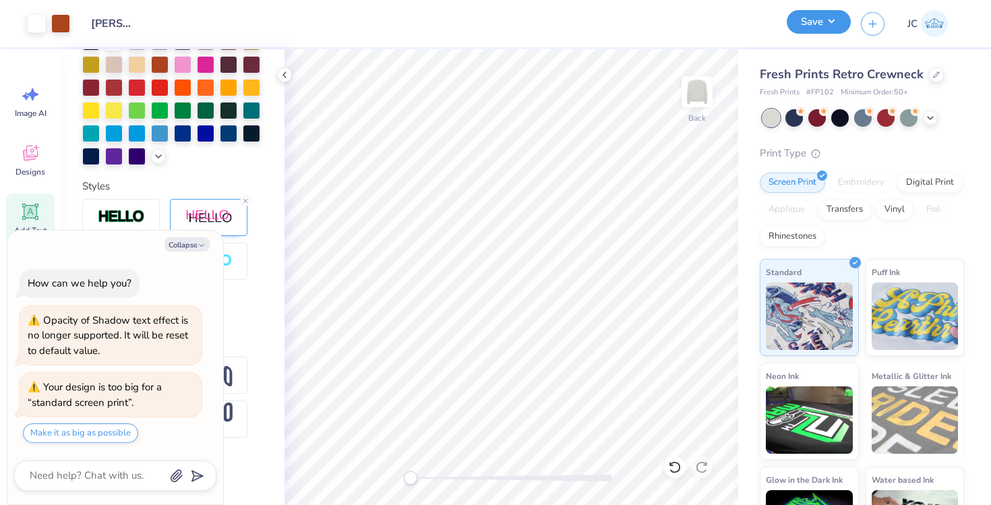
click at [804, 17] on button "Save" at bounding box center [819, 22] width 64 height 24
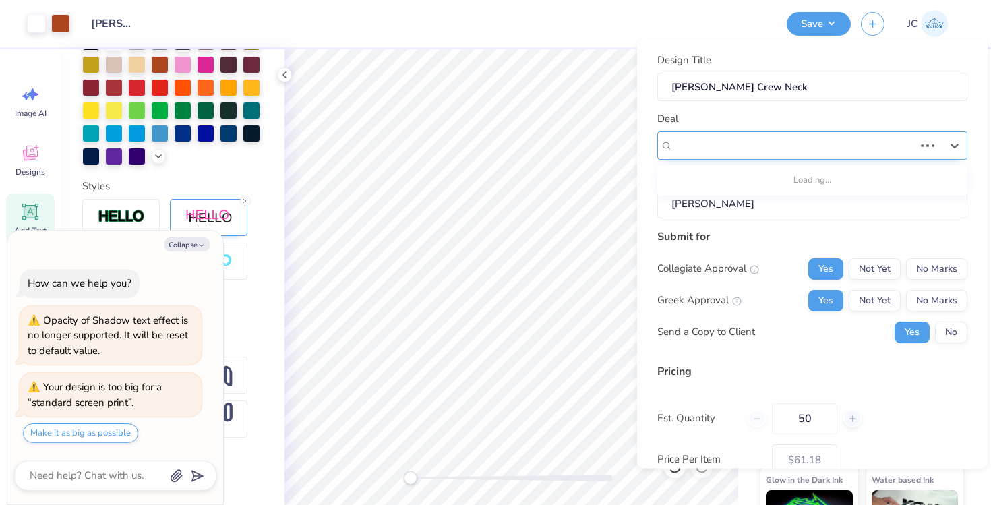
click at [767, 138] on div "none" at bounding box center [794, 145] width 244 height 21
click at [762, 211] on input "[PERSON_NAME]" at bounding box center [812, 203] width 310 height 29
click at [765, 206] on input "[PERSON_NAME]" at bounding box center [812, 203] width 310 height 29
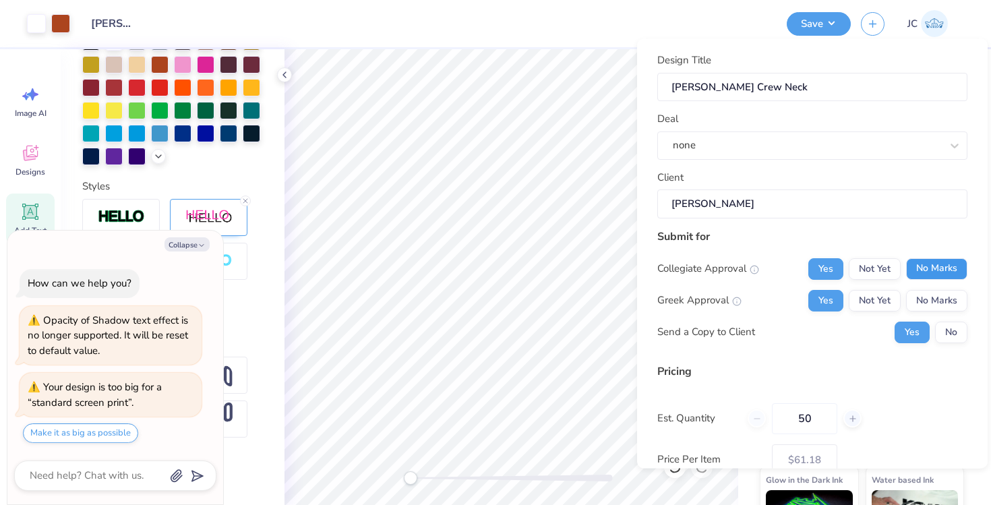
click at [922, 270] on button "No Marks" at bounding box center [936, 269] width 61 height 22
type textarea "x"
type input "– –"
type textarea "x"
type input "$61.18"
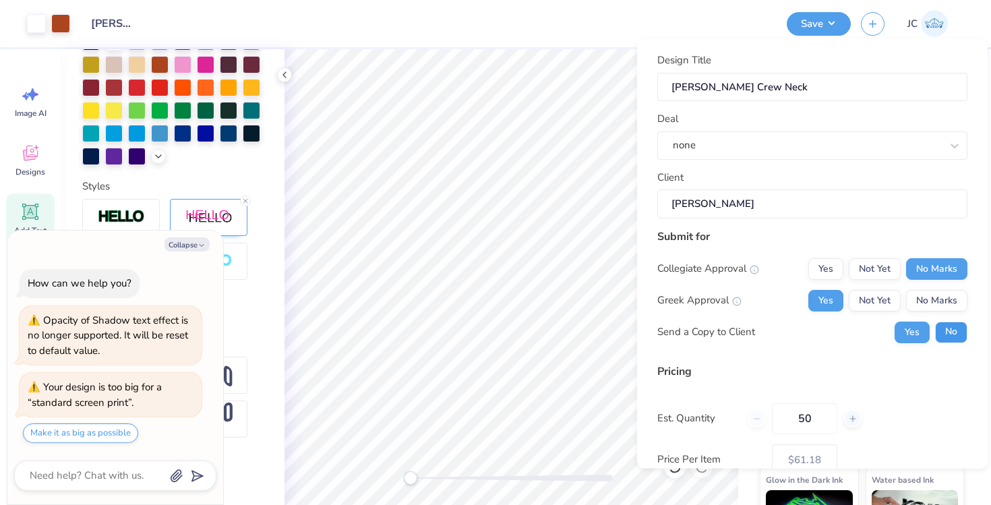
click at [949, 336] on button "No" at bounding box center [951, 332] width 32 height 22
click at [924, 305] on button "No Marks" at bounding box center [936, 300] width 61 height 22
type textarea "x"
type input "– –"
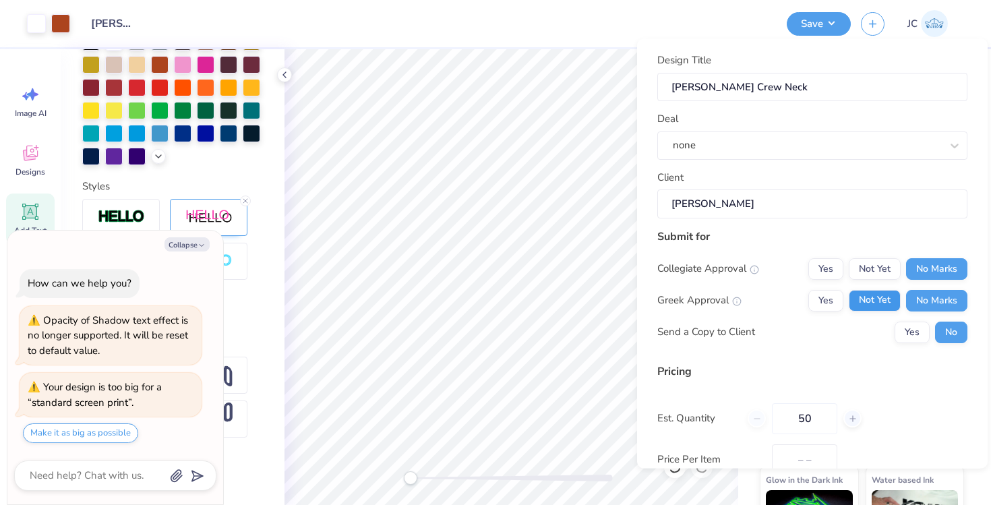
type textarea "x"
type input "$51.59"
click at [827, 272] on button "Yes" at bounding box center [825, 269] width 35 height 22
type textarea "x"
type input "– –"
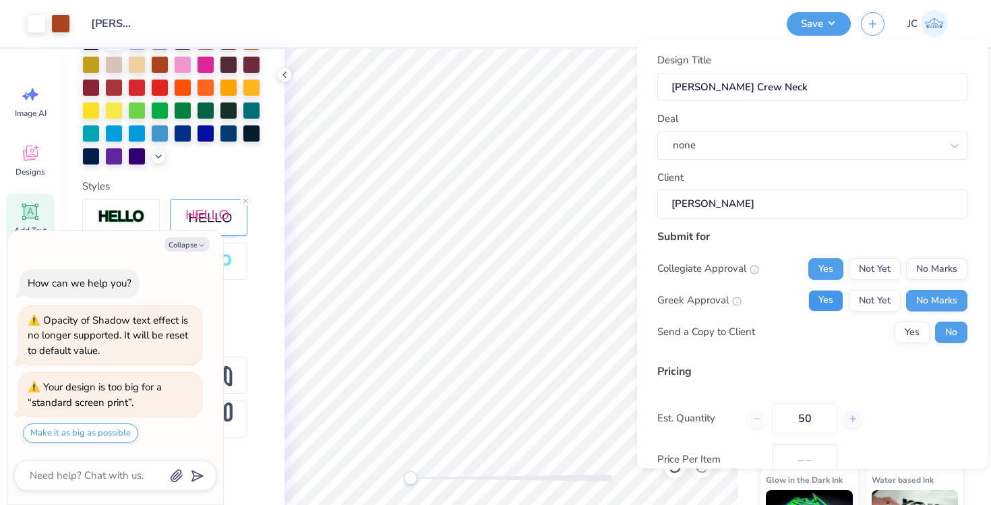
click at [817, 297] on button "Yes" at bounding box center [825, 300] width 35 height 22
type textarea "x"
type input "$61.18"
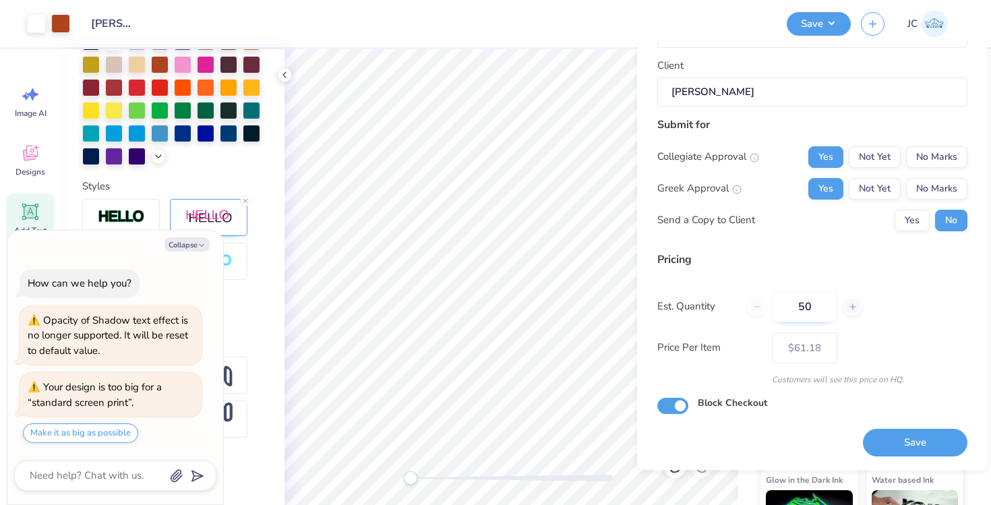
click at [800, 309] on input "50" at bounding box center [804, 306] width 65 height 31
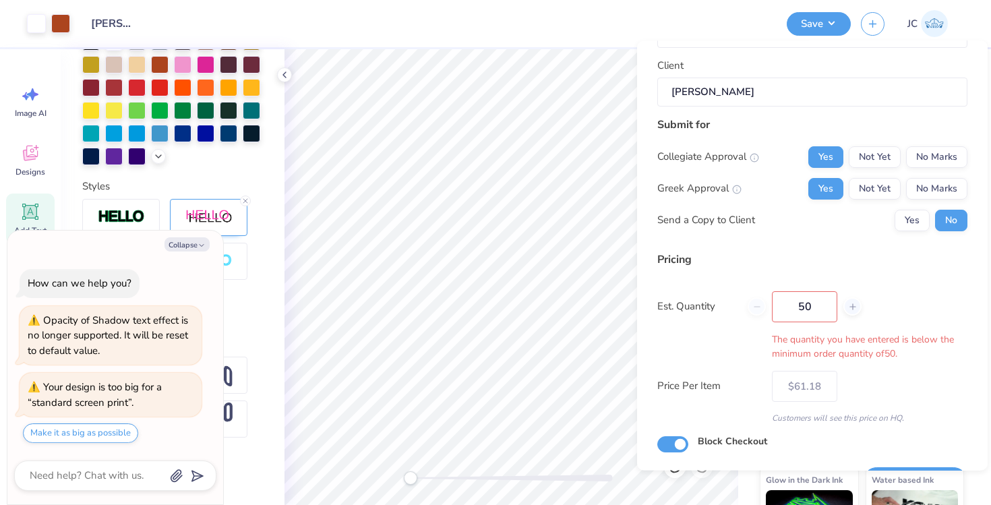
click at [805, 347] on div "Pricing Est. Quantity 50 The quantity you have entered is below the minimum ord…" at bounding box center [812, 337] width 310 height 173
click at [858, 299] on div at bounding box center [852, 307] width 18 height 18
type input "51"
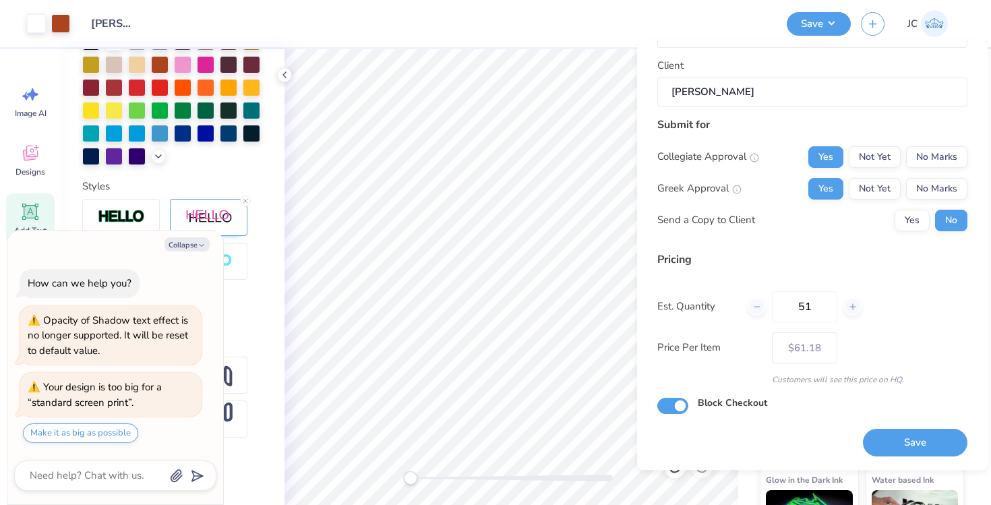
type textarea "x"
type input "– –"
type textarea "x"
type input "$61.14"
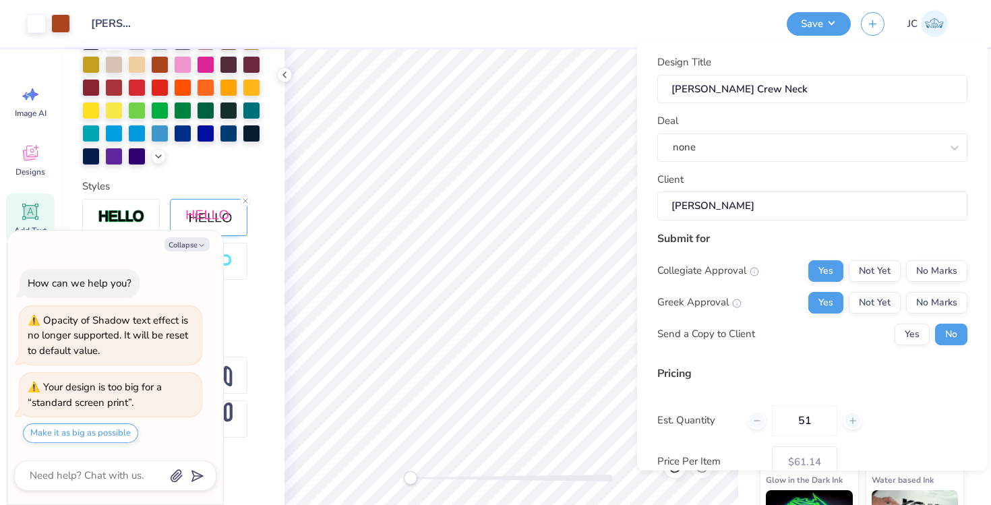
click at [690, 203] on input "[PERSON_NAME]" at bounding box center [812, 205] width 310 height 29
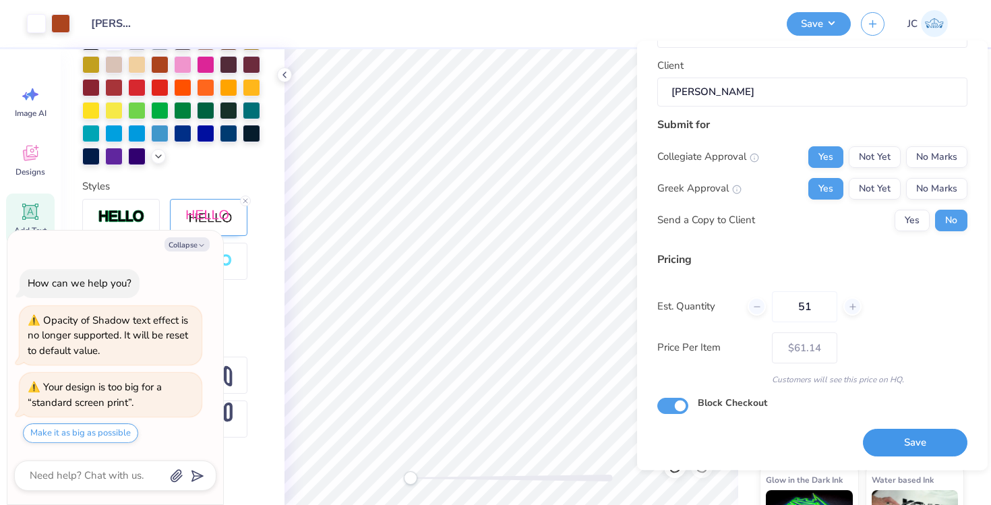
click at [871, 435] on button "Save" at bounding box center [915, 443] width 105 height 28
type textarea "x"
type input "– –"
type textarea "x"
type input "$61.14"
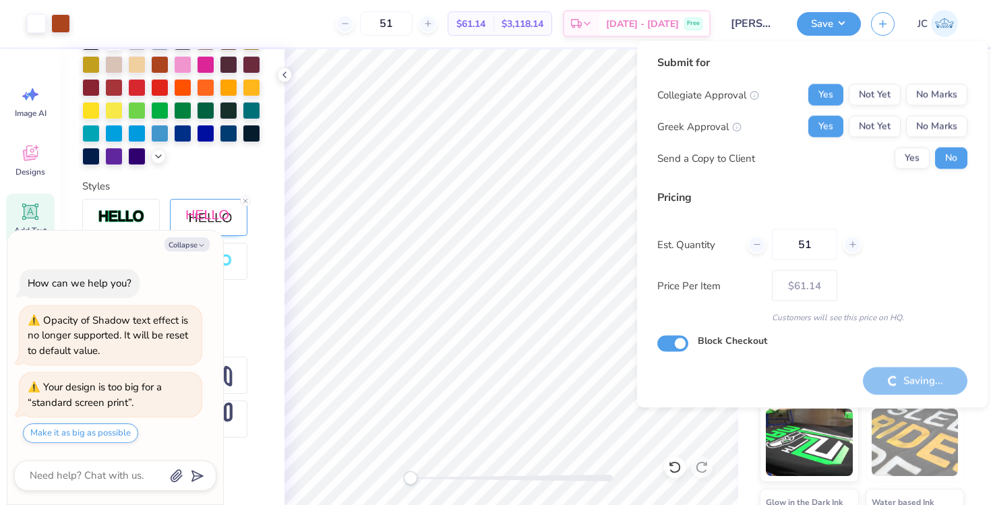
type textarea "x"
type input "– –"
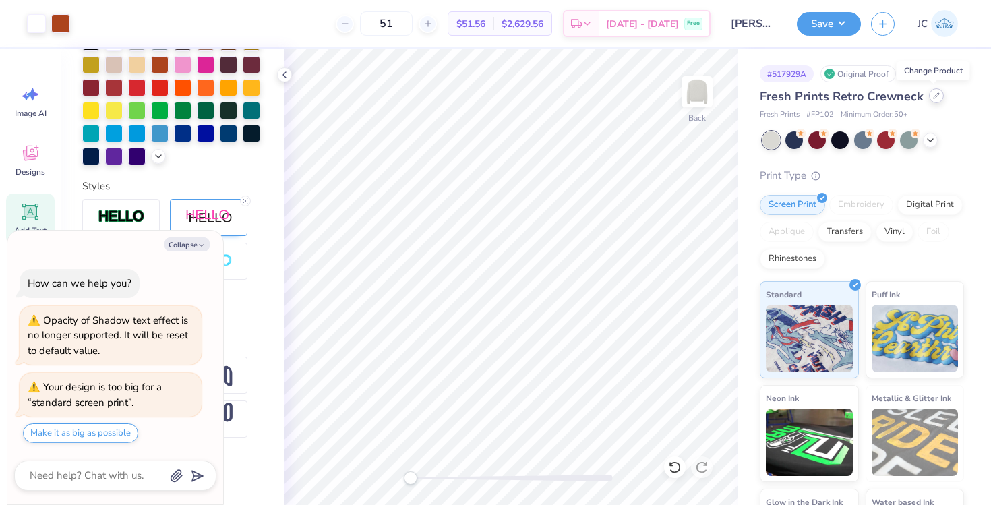
click at [931, 99] on div at bounding box center [936, 95] width 15 height 15
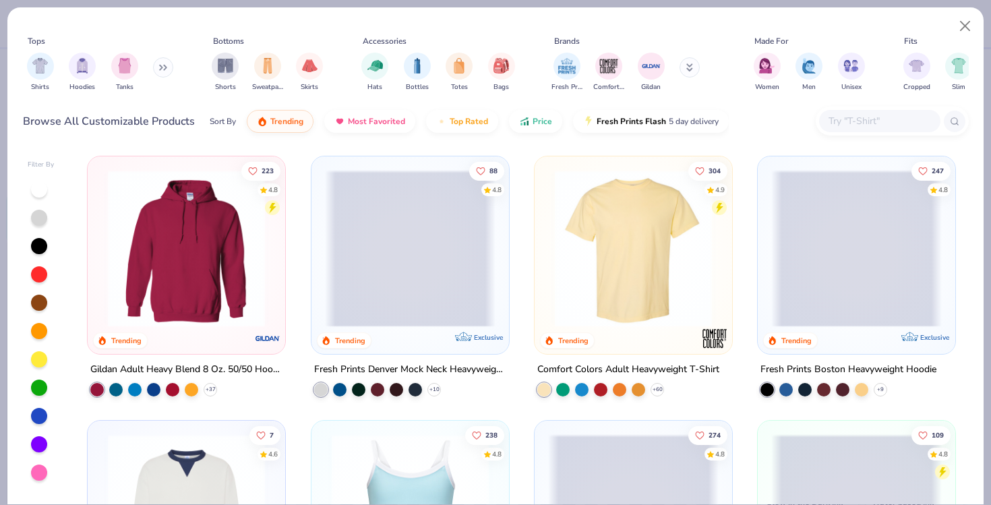
click at [850, 115] on input "text" at bounding box center [879, 121] width 104 height 16
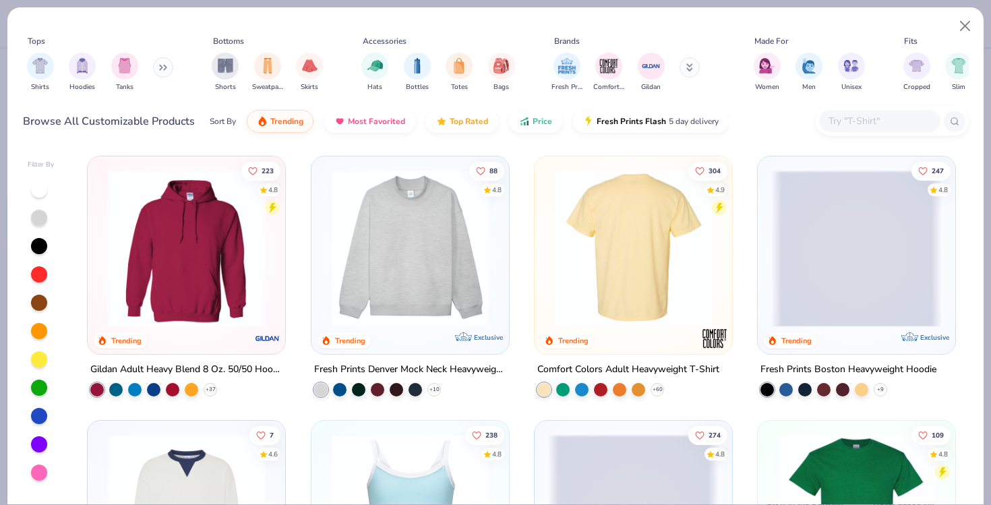
click at [418, 272] on img at bounding box center [410, 248] width 171 height 157
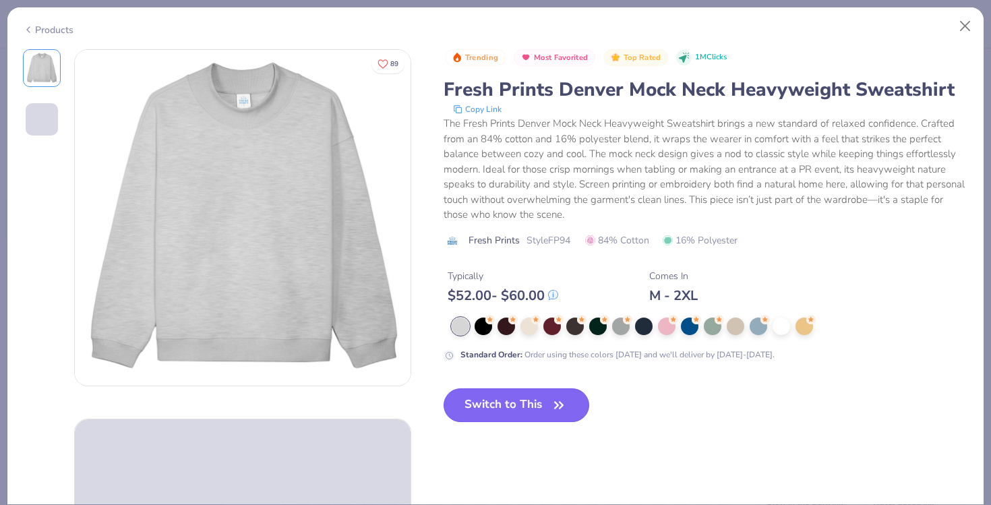
click at [512, 412] on button "Switch to This" at bounding box center [517, 405] width 146 height 34
click at [533, 417] on button "Switch to This" at bounding box center [517, 405] width 146 height 34
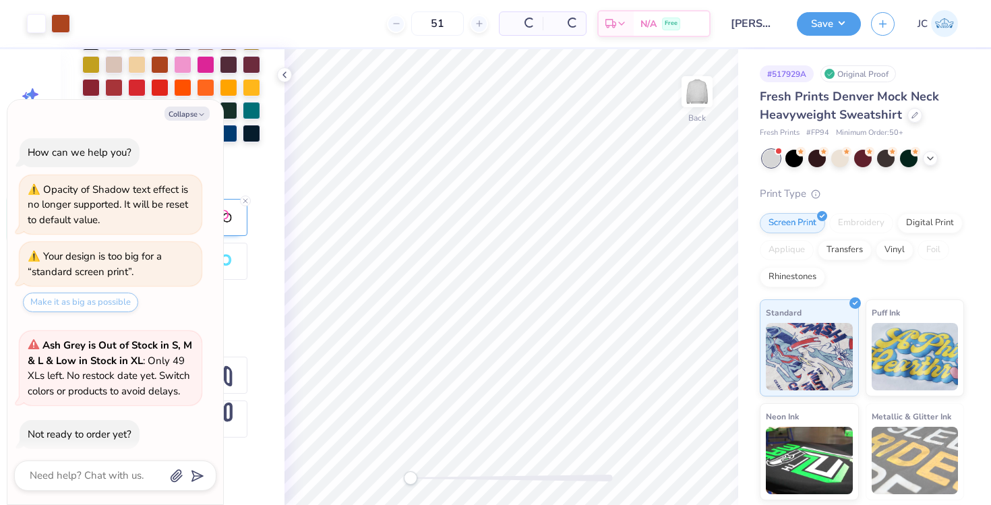
scroll to position [59, 0]
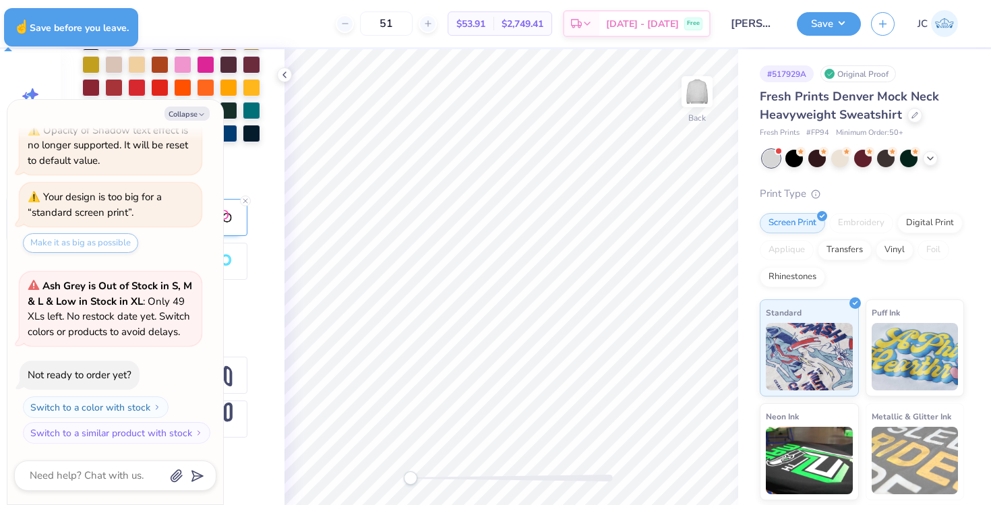
type textarea "x"
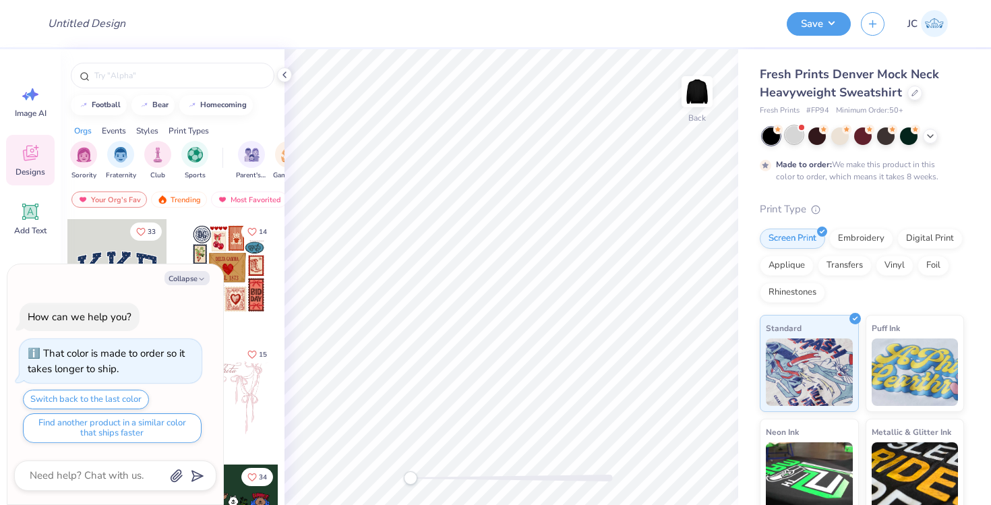
click at [800, 141] on div at bounding box center [794, 135] width 18 height 18
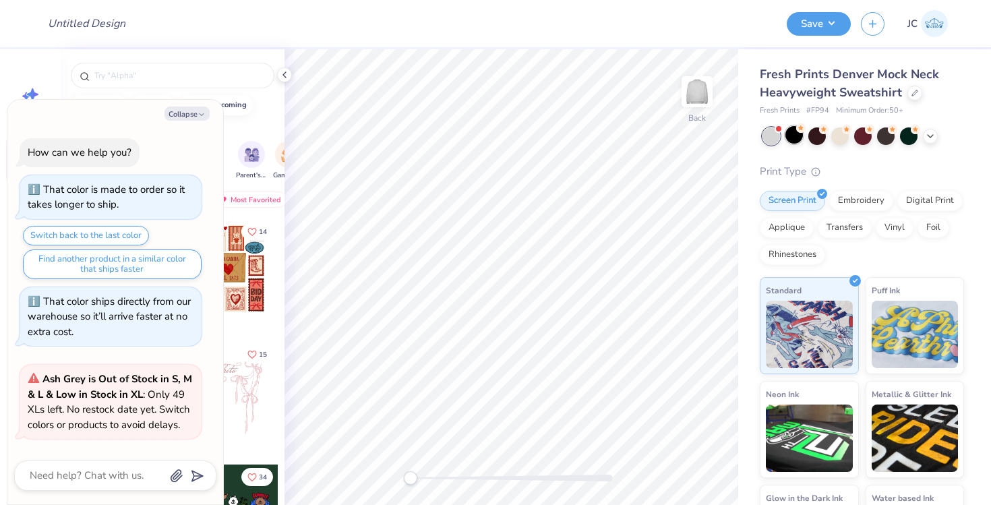
scroll to position [284, 0]
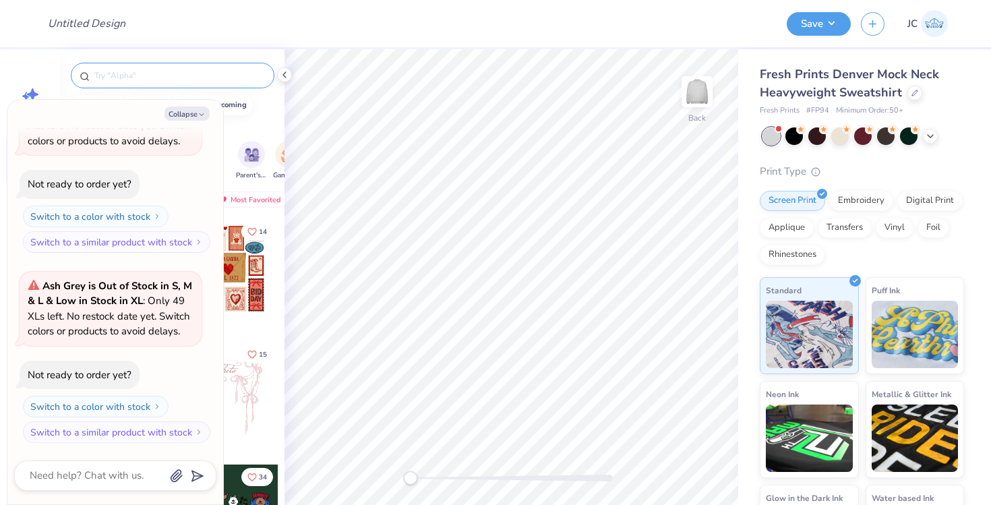
type textarea "x"
click at [235, 82] on input "text" at bounding box center [179, 75] width 173 height 13
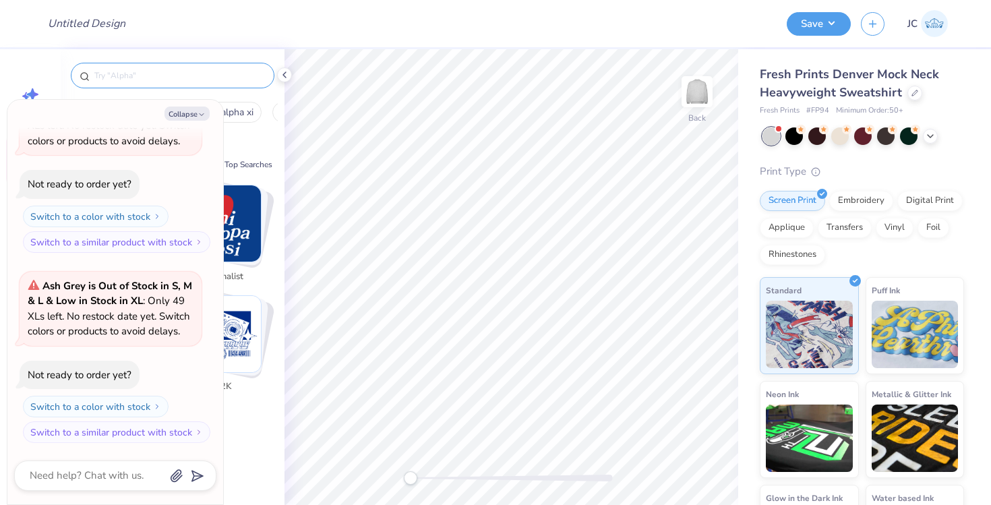
click at [235, 78] on input "text" at bounding box center [179, 75] width 173 height 13
type input "A"
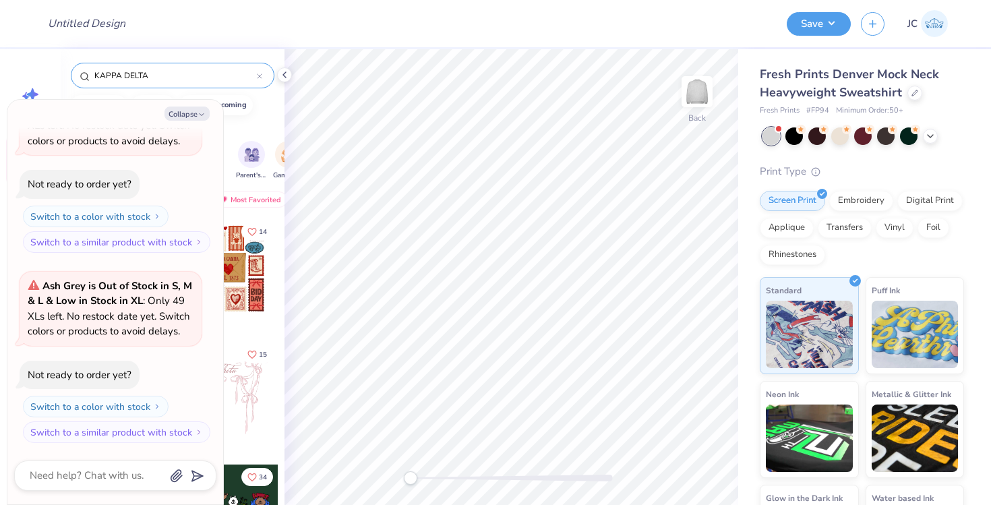
type input "KAPPA DELTA"
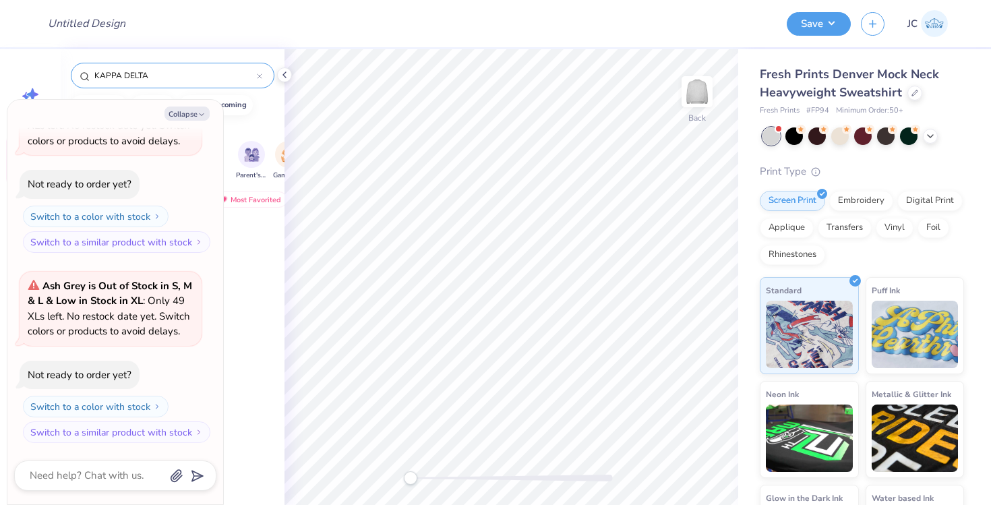
click at [258, 123] on div "Orgs Events Styles Print Types" at bounding box center [173, 127] width 224 height 19
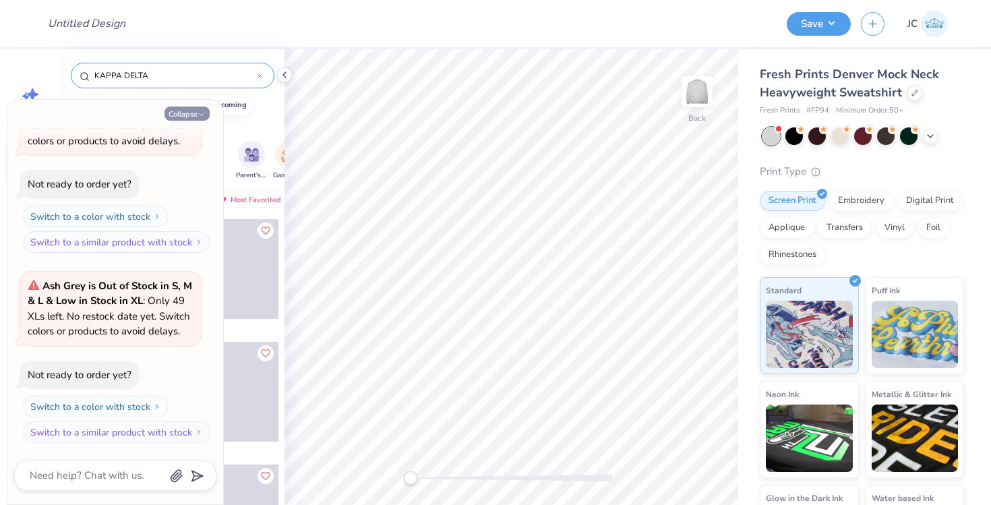
click at [200, 117] on icon "button" at bounding box center [202, 115] width 8 height 8
type textarea "x"
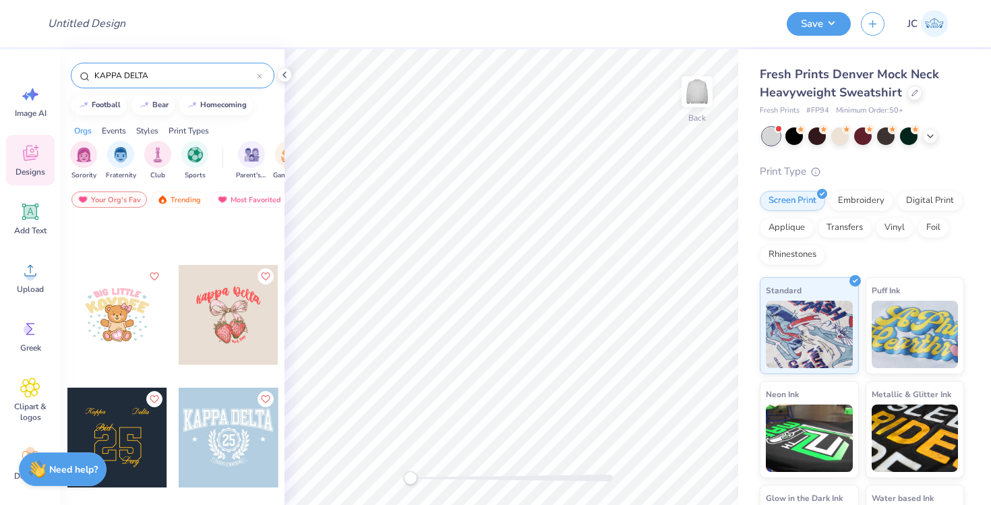
scroll to position [1444, 0]
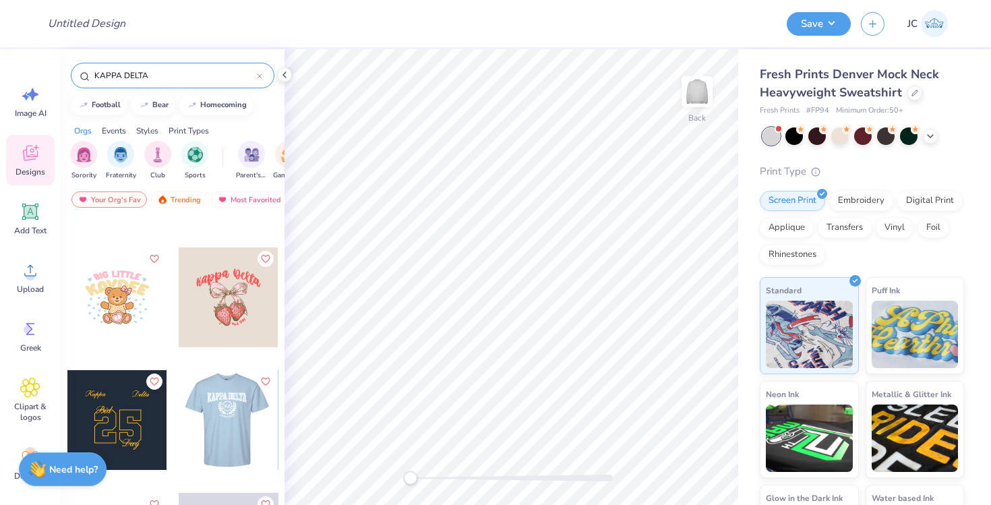
click at [179, 417] on div at bounding box center [129, 420] width 100 height 100
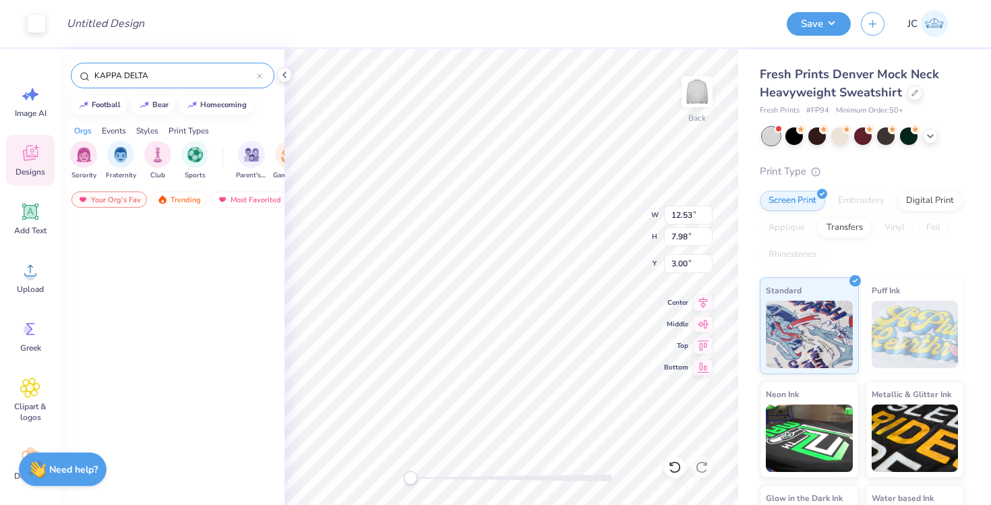
scroll to position [0, 0]
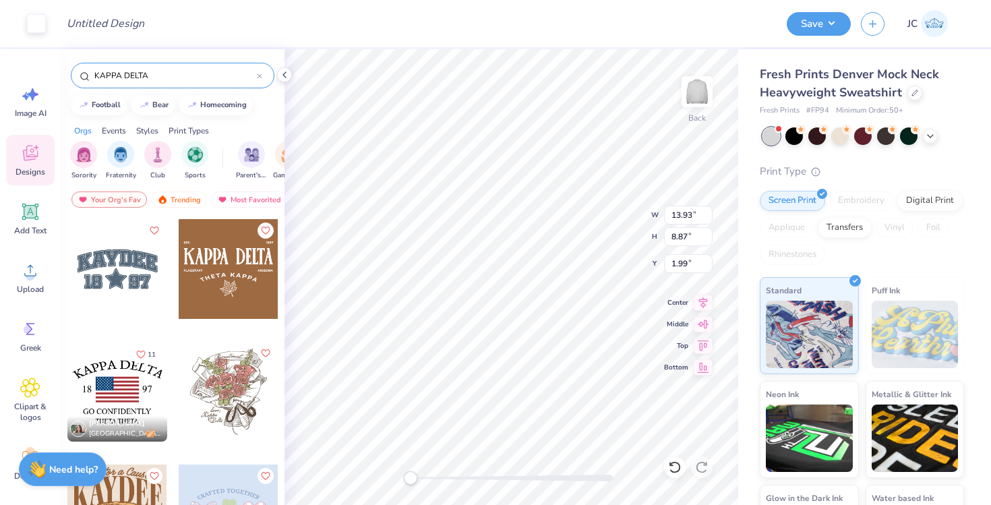
type input "3.61"
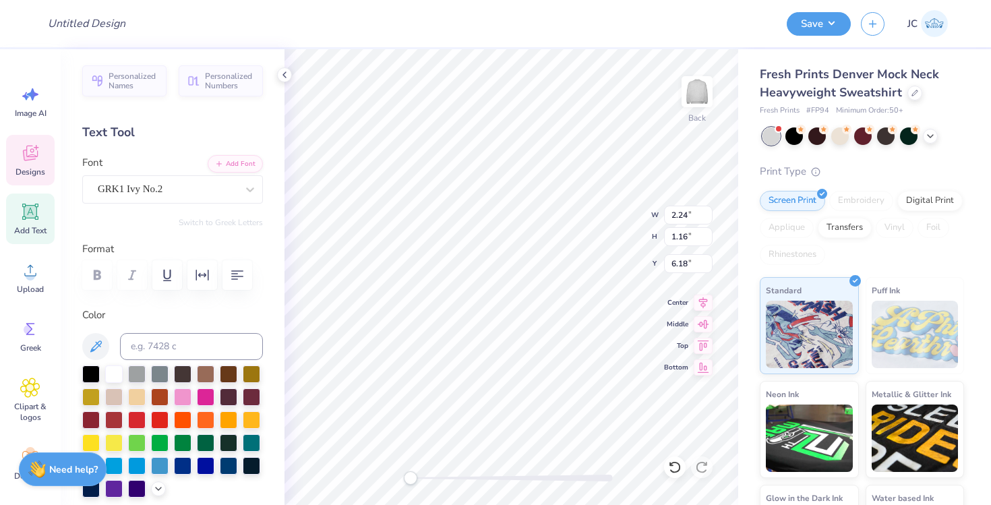
type input "6.62"
type input "4.82"
type input "5.07"
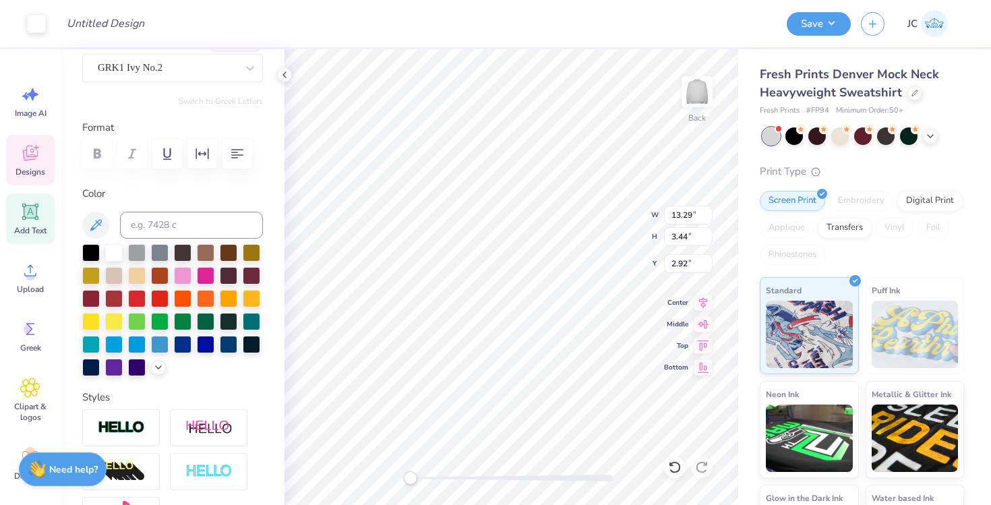
scroll to position [130, 0]
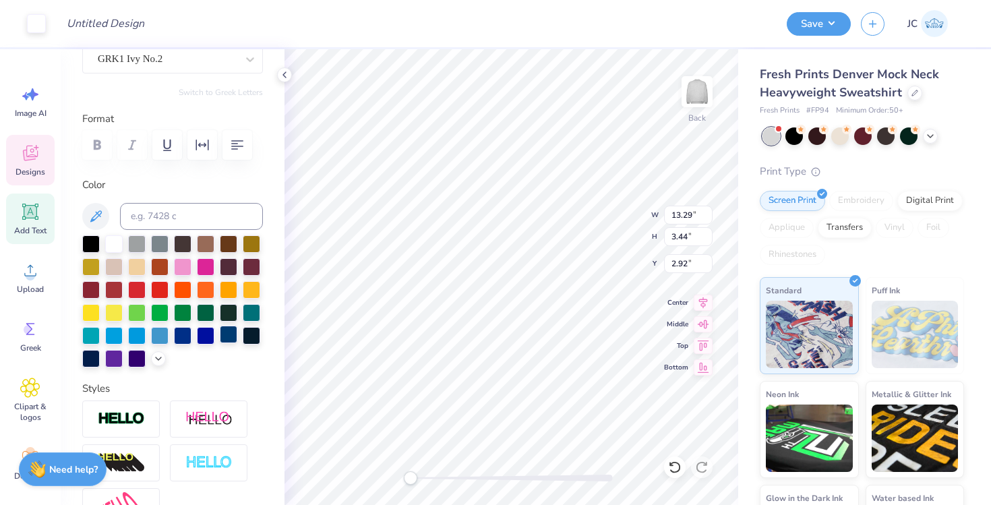
click at [220, 343] on div at bounding box center [229, 335] width 18 height 18
click at [154, 246] on div at bounding box center [160, 243] width 18 height 18
type input "5.74"
click at [197, 343] on div at bounding box center [206, 335] width 18 height 18
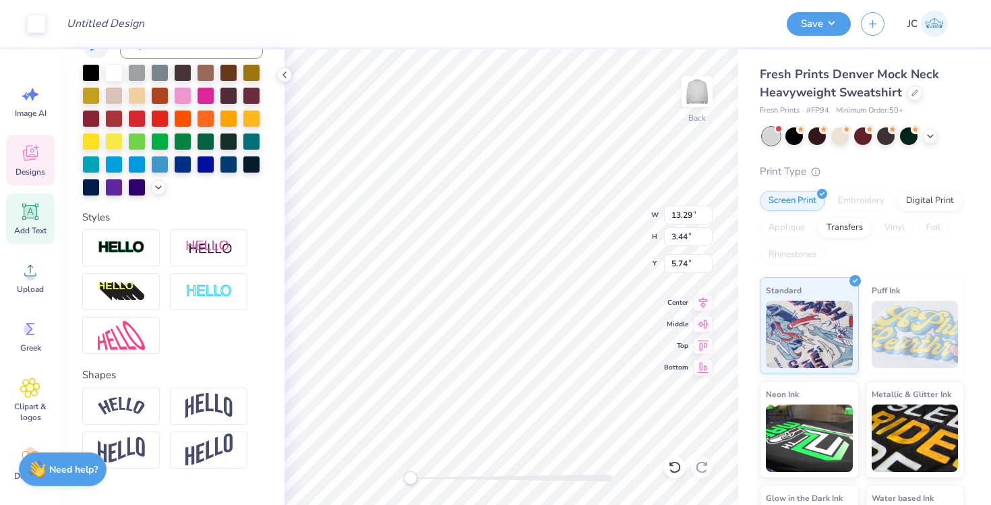
scroll to position [355, 0]
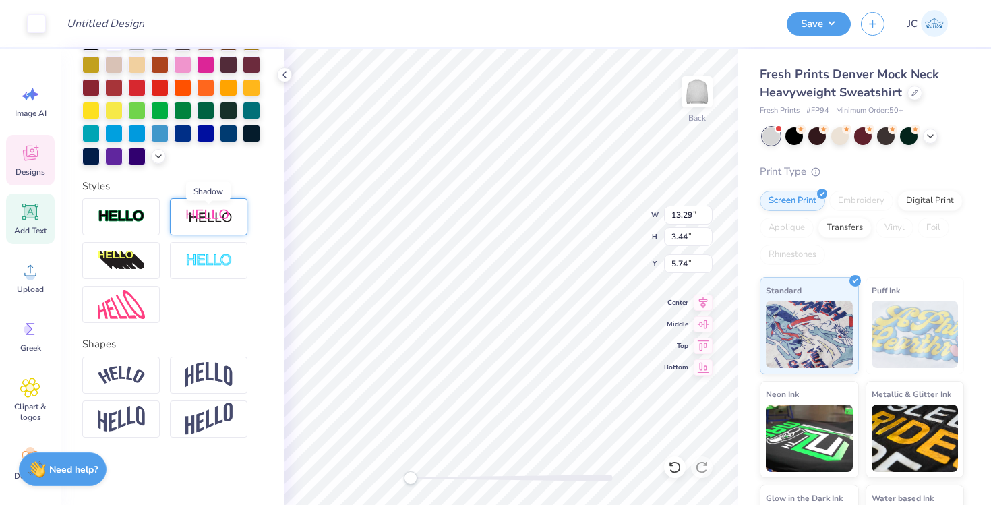
click at [218, 224] on img at bounding box center [208, 216] width 47 height 17
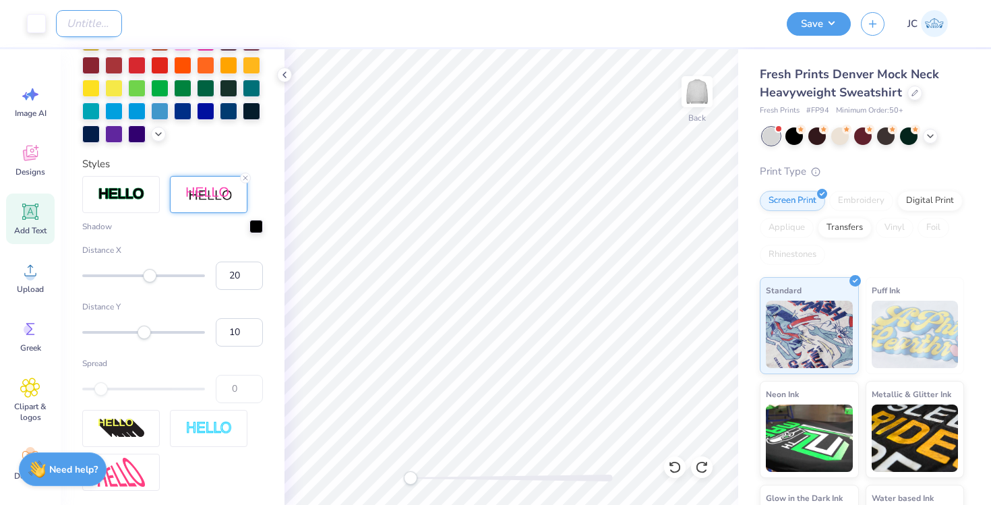
click at [92, 31] on input "Design Title" at bounding box center [89, 23] width 66 height 27
type input "[PERSON_NAME] Mock Neck Design"
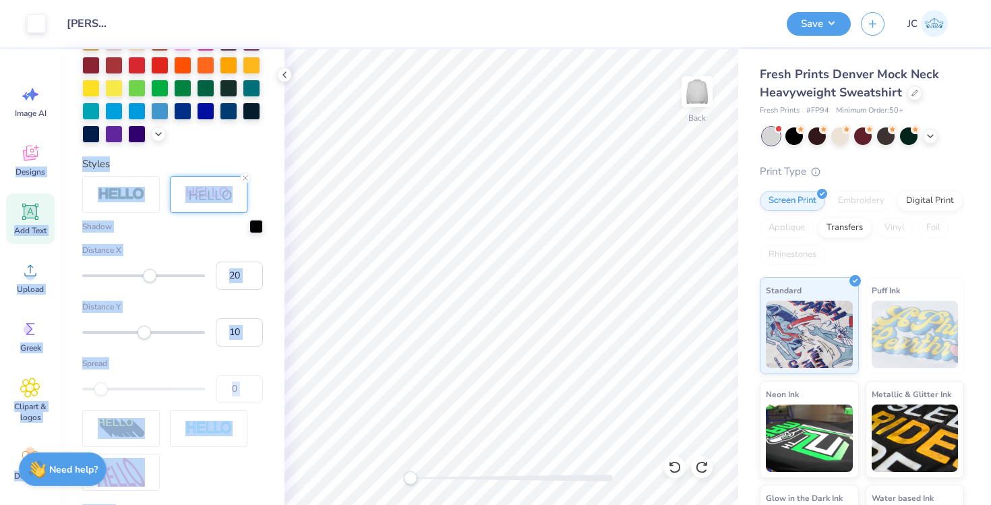
drag, startPoint x: 284, startPoint y: 74, endPoint x: 56, endPoint y: 129, distance: 234.5
click at [56, 129] on div "Art colors Design Title [PERSON_NAME] Mock Neck Design Save JC Image AI Designs…" at bounding box center [495, 252] width 991 height 505
click at [20, 174] on span "Designs" at bounding box center [31, 172] width 30 height 11
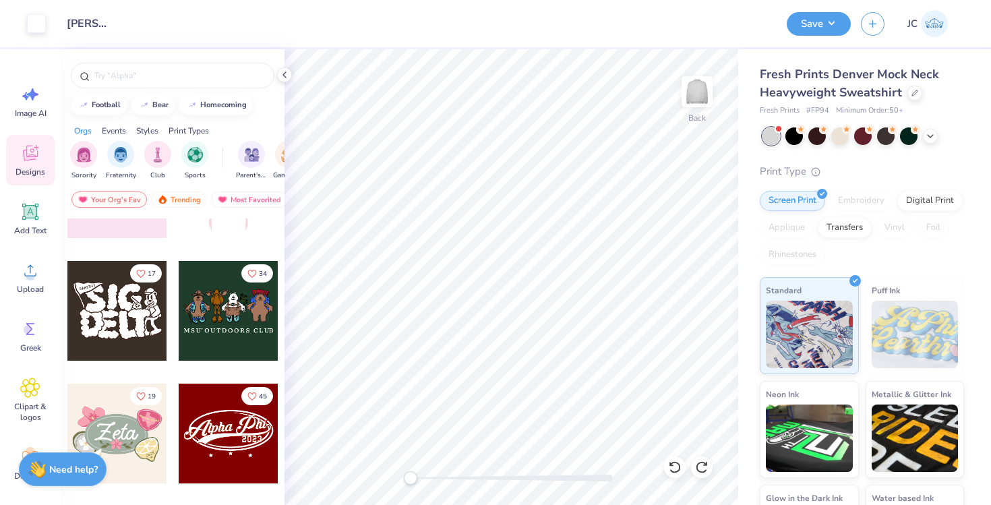
scroll to position [360, 0]
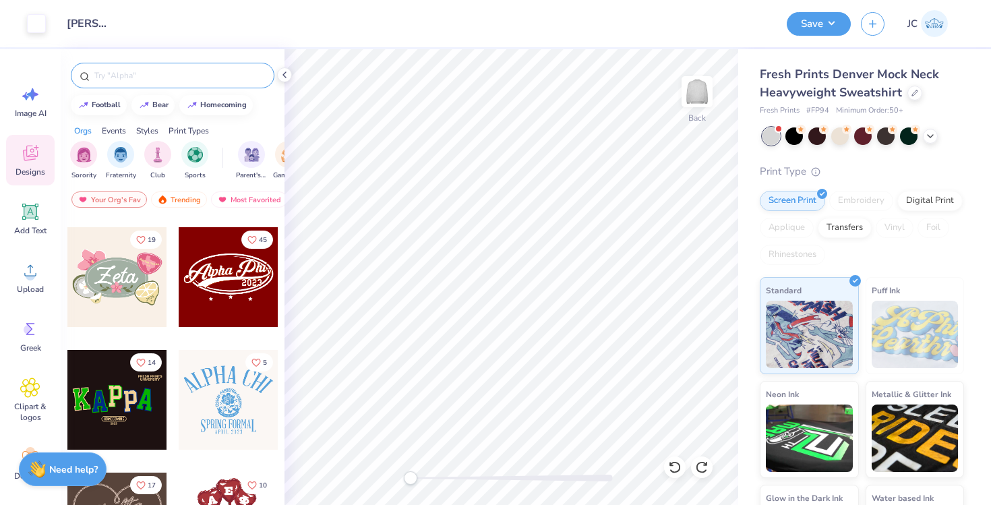
click at [168, 80] on input "text" at bounding box center [179, 75] width 173 height 13
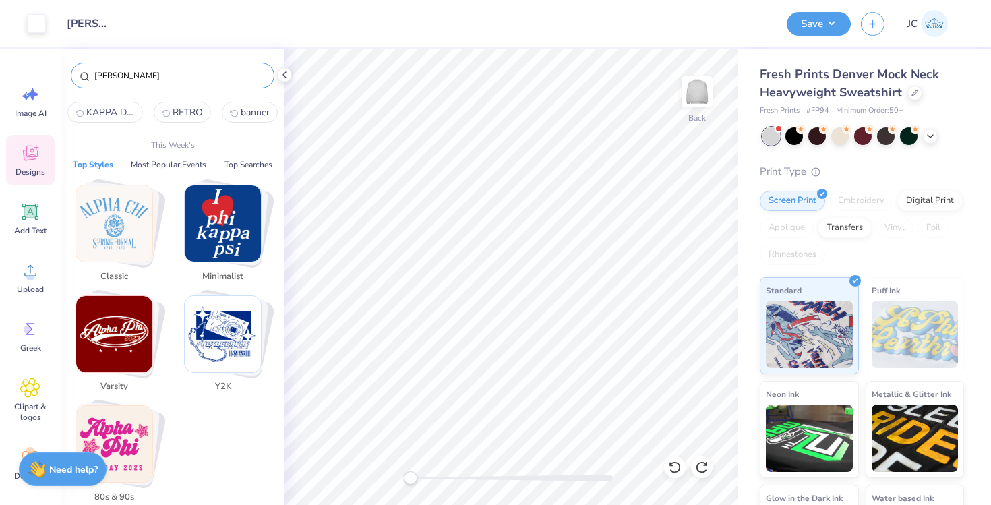
type input "[PERSON_NAME]"
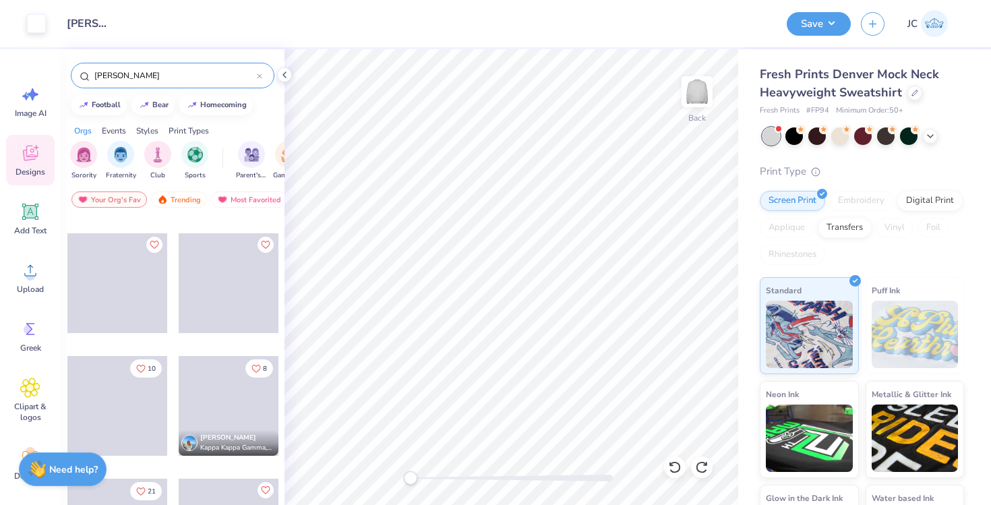
scroll to position [0, 0]
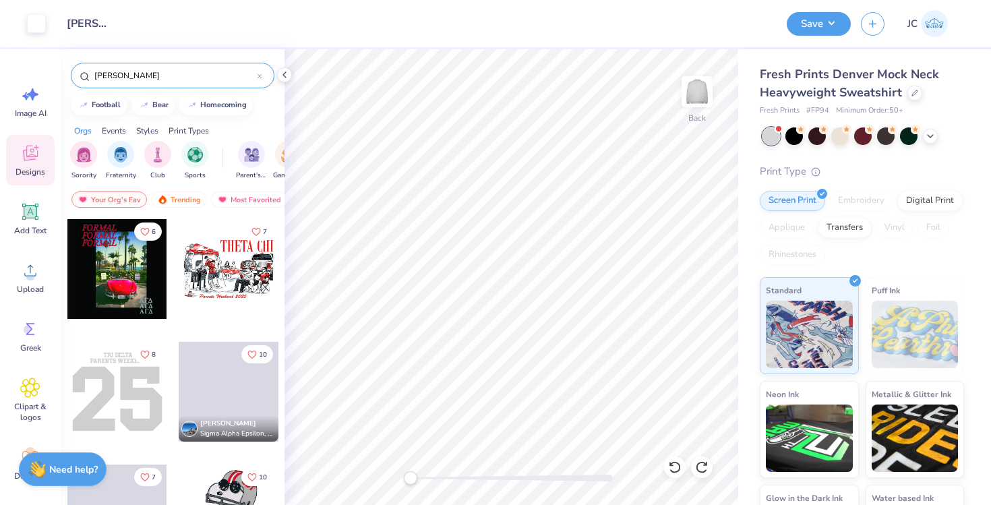
click at [258, 78] on icon at bounding box center [259, 75] width 5 height 5
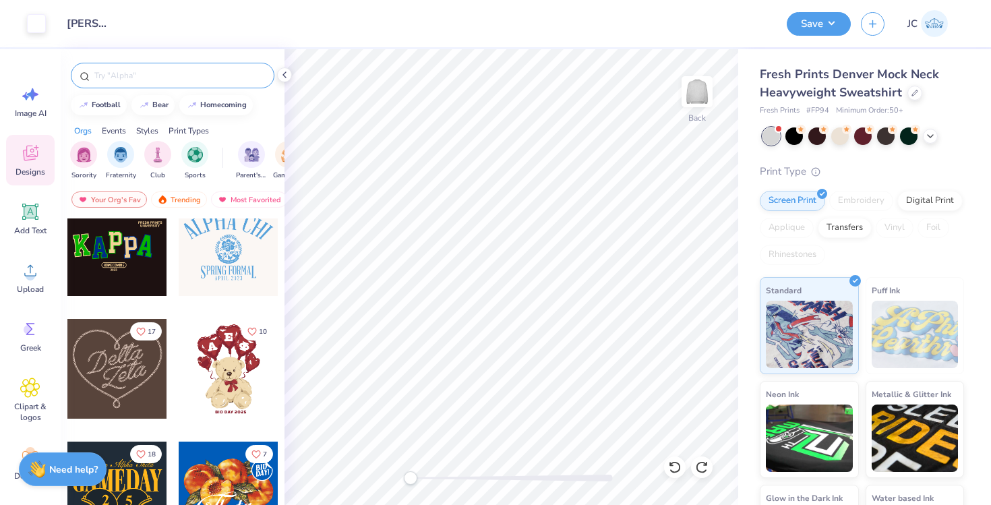
scroll to position [553, 0]
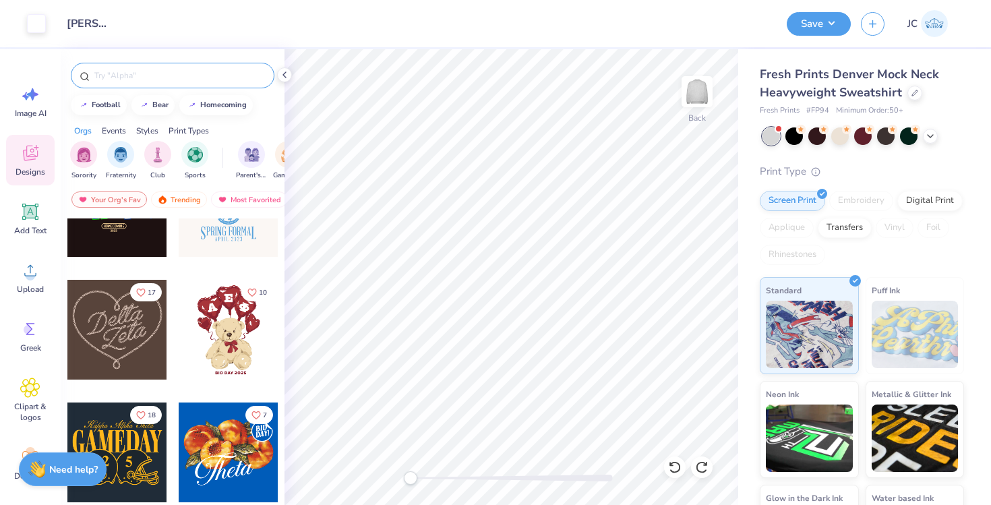
click at [783, 27] on div "Art colors Design Title [PERSON_NAME] Mock Neck Design Save JC" at bounding box center [495, 23] width 991 height 47
click at [787, 27] on button "Save" at bounding box center [819, 22] width 64 height 24
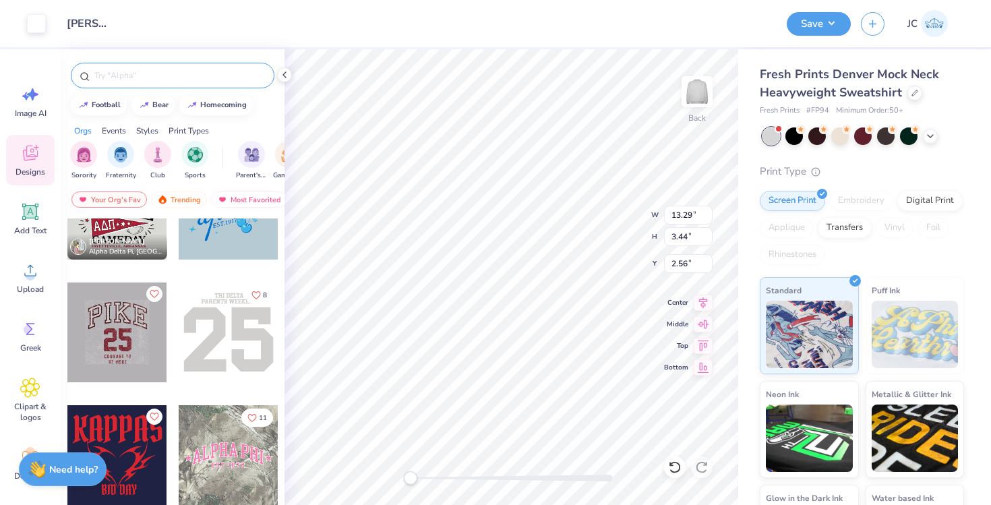
scroll to position [2377, 0]
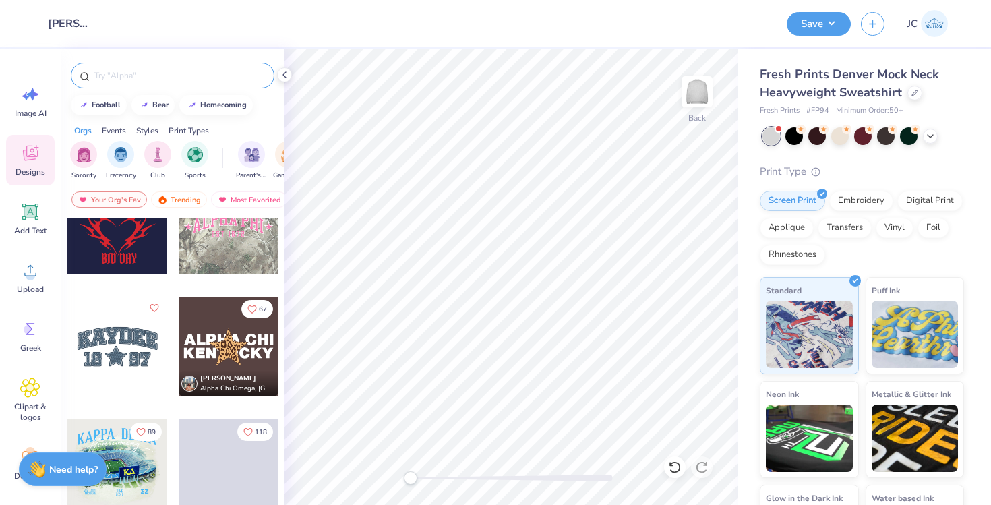
click at [135, 348] on div at bounding box center [117, 347] width 100 height 100
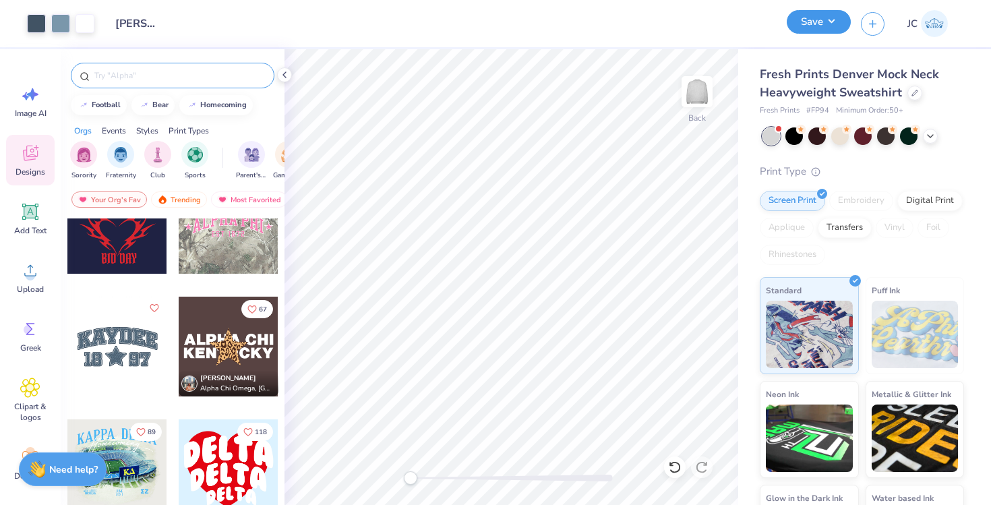
click at [796, 34] on div "Save" at bounding box center [819, 24] width 64 height 24
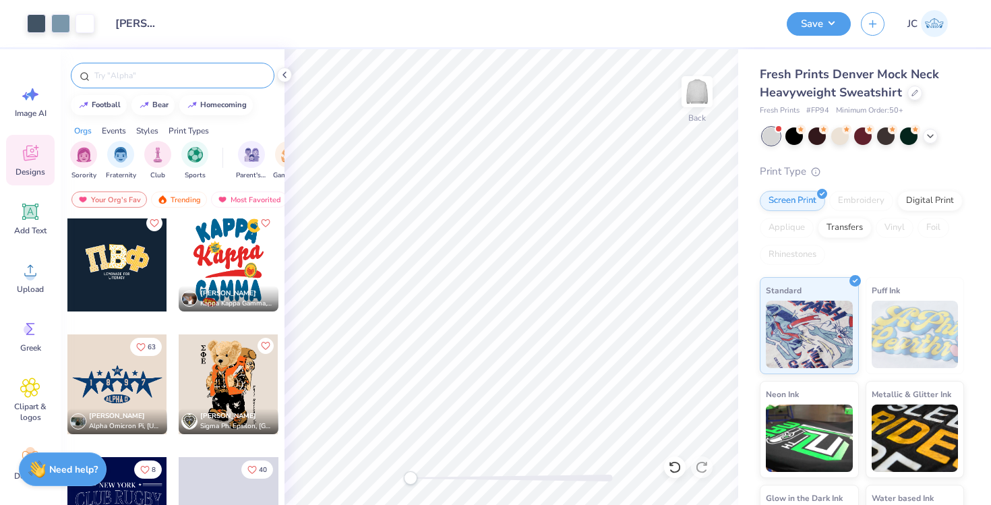
scroll to position [2851, 0]
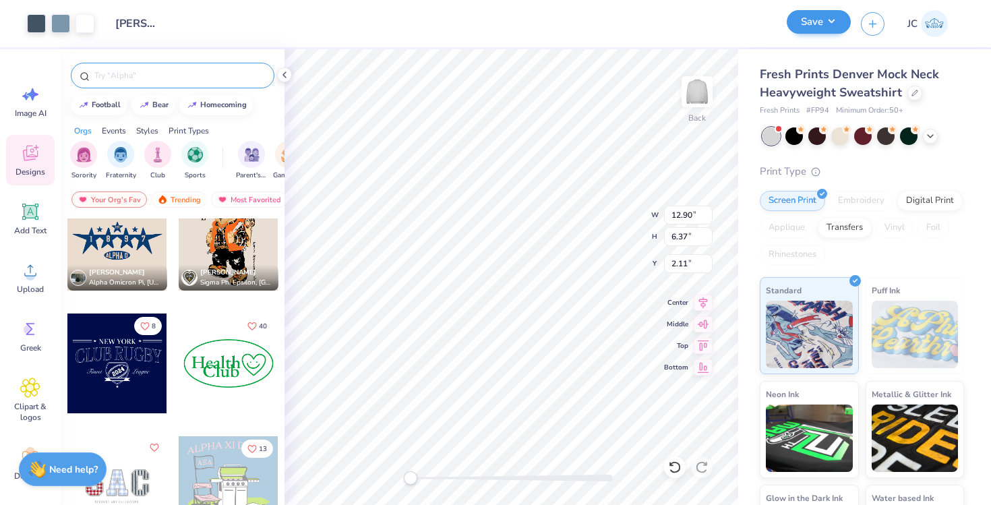
click at [806, 22] on button "Save" at bounding box center [819, 22] width 64 height 24
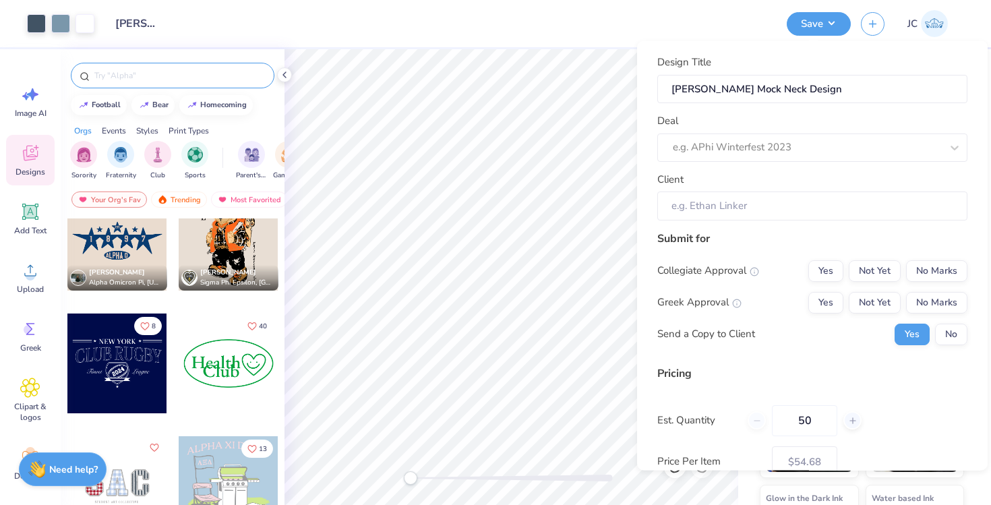
click at [758, 181] on div "Client" at bounding box center [812, 195] width 310 height 49
click at [758, 213] on input "Client" at bounding box center [812, 205] width 310 height 29
click at [759, 209] on input "Client" at bounding box center [812, 205] width 310 height 29
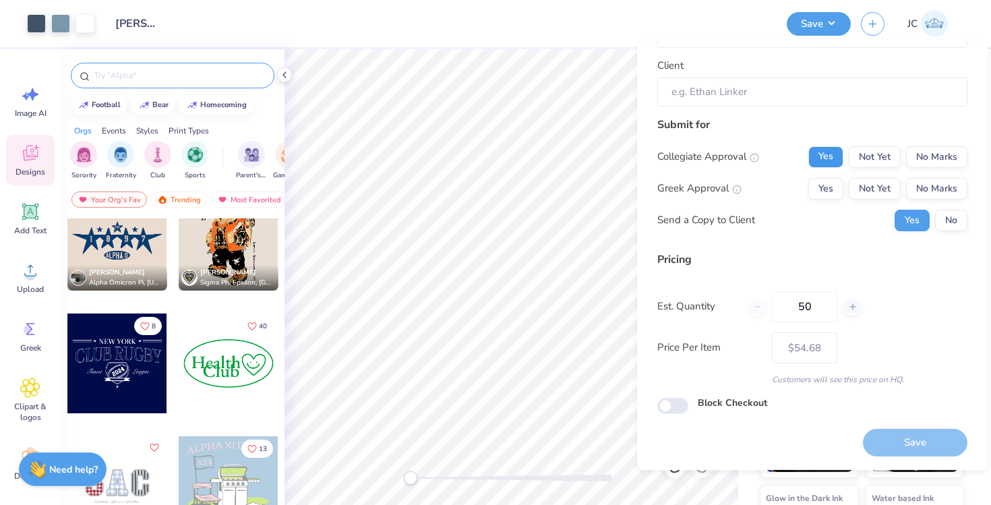
click at [829, 154] on button "Yes" at bounding box center [825, 157] width 35 height 22
click at [943, 160] on button "No Marks" at bounding box center [936, 157] width 61 height 22
click at [823, 188] on button "Yes" at bounding box center [825, 189] width 35 height 22
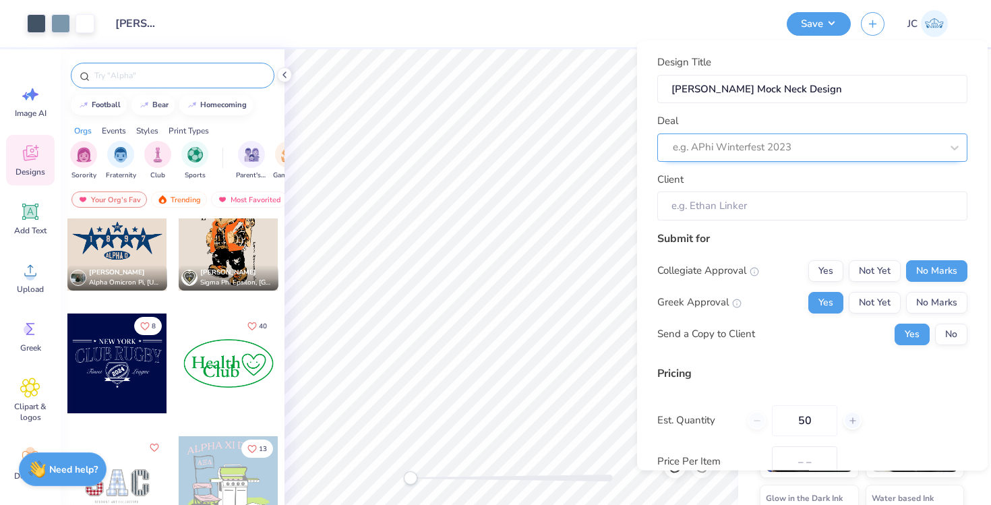
click at [771, 139] on div at bounding box center [807, 147] width 268 height 18
type input "$54.68"
click at [750, 149] on div at bounding box center [793, 147] width 241 height 18
click at [738, 150] on div at bounding box center [793, 147] width 241 height 18
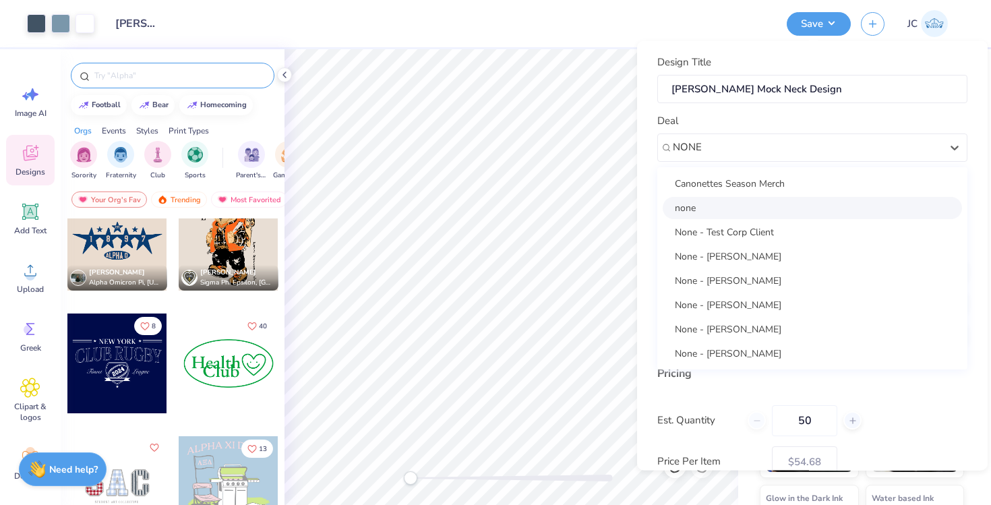
click at [723, 208] on div "none" at bounding box center [812, 207] width 299 height 22
type input "NONE"
type input "[PERSON_NAME]"
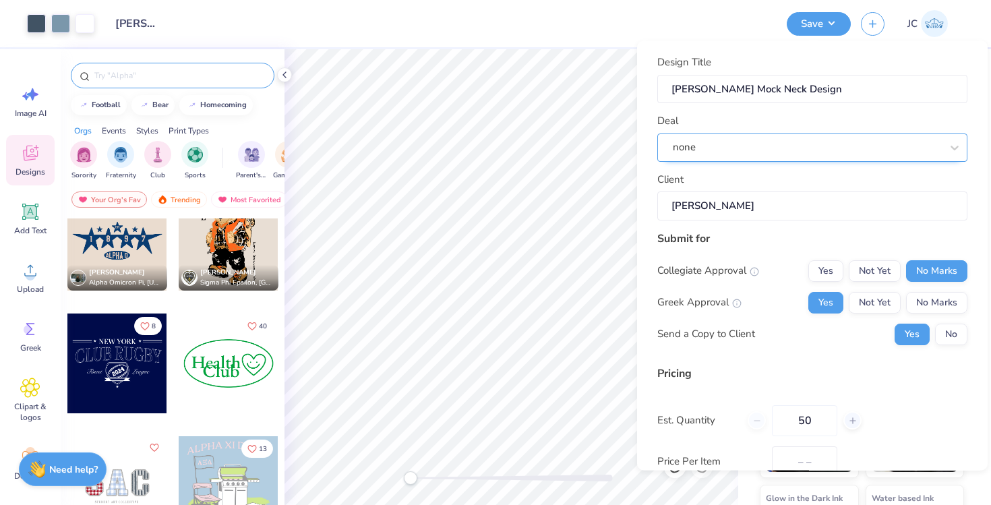
type input "$64.84"
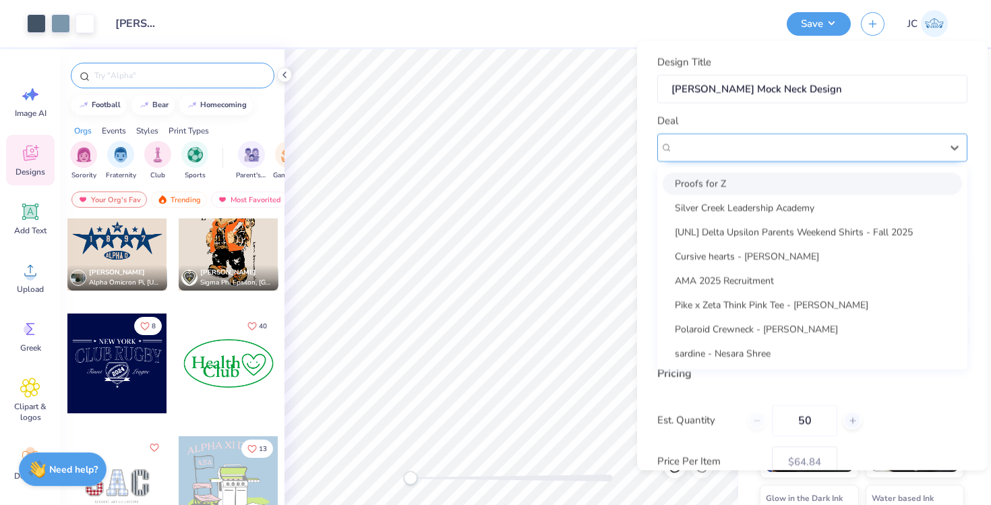
click at [723, 153] on div "none" at bounding box center [807, 147] width 271 height 21
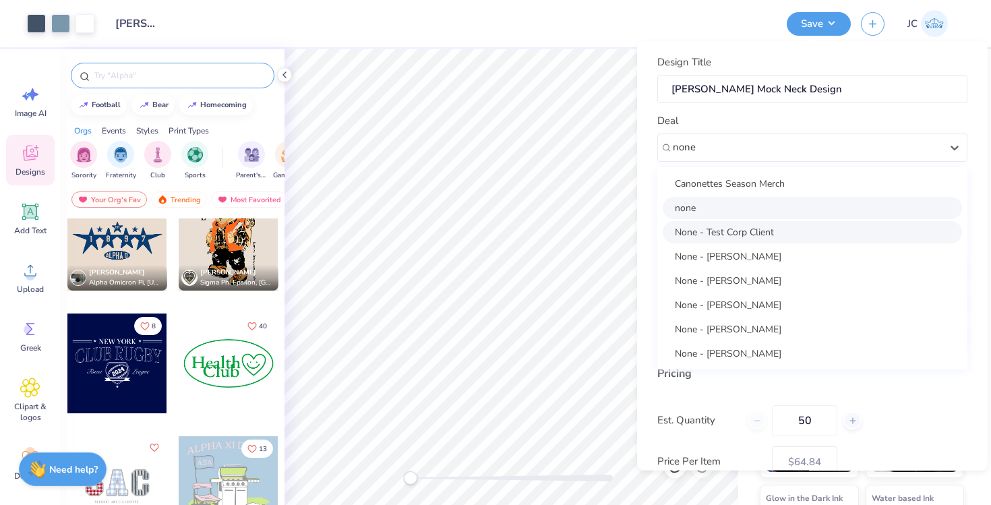
type input "none"
